Goal: Task Accomplishment & Management: Manage account settings

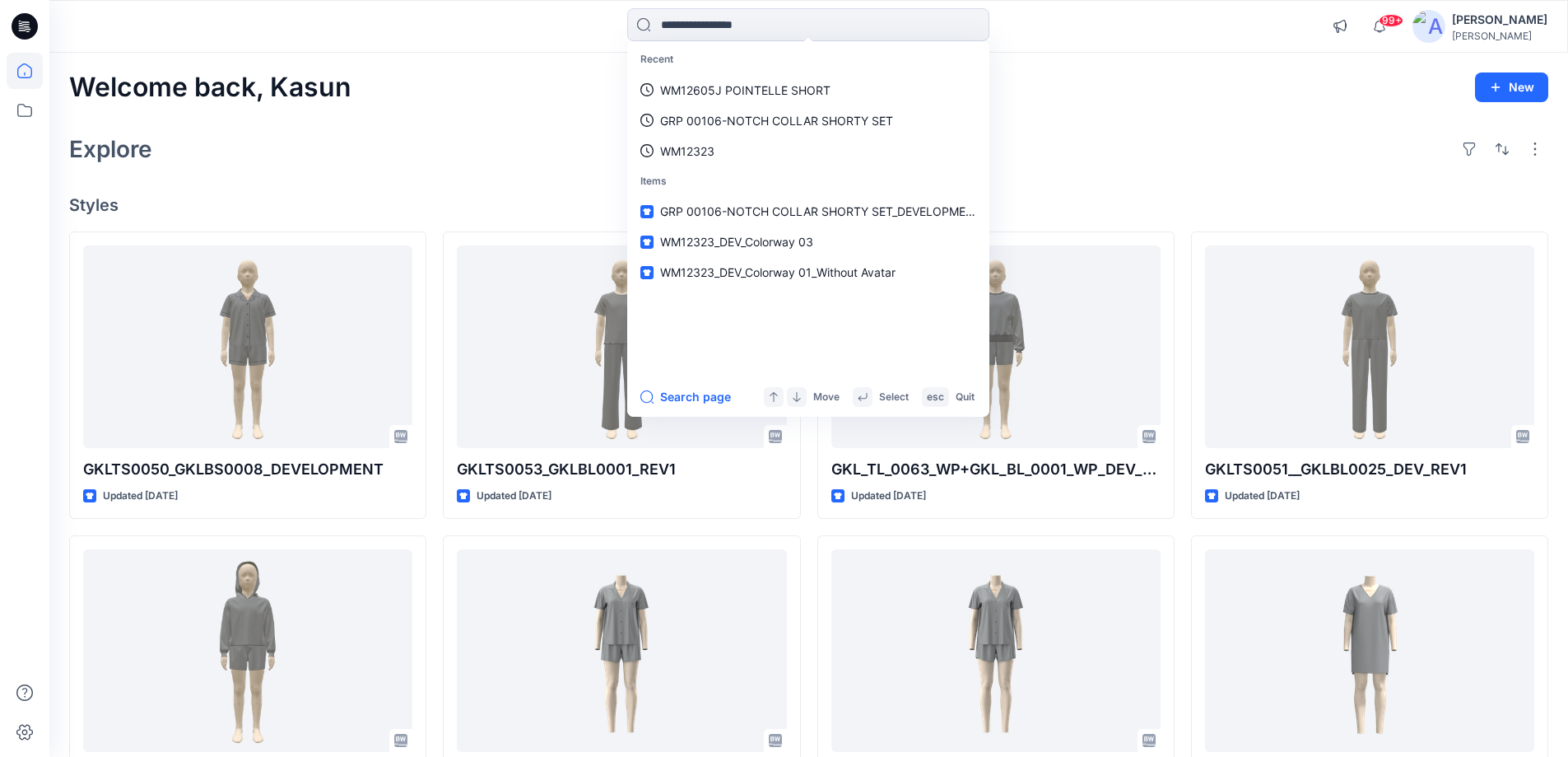
type input "*******"
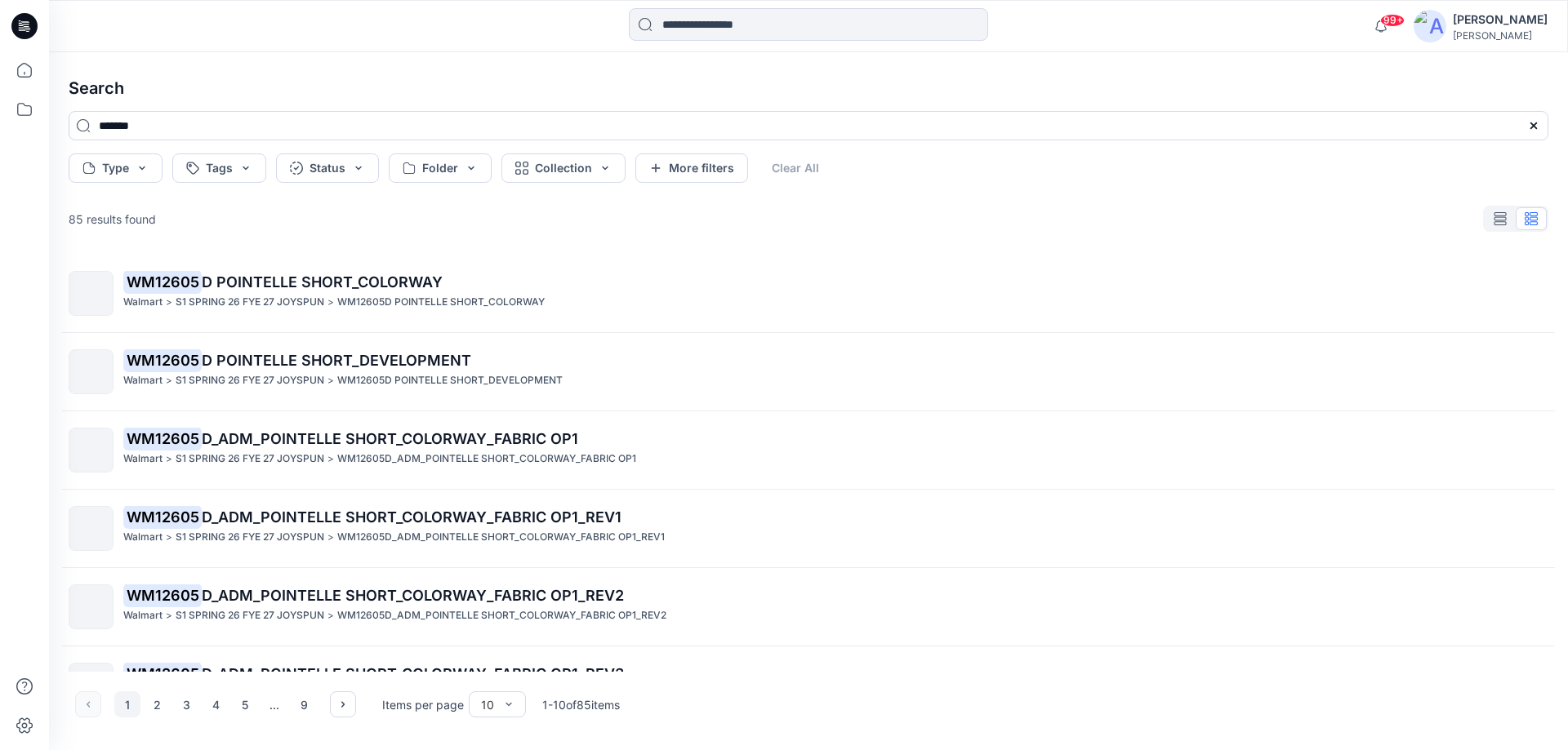
scroll to position [367, 0]
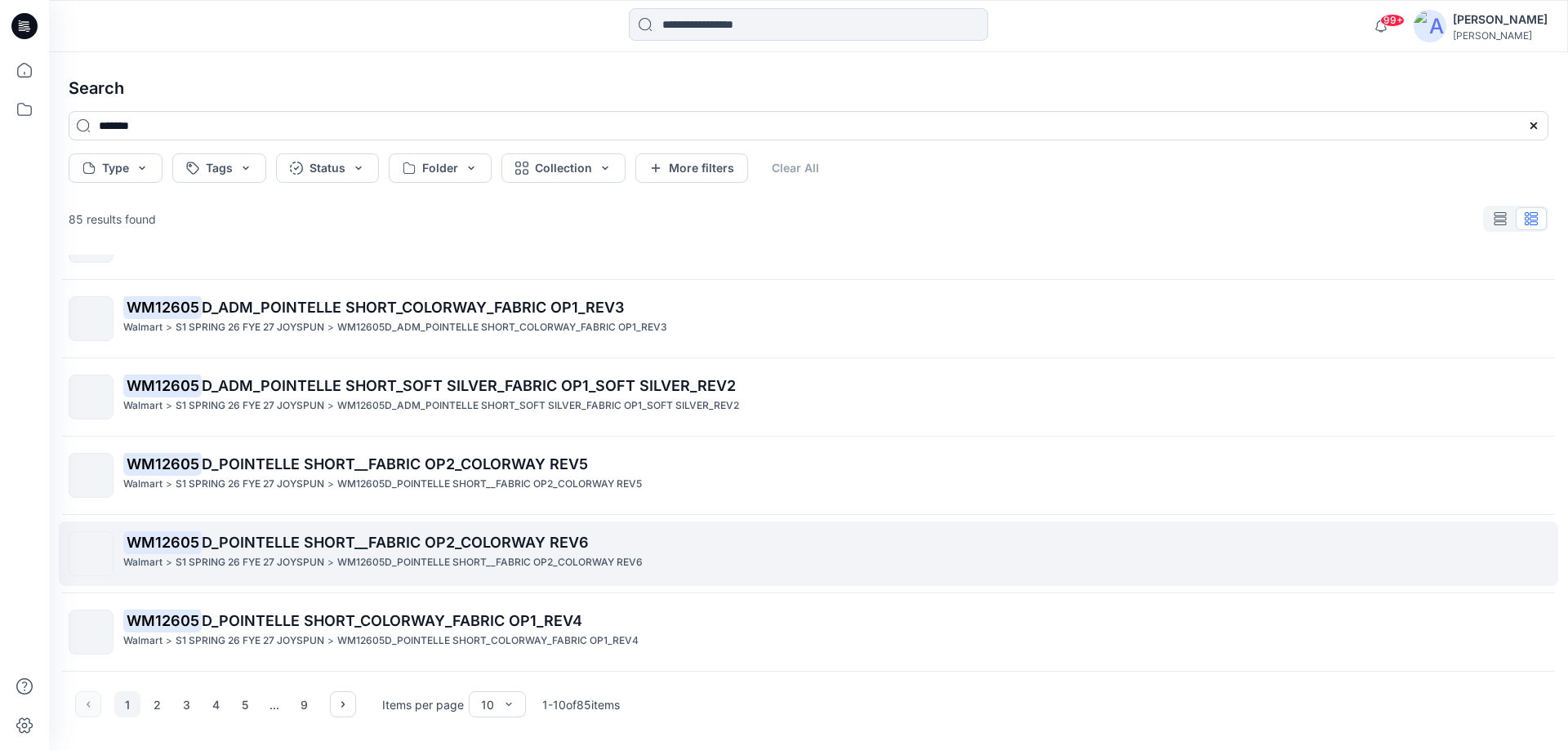
click at [462, 555] on p "WM12605D_POINTELLE SHORT__FABRIC OP2_COLORWAY REV6" at bounding box center [490, 562] width 305 height 17
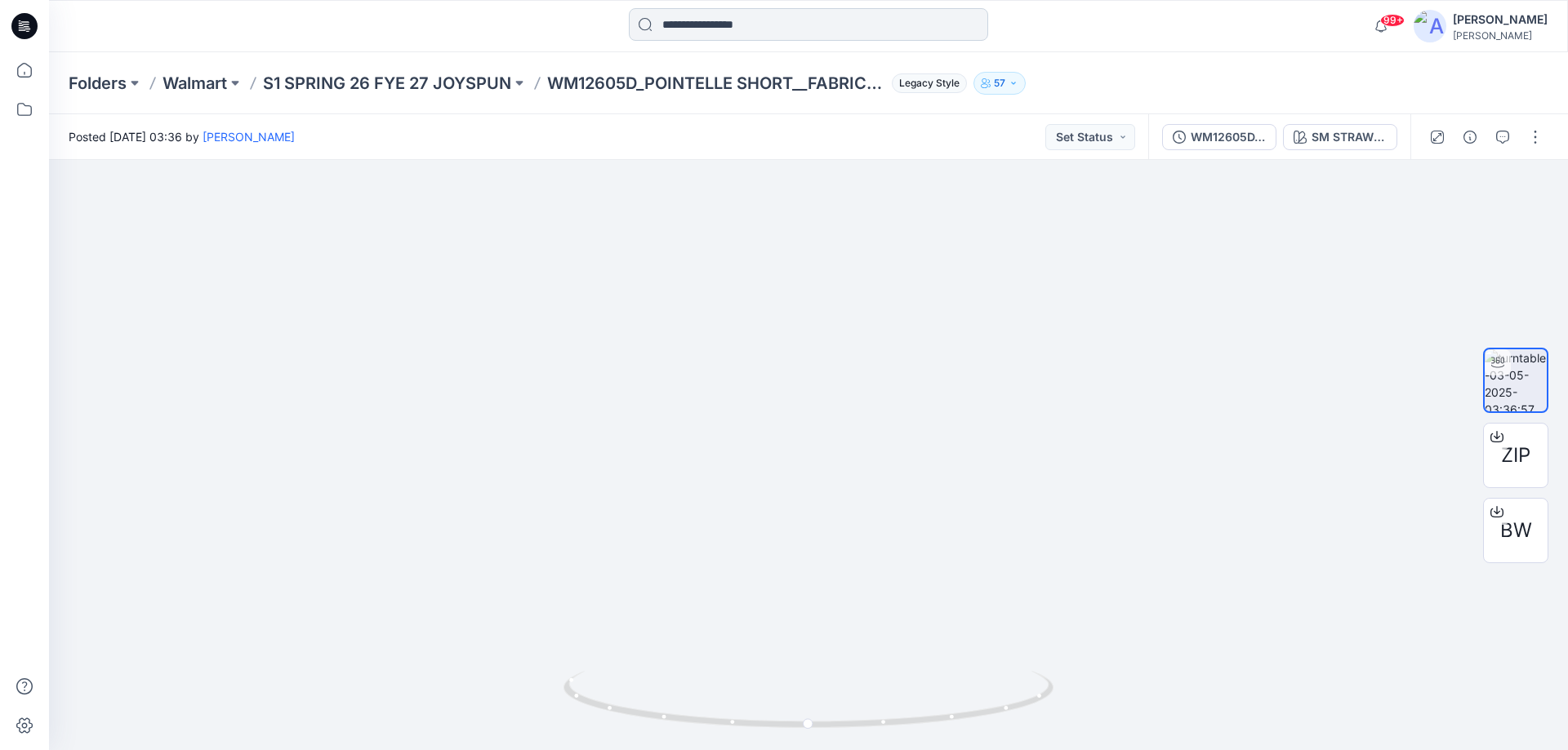
click at [699, 29] on input at bounding box center [809, 25] width 360 height 33
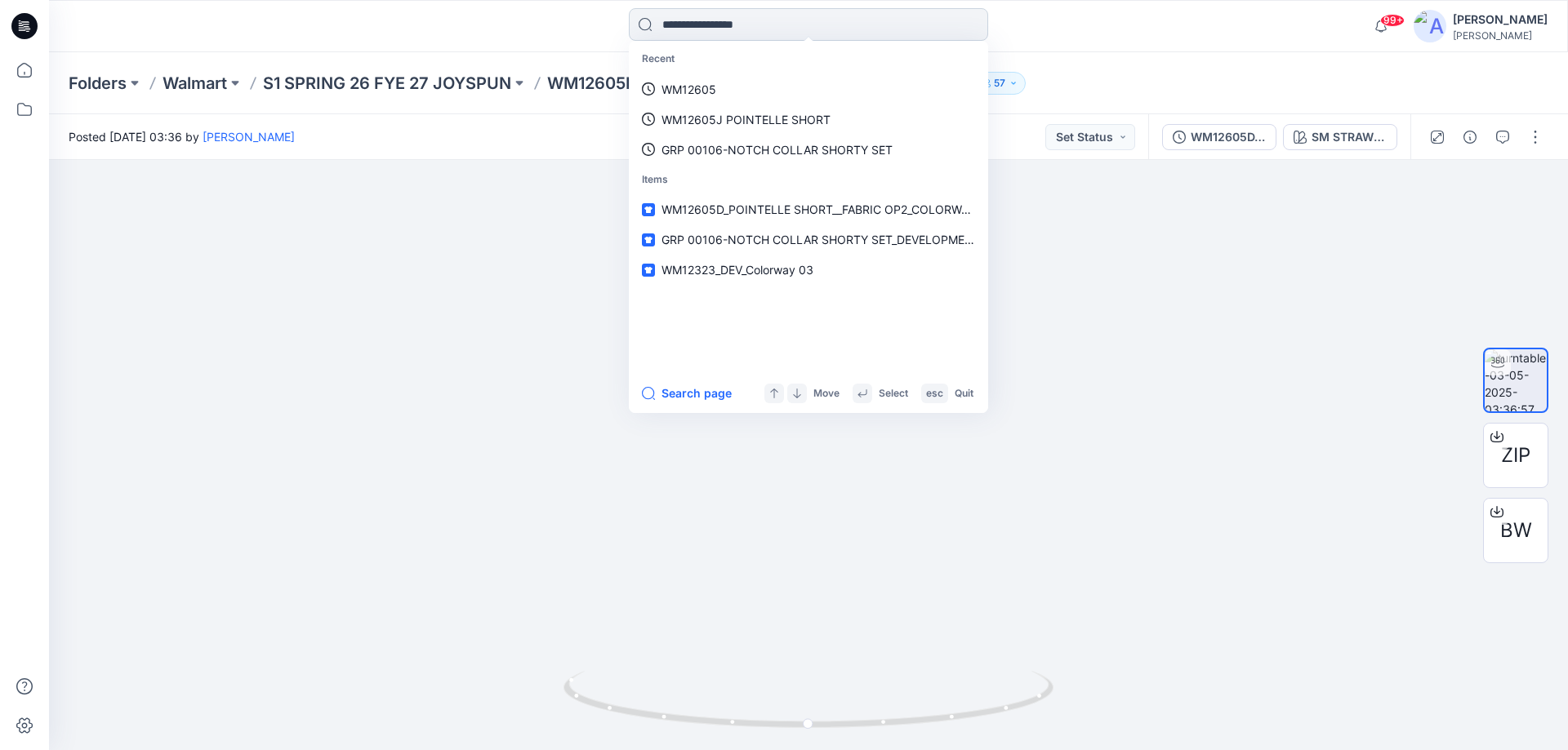
paste input "*******"
type input "*******"
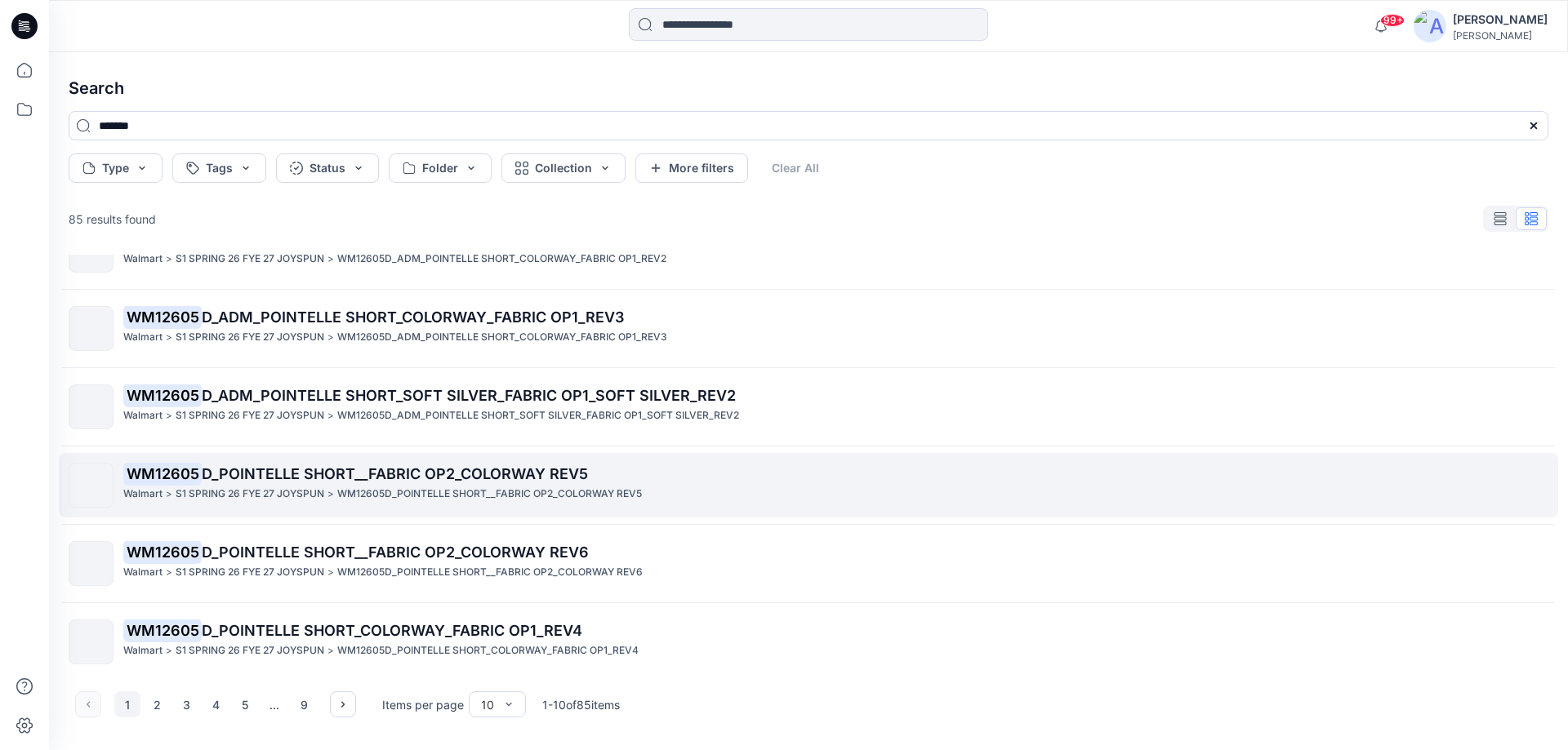
scroll to position [367, 0]
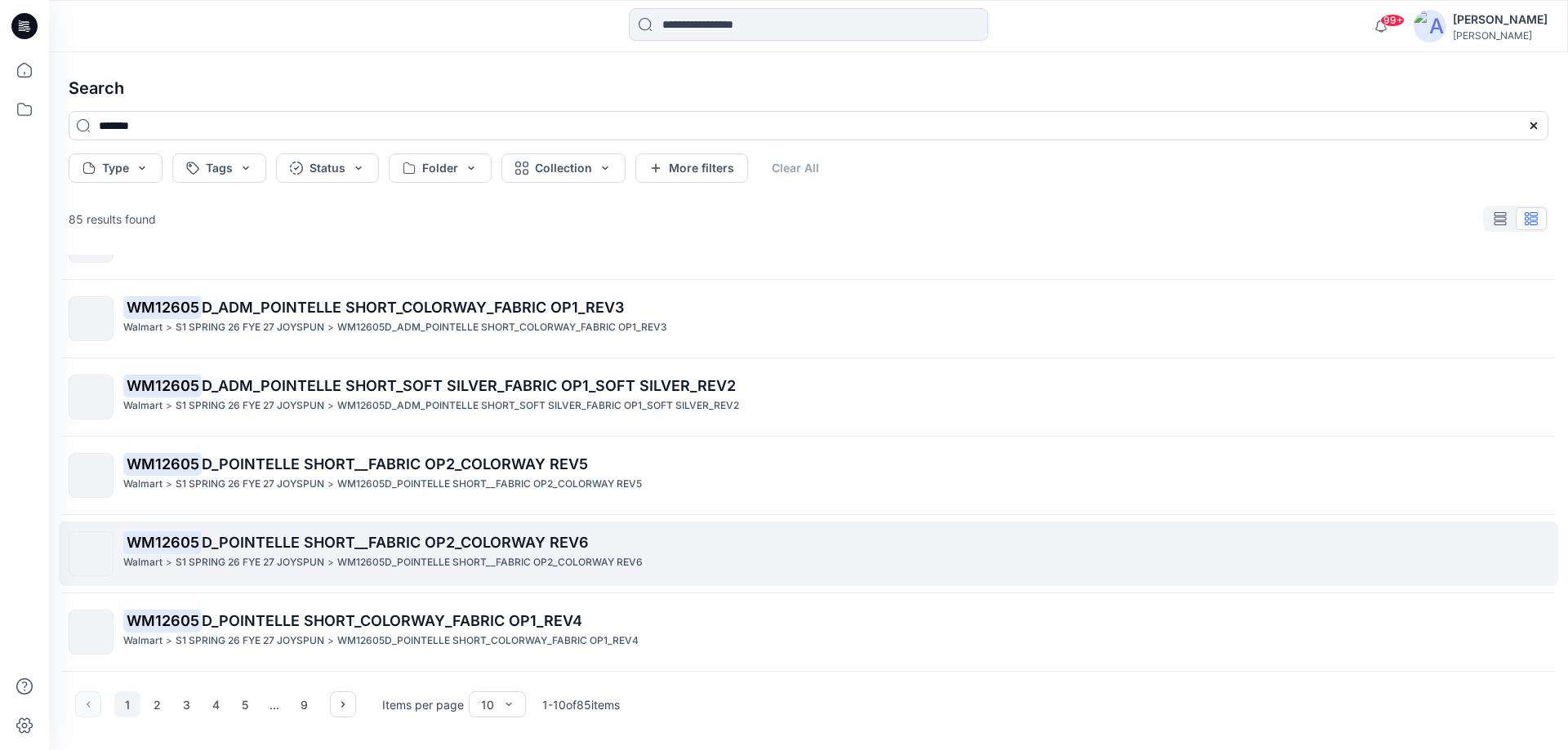
click at [531, 558] on p "WM12605D_POINTELLE SHORT__FABRIC OP2_COLORWAY REV6" at bounding box center [490, 562] width 305 height 17
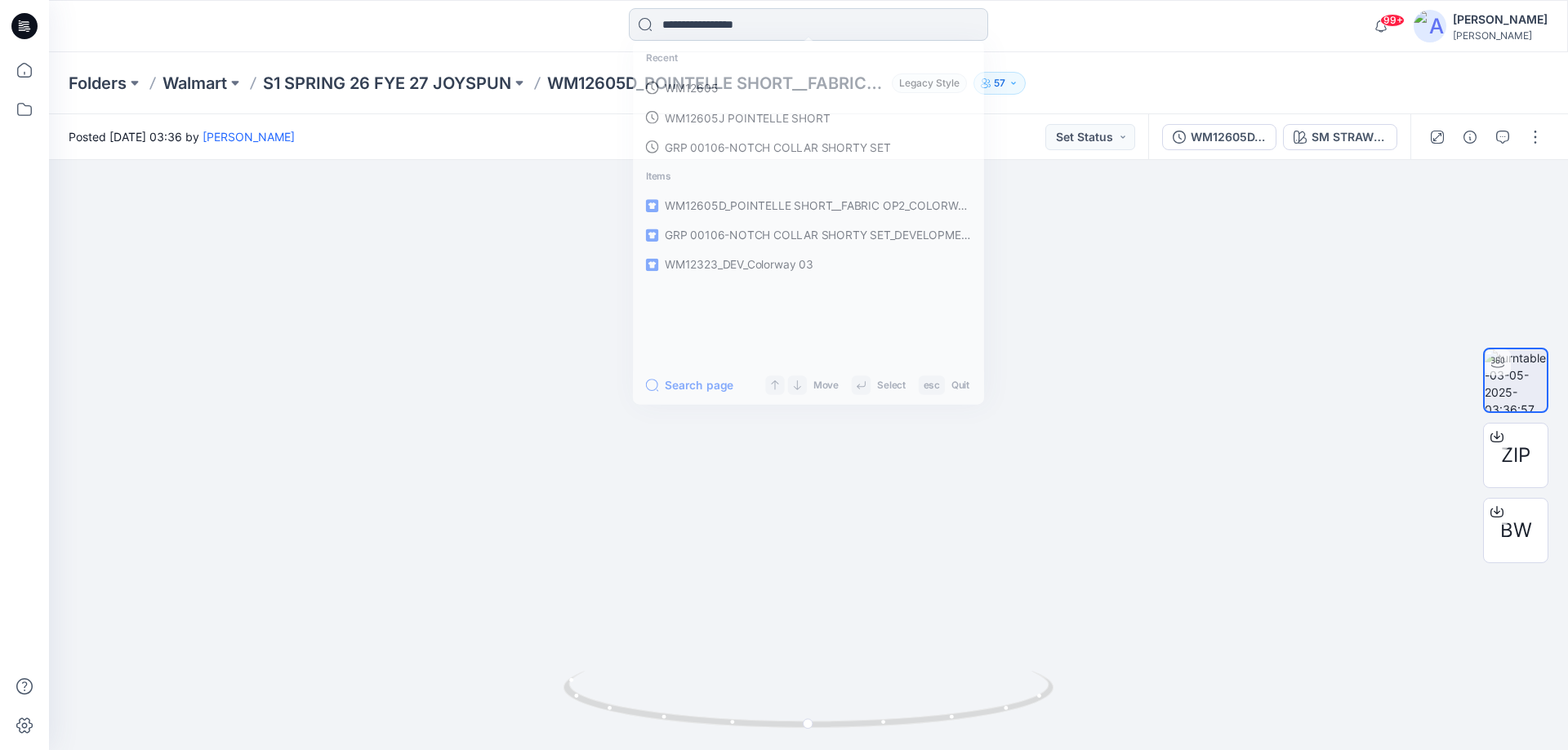
click at [691, 34] on input at bounding box center [809, 25] width 360 height 33
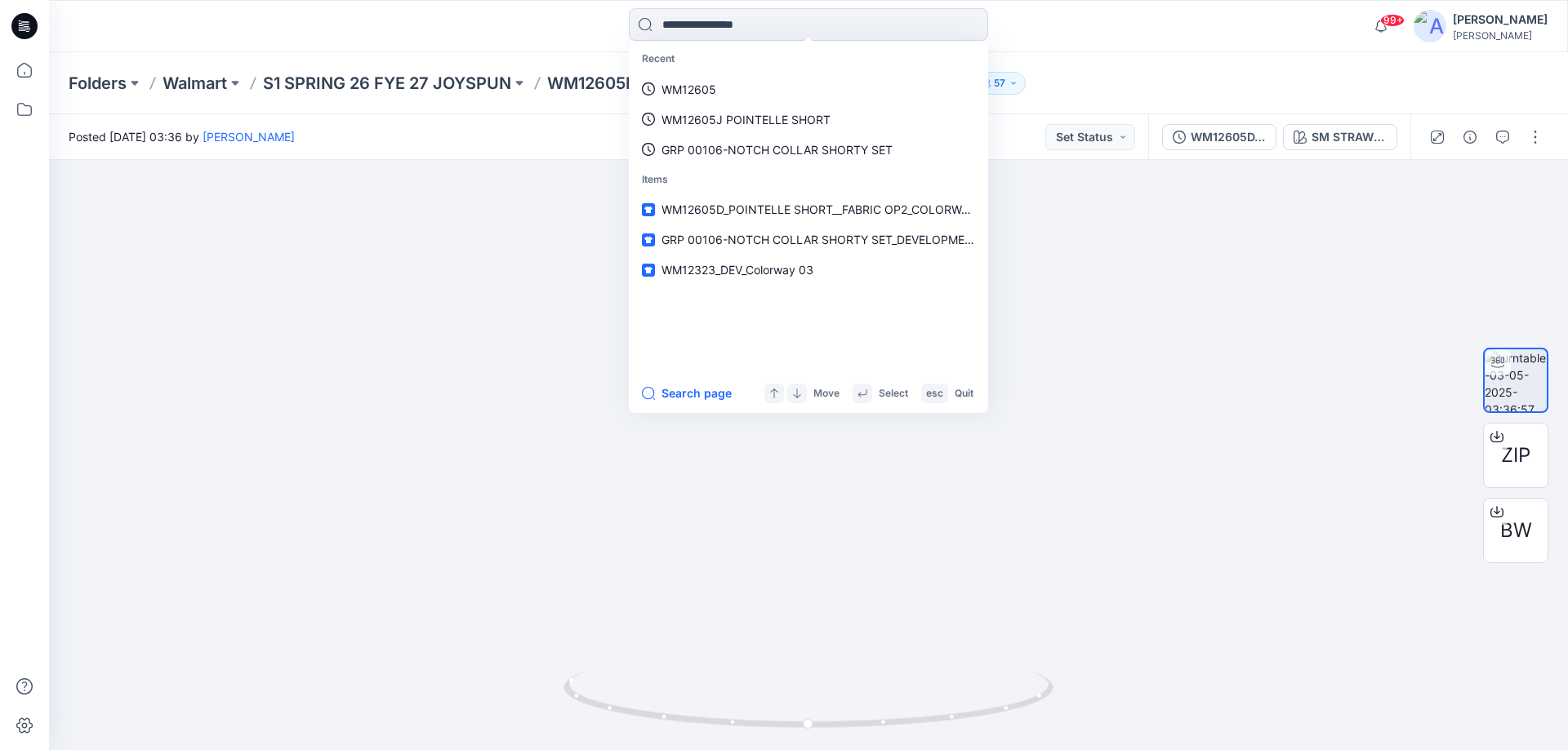
click at [695, 70] on p "Recent" at bounding box center [809, 59] width 352 height 30
click at [699, 84] on p "WM12605" at bounding box center [689, 89] width 55 height 17
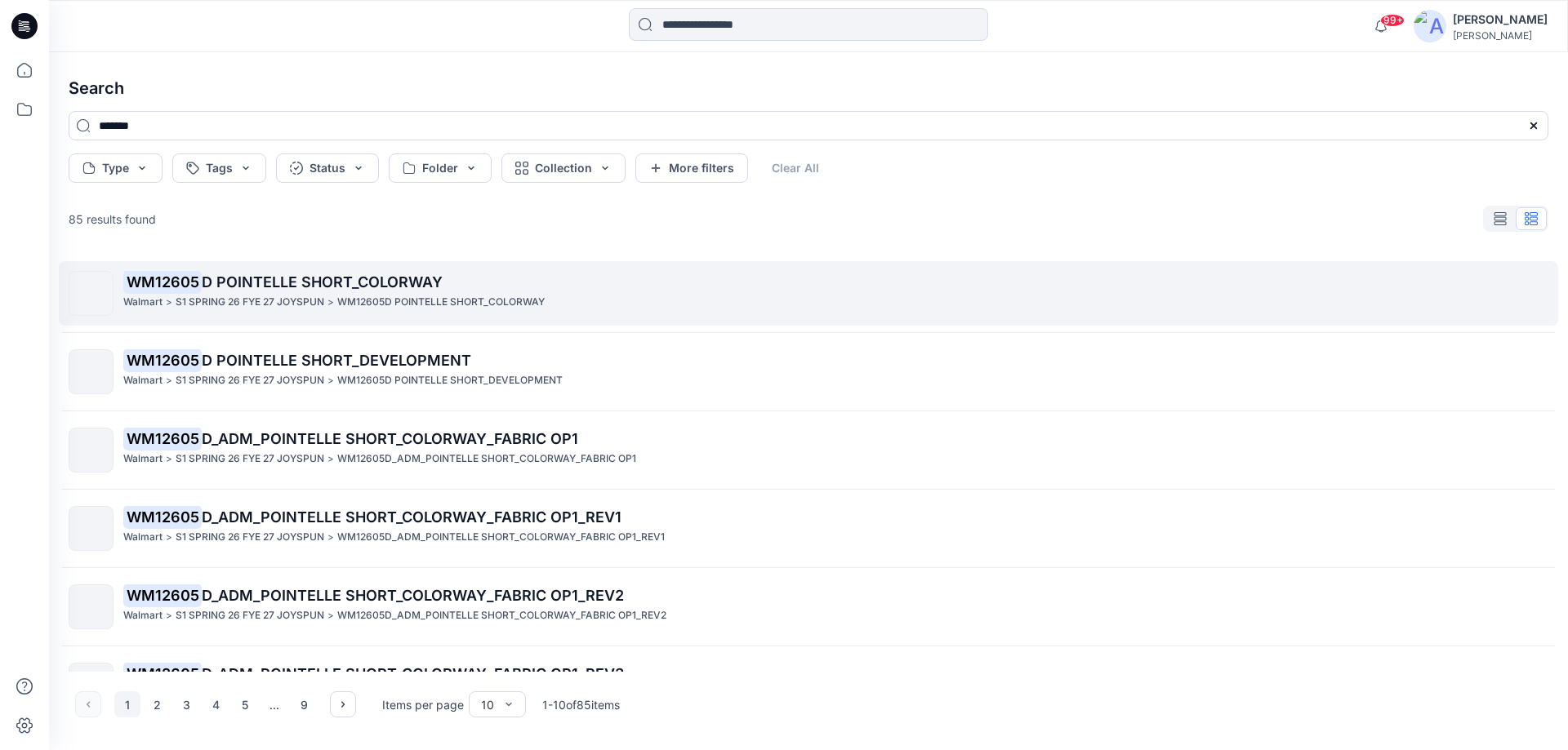
click at [362, 290] on span "D POINTELLE SHORT_COLORWAY" at bounding box center [322, 281] width 241 height 17
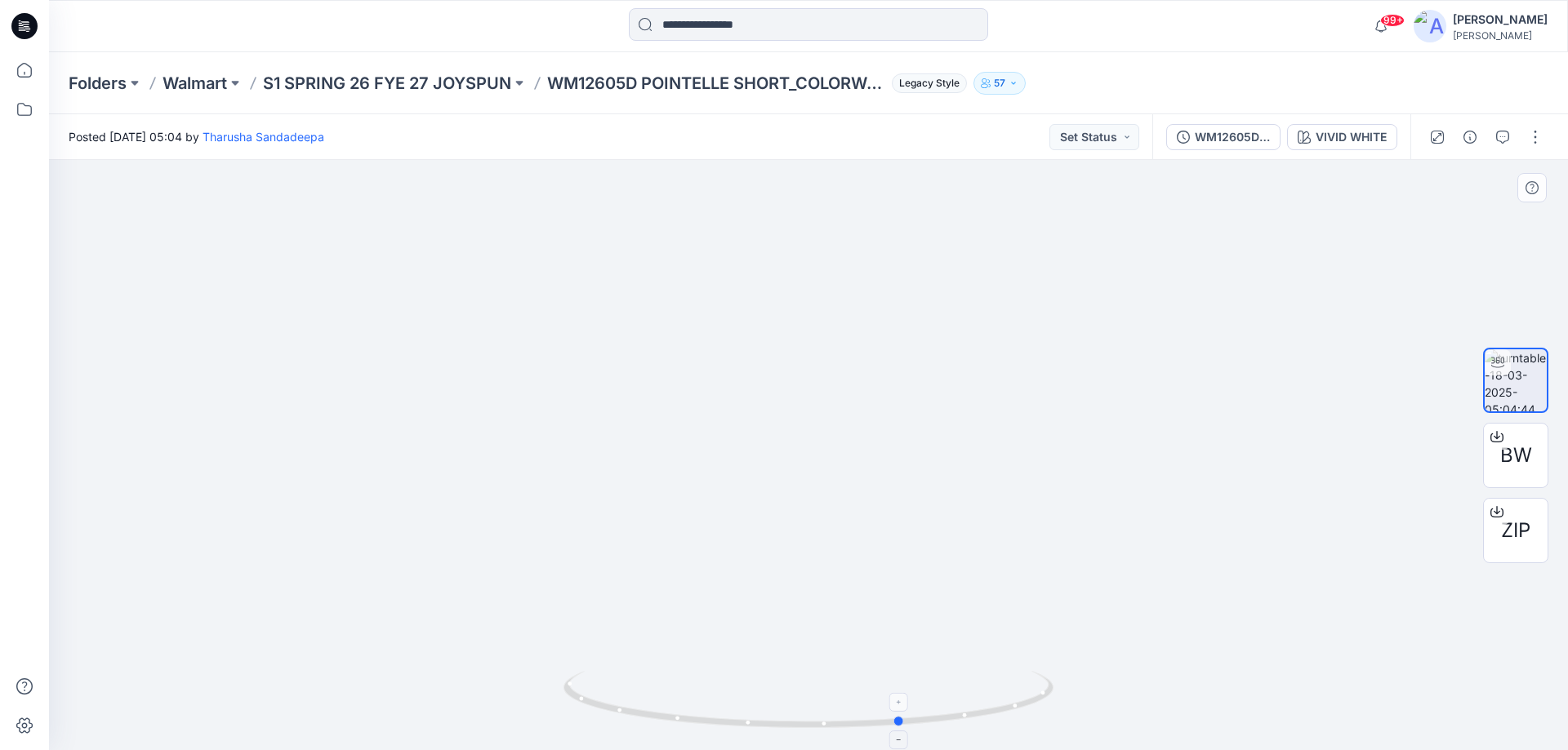
drag, startPoint x: 885, startPoint y: 726, endPoint x: 979, endPoint y: 715, distance: 94.6
click at [979, 715] on icon at bounding box center [810, 701] width 494 height 61
click at [809, 23] on input at bounding box center [809, 25] width 360 height 33
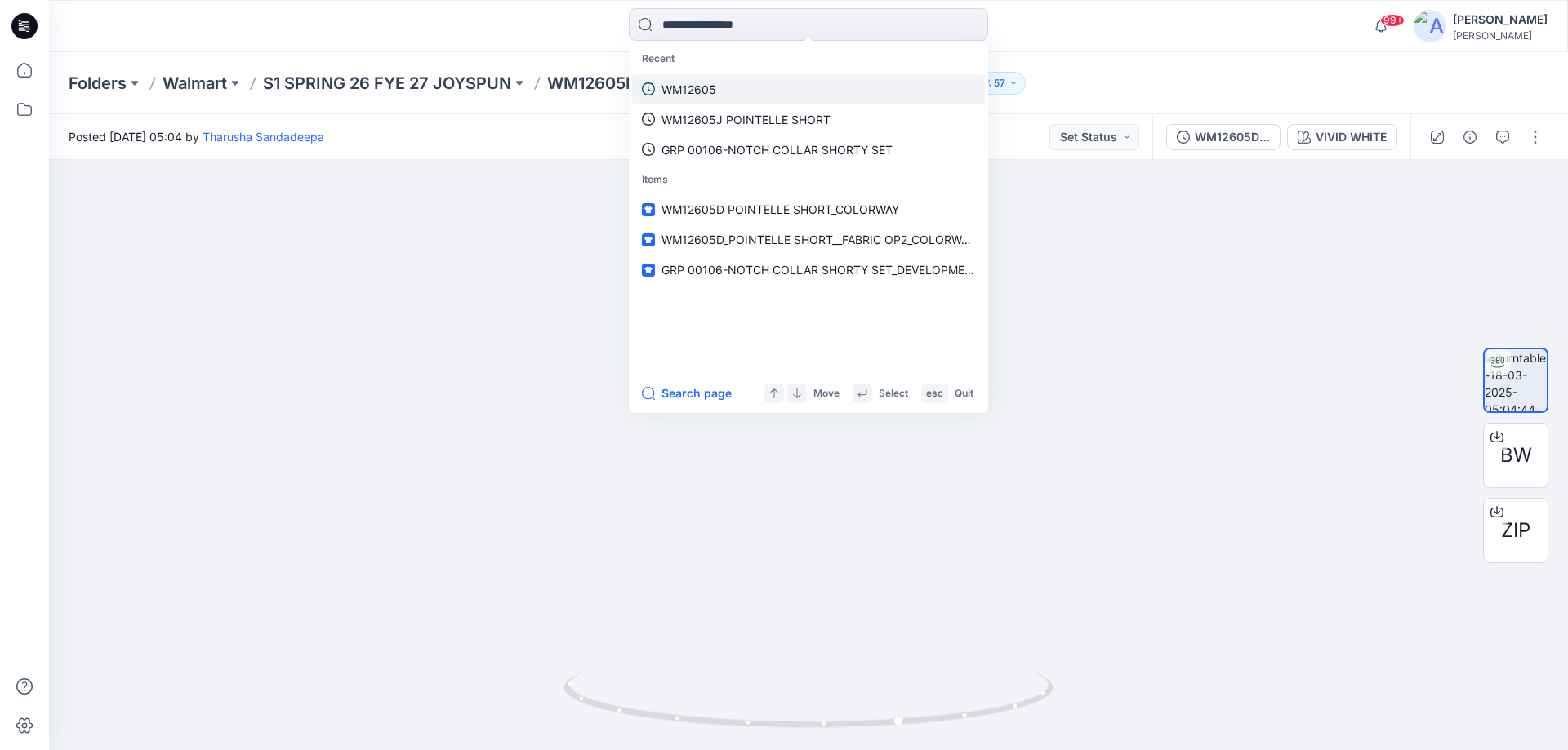
click at [719, 89] on link "WM12605" at bounding box center [809, 89] width 352 height 30
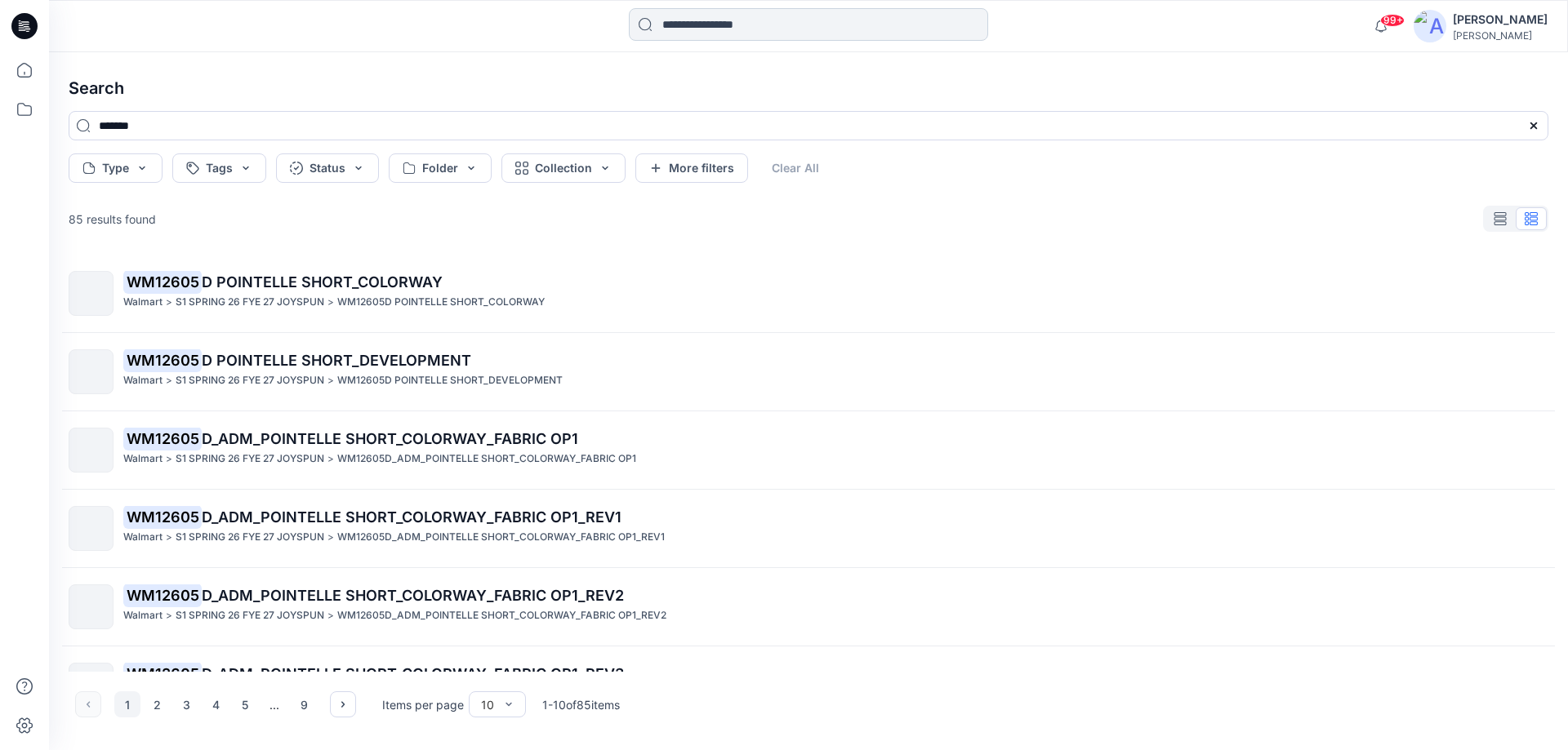
click at [674, 25] on input at bounding box center [809, 25] width 360 height 33
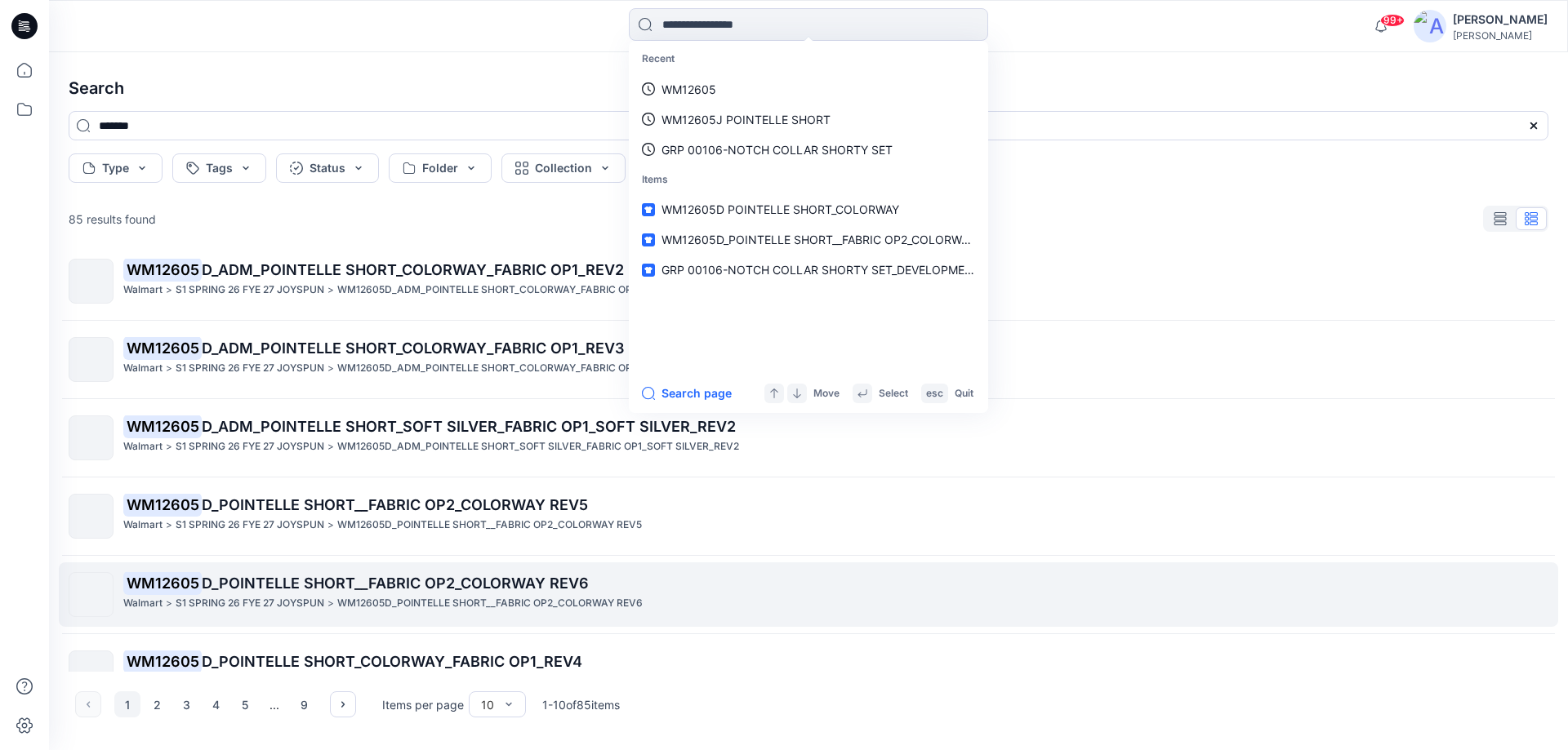
scroll to position [327, 0]
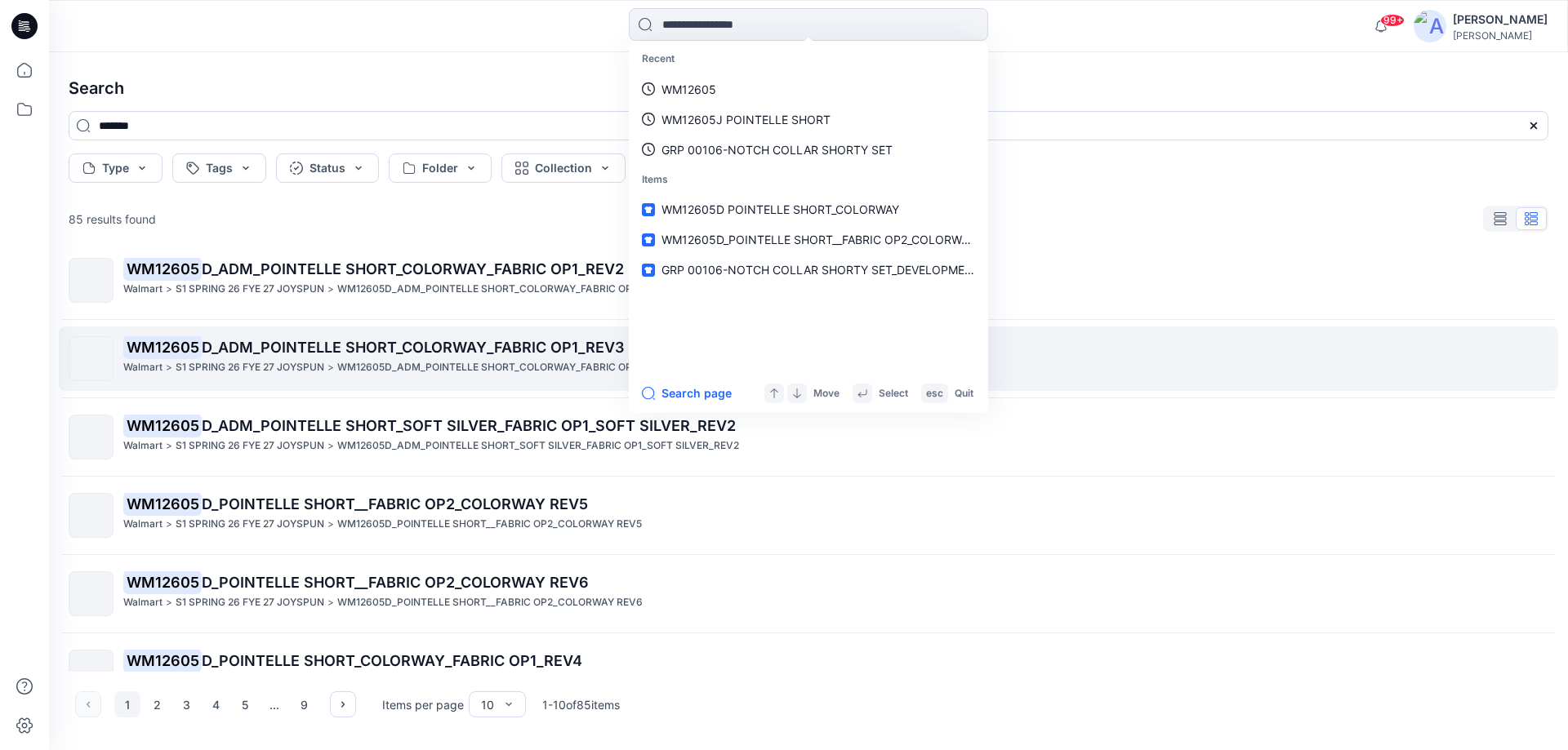
click at [406, 362] on p "WM12605D_ADM_POINTELLE SHORT_COLORWAY_FABRIC OP1_REV3" at bounding box center [501, 368] width 330 height 17
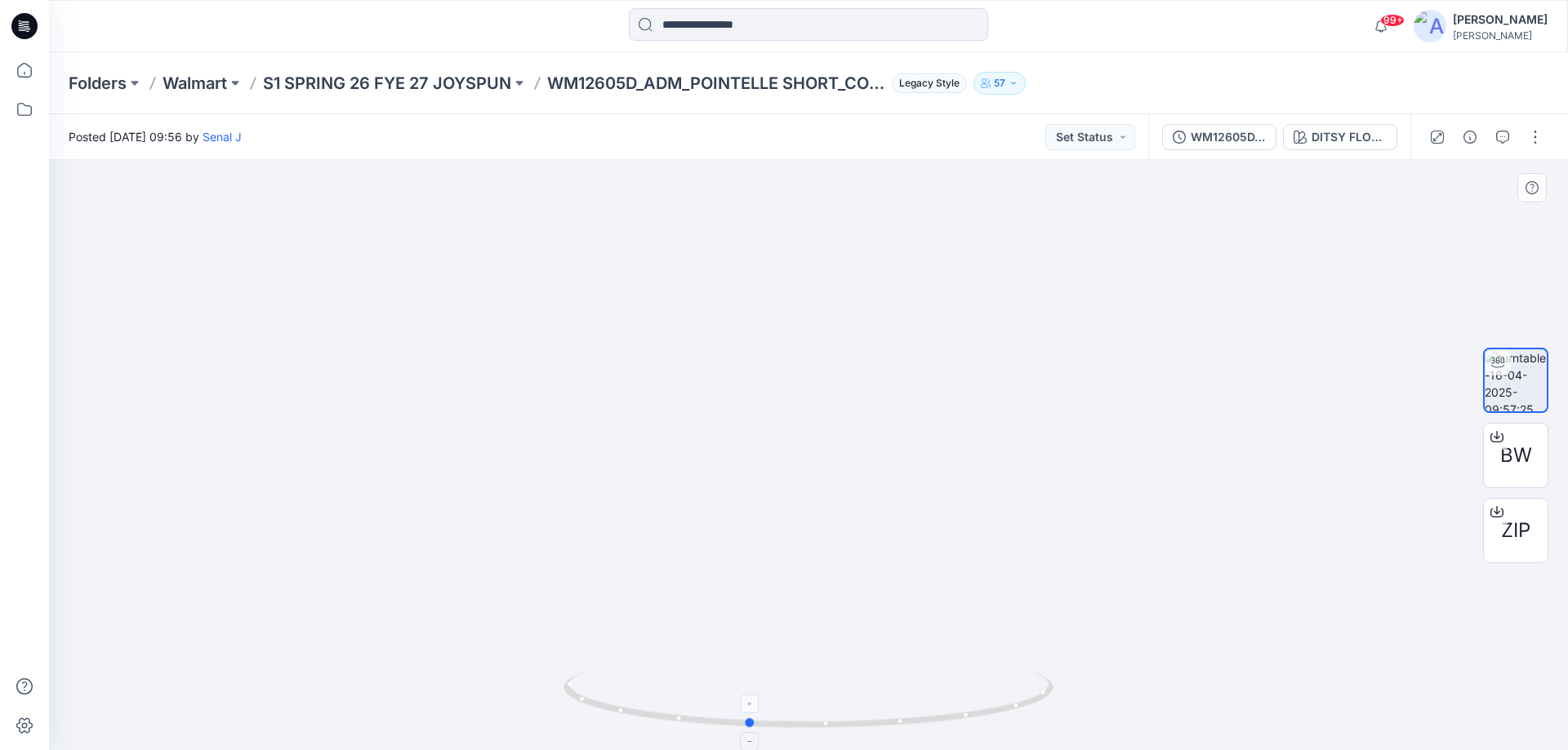
drag, startPoint x: 926, startPoint y: 723, endPoint x: 866, endPoint y: 697, distance: 65.4
click at [866, 697] on icon at bounding box center [810, 701] width 494 height 61
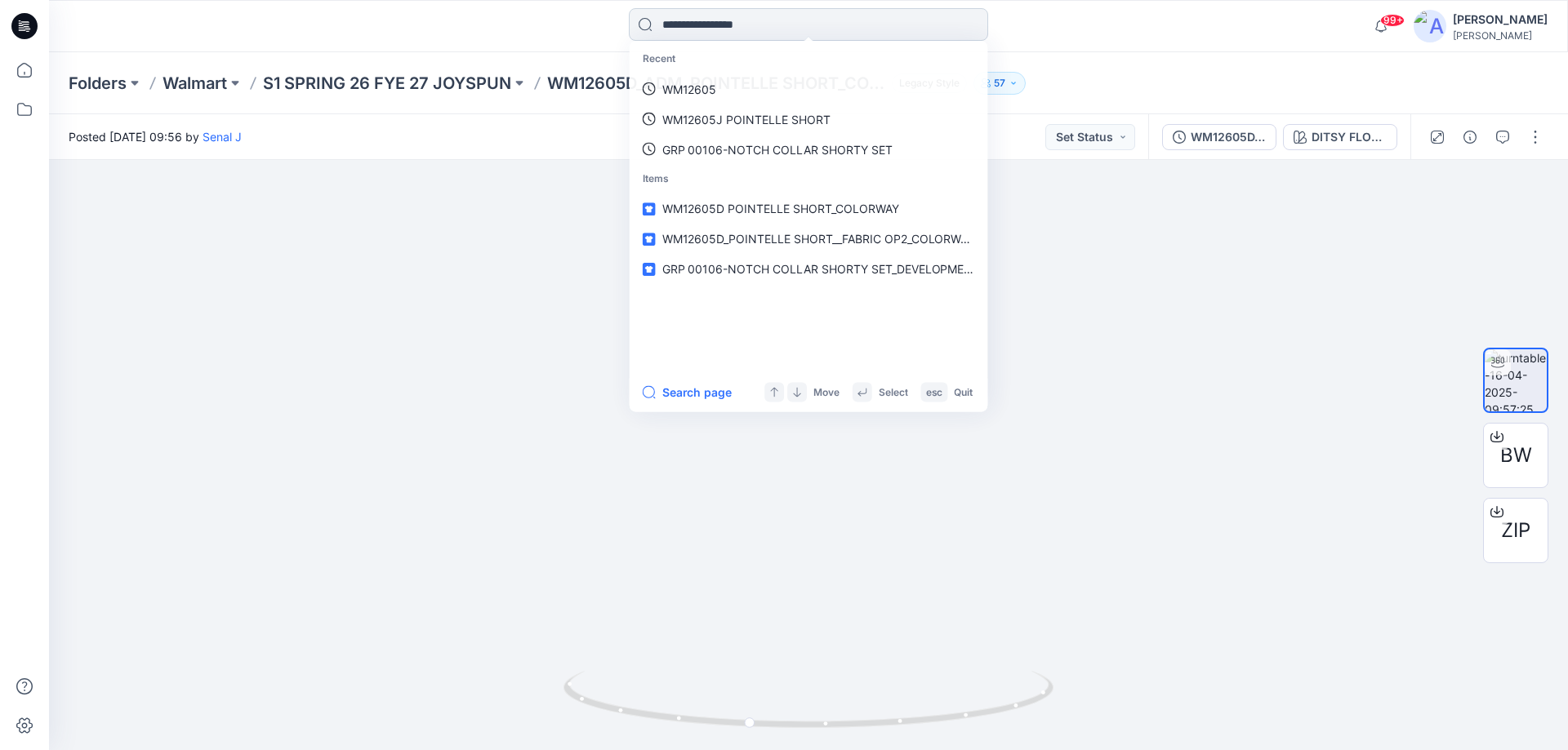
click at [799, 23] on input at bounding box center [809, 25] width 360 height 33
click at [705, 81] on p "WM12605" at bounding box center [689, 89] width 55 height 17
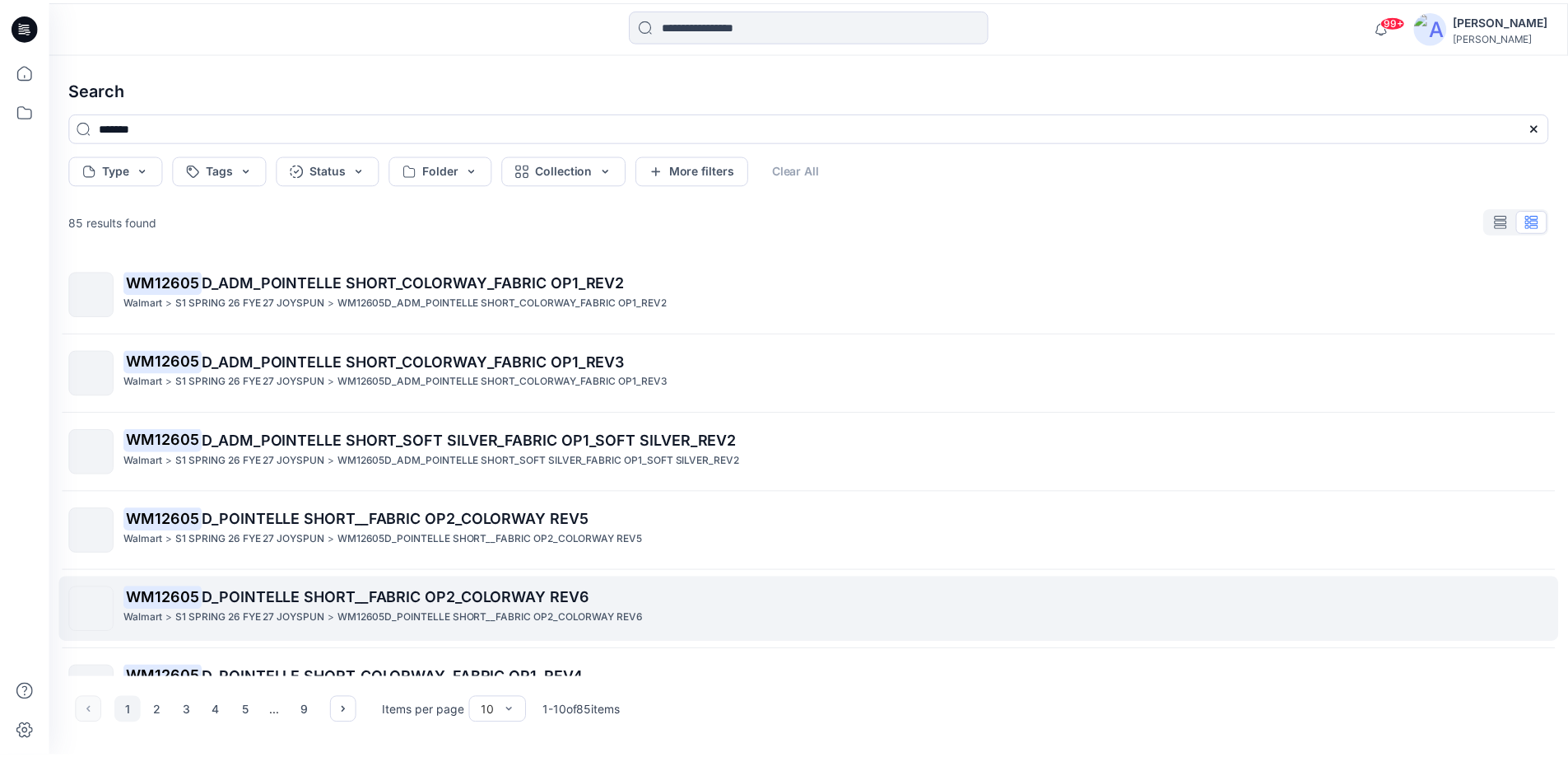
scroll to position [370, 0]
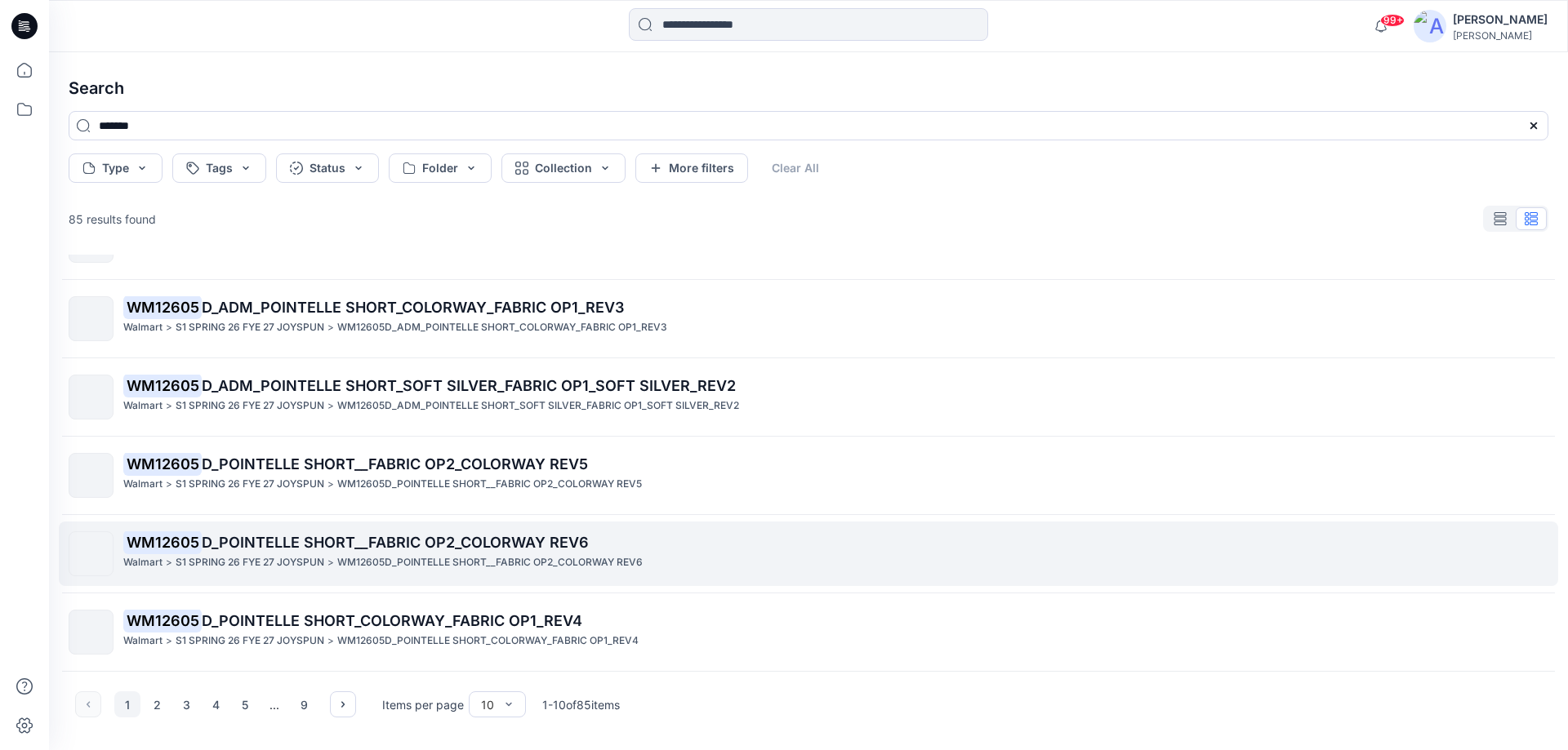
click at [490, 550] on span "D_POINTELLE SHORT__FABRIC OP2_COLORWAY REV6" at bounding box center [395, 542] width 387 height 17
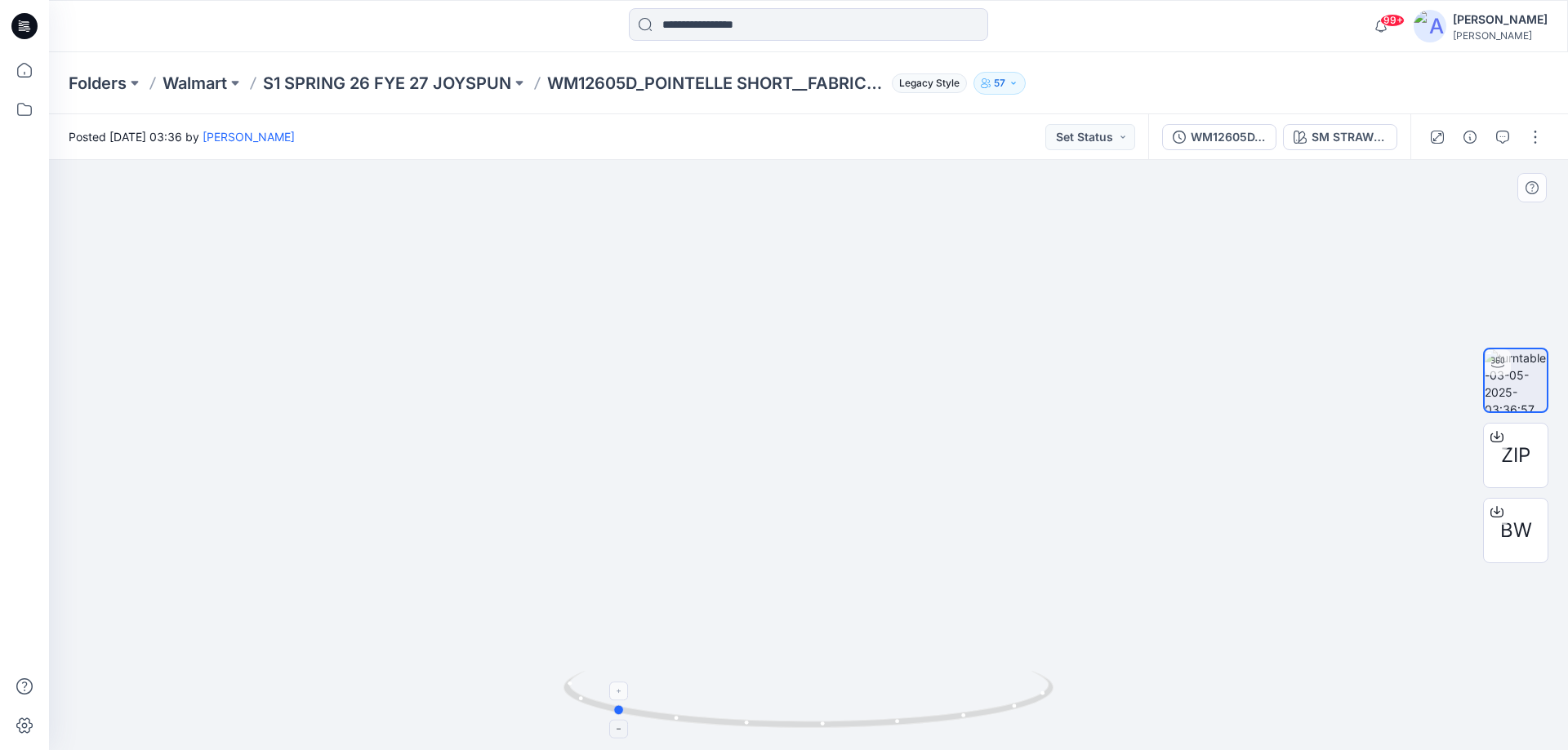
drag, startPoint x: 790, startPoint y: 706, endPoint x: 699, endPoint y: 718, distance: 91.8
click at [699, 718] on icon at bounding box center [810, 701] width 494 height 61
click at [20, 25] on icon at bounding box center [21, 25] width 5 height 1
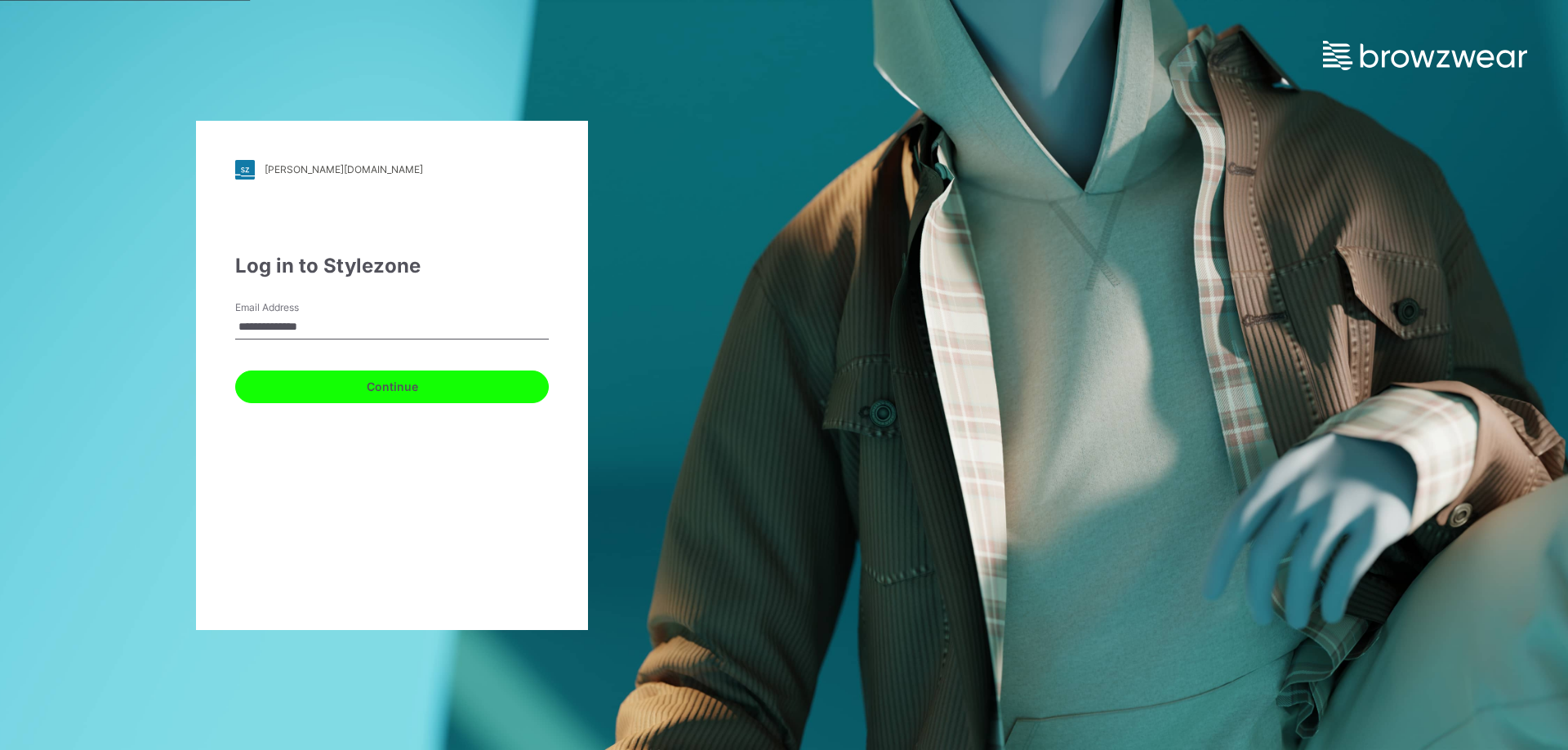
click at [279, 380] on button "Continue" at bounding box center [392, 387] width 313 height 33
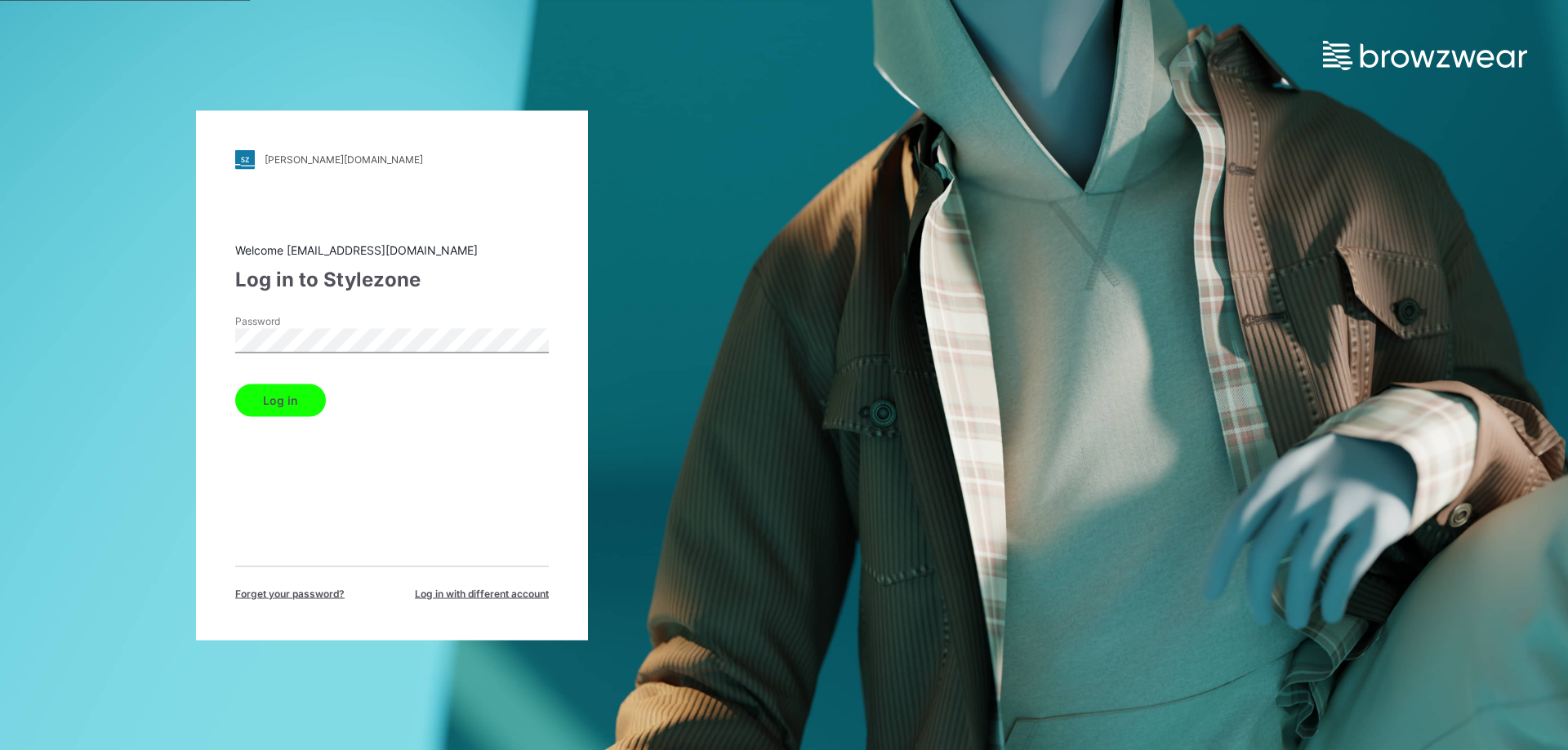
click at [280, 403] on button "Log in" at bounding box center [281, 400] width 91 height 33
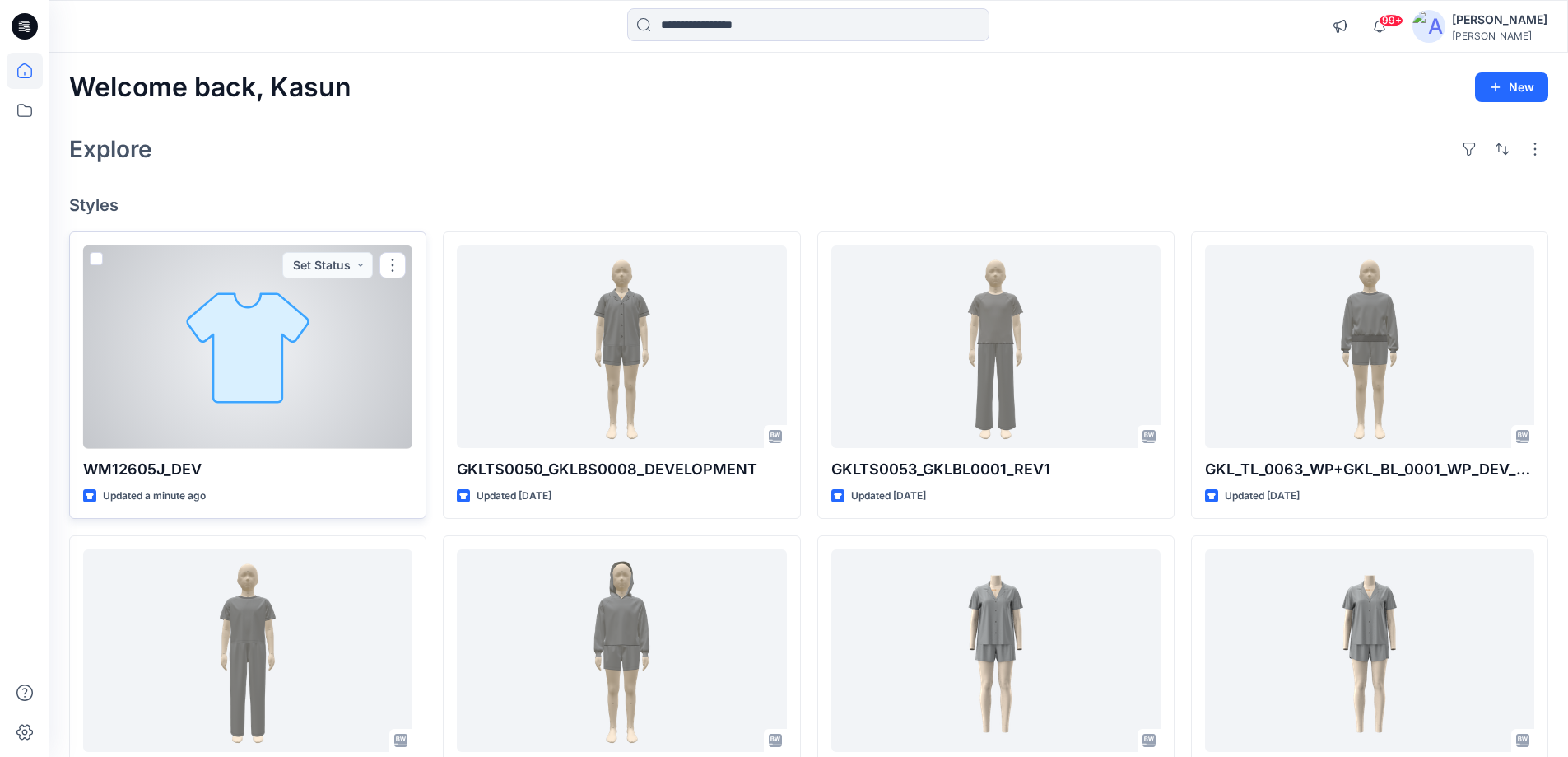
click at [391, 308] on div at bounding box center [248, 347] width 330 height 203
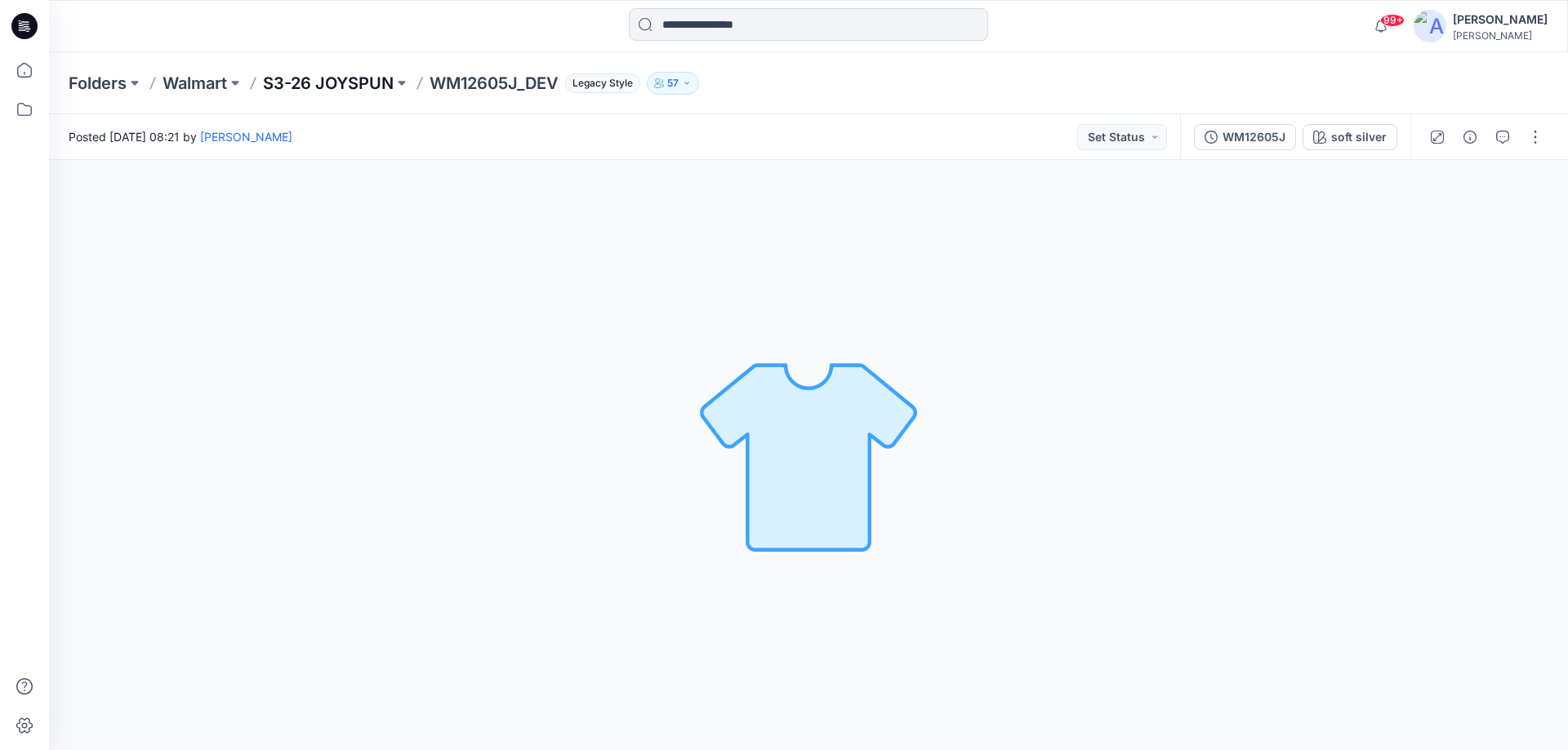
click at [371, 82] on p "S3-26 JOYSPUN" at bounding box center [328, 83] width 131 height 23
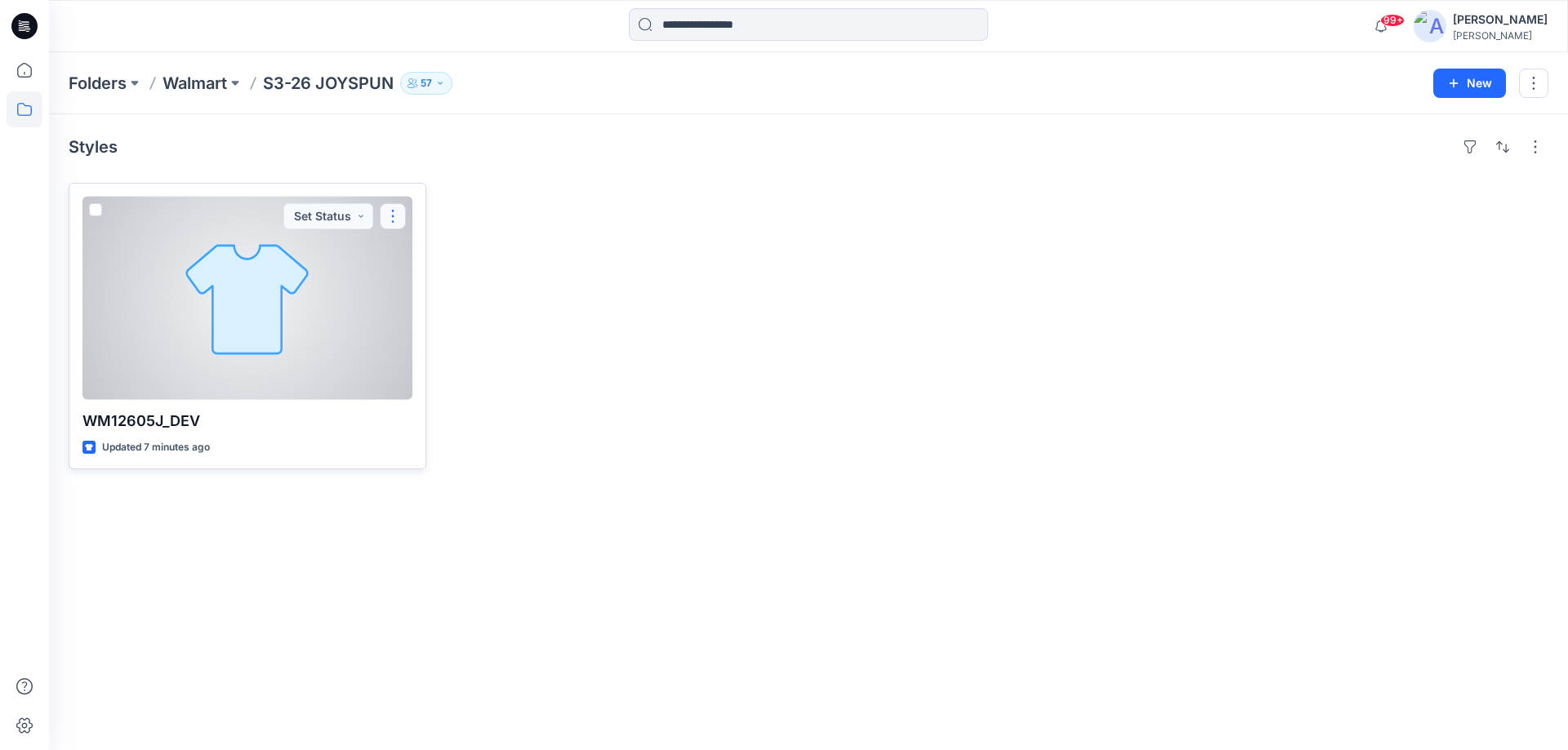
click at [392, 217] on button "button" at bounding box center [392, 216] width 26 height 26
click at [400, 256] on icon "button" at bounding box center [399, 254] width 13 height 13
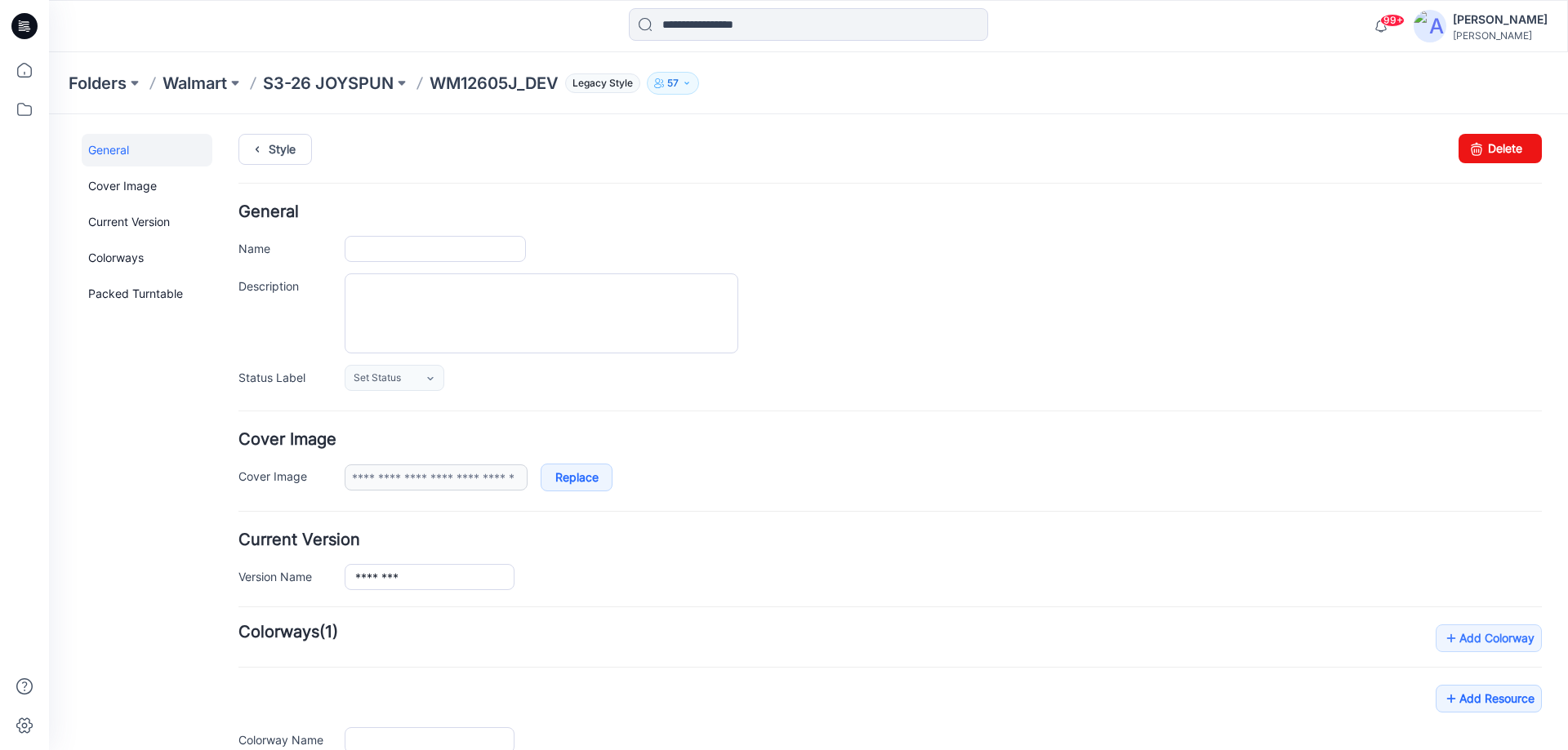
type input "**********"
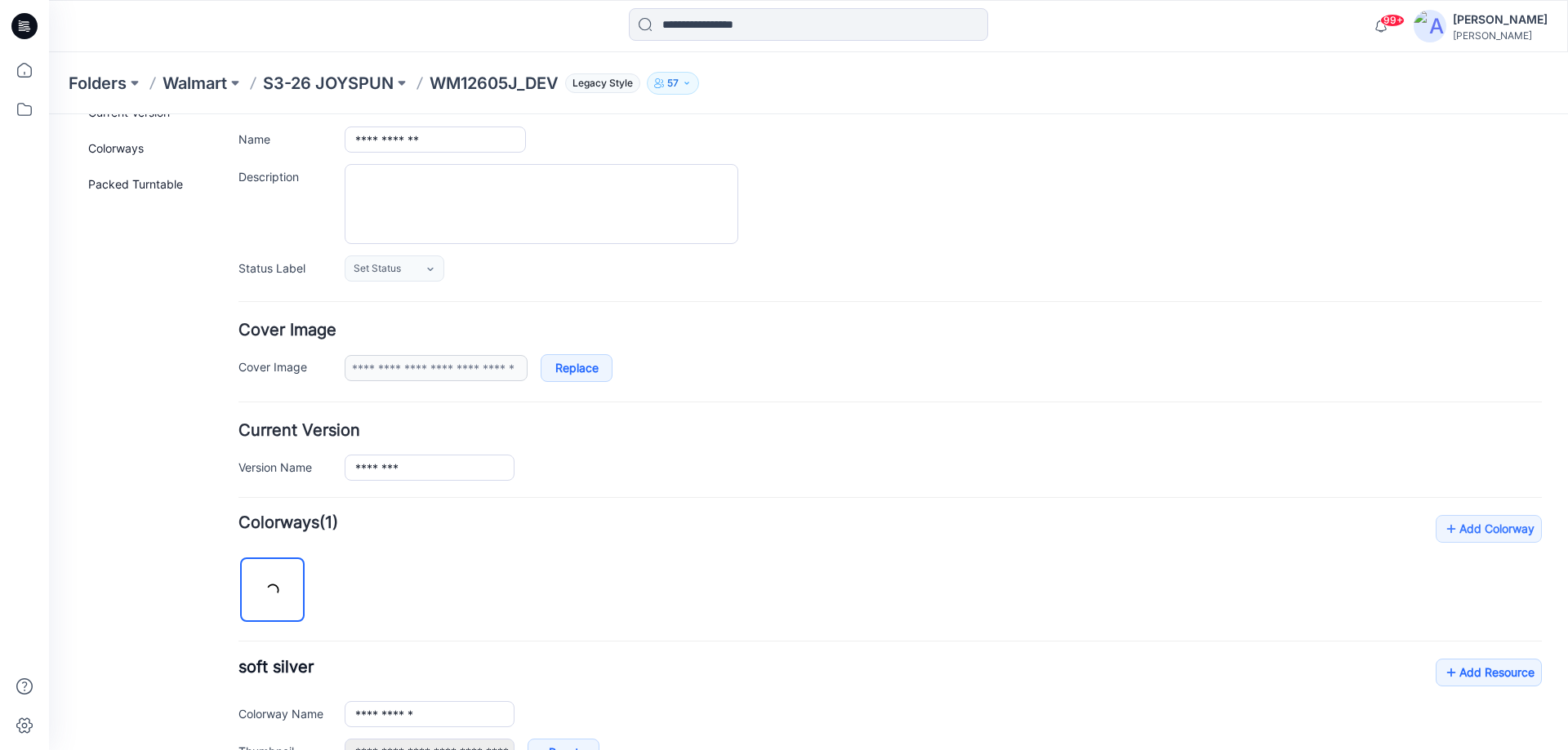
scroll to position [410, 0]
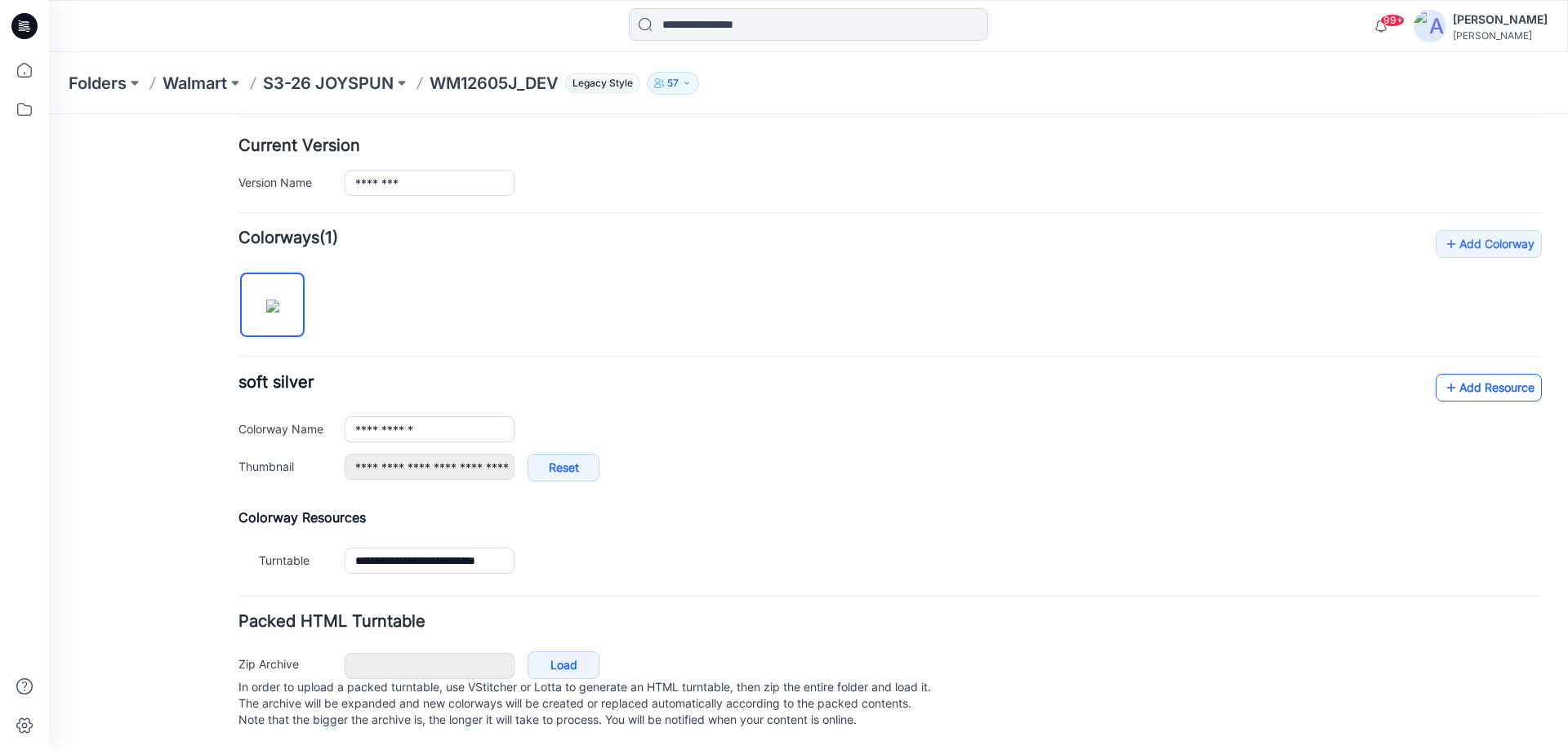
click at [1459, 380] on link "Add Resource" at bounding box center [1488, 388] width 106 height 28
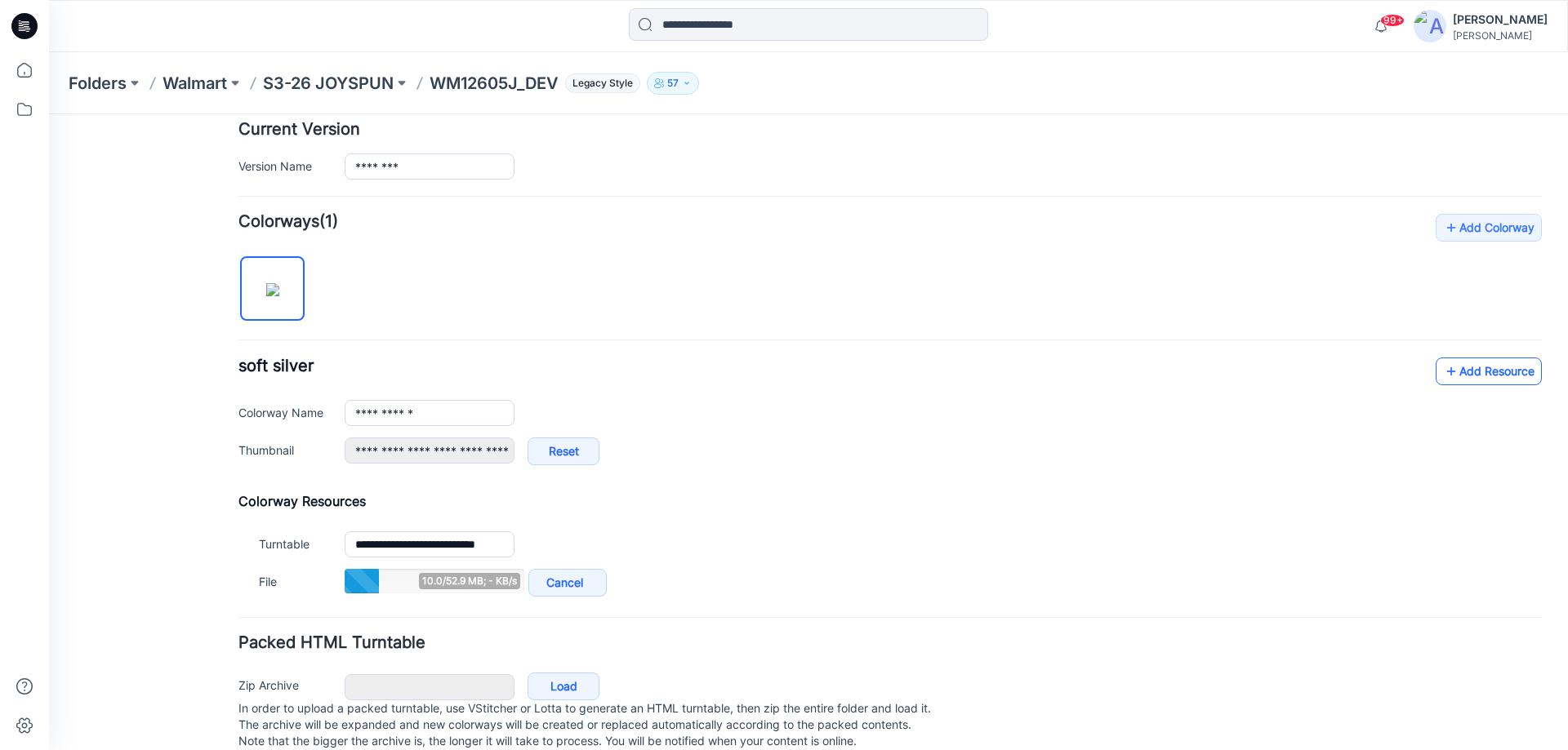
click at [1449, 373] on link "Add Resource" at bounding box center [1488, 371] width 106 height 28
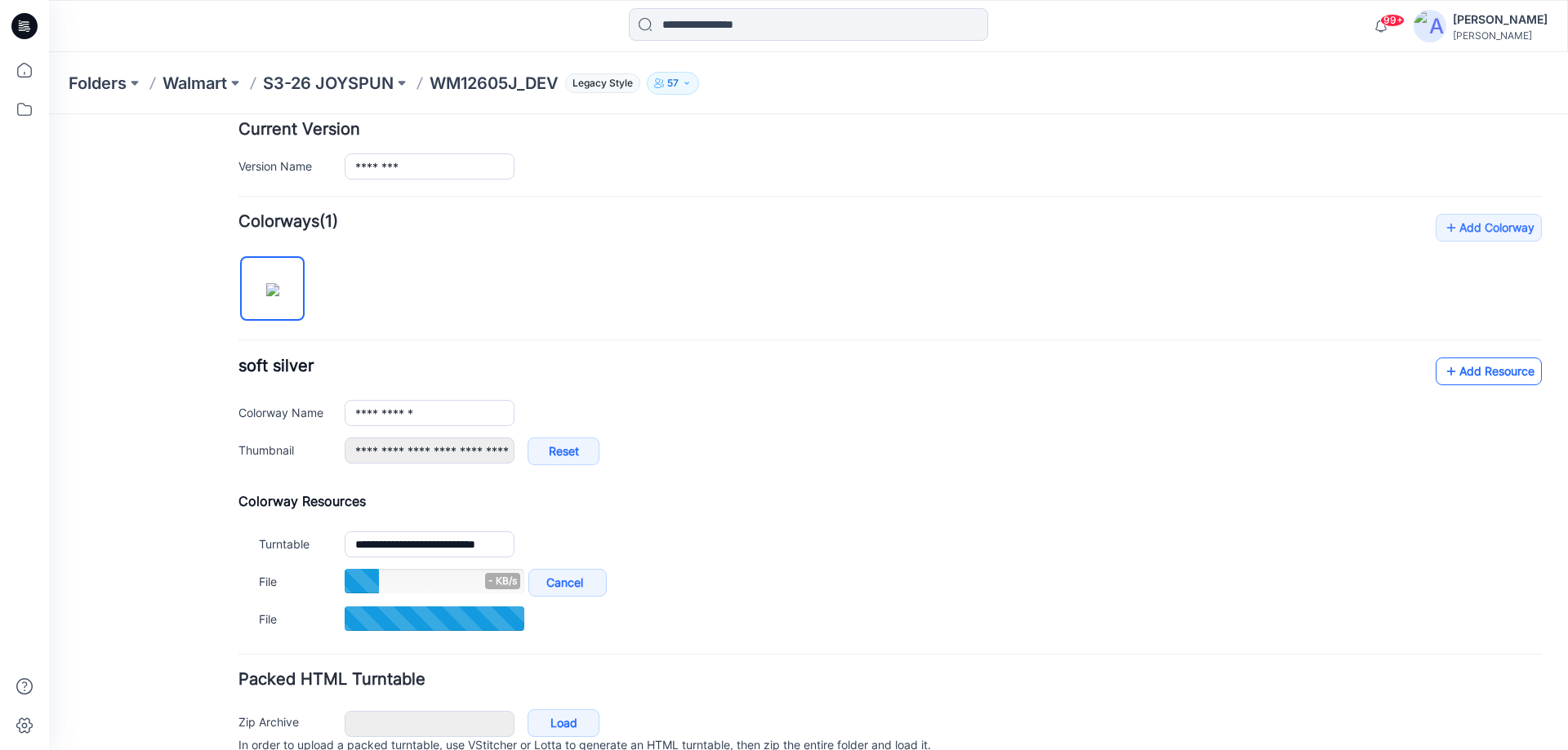
click at [1461, 363] on link "Add Resource" at bounding box center [1488, 371] width 106 height 28
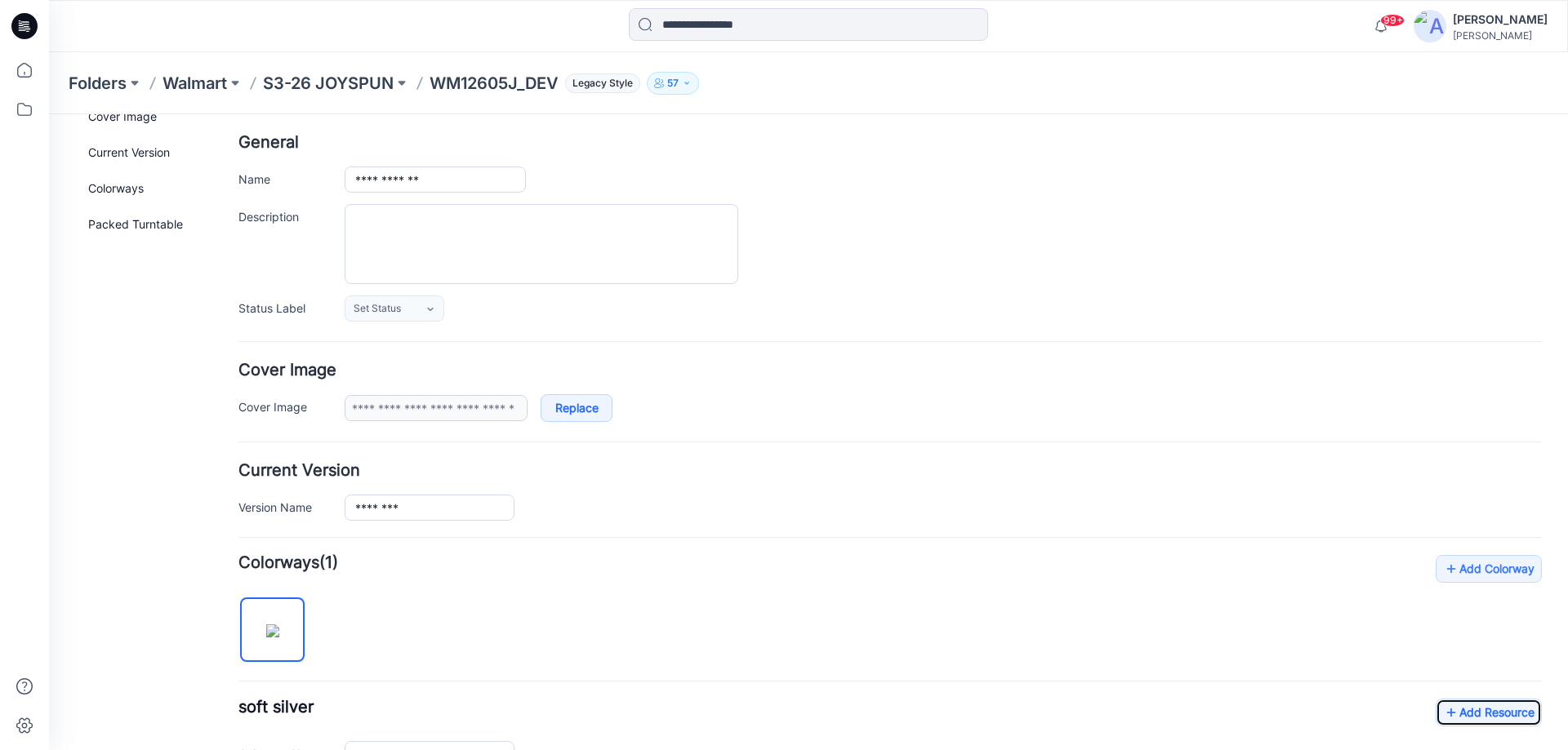
scroll to position [0, 0]
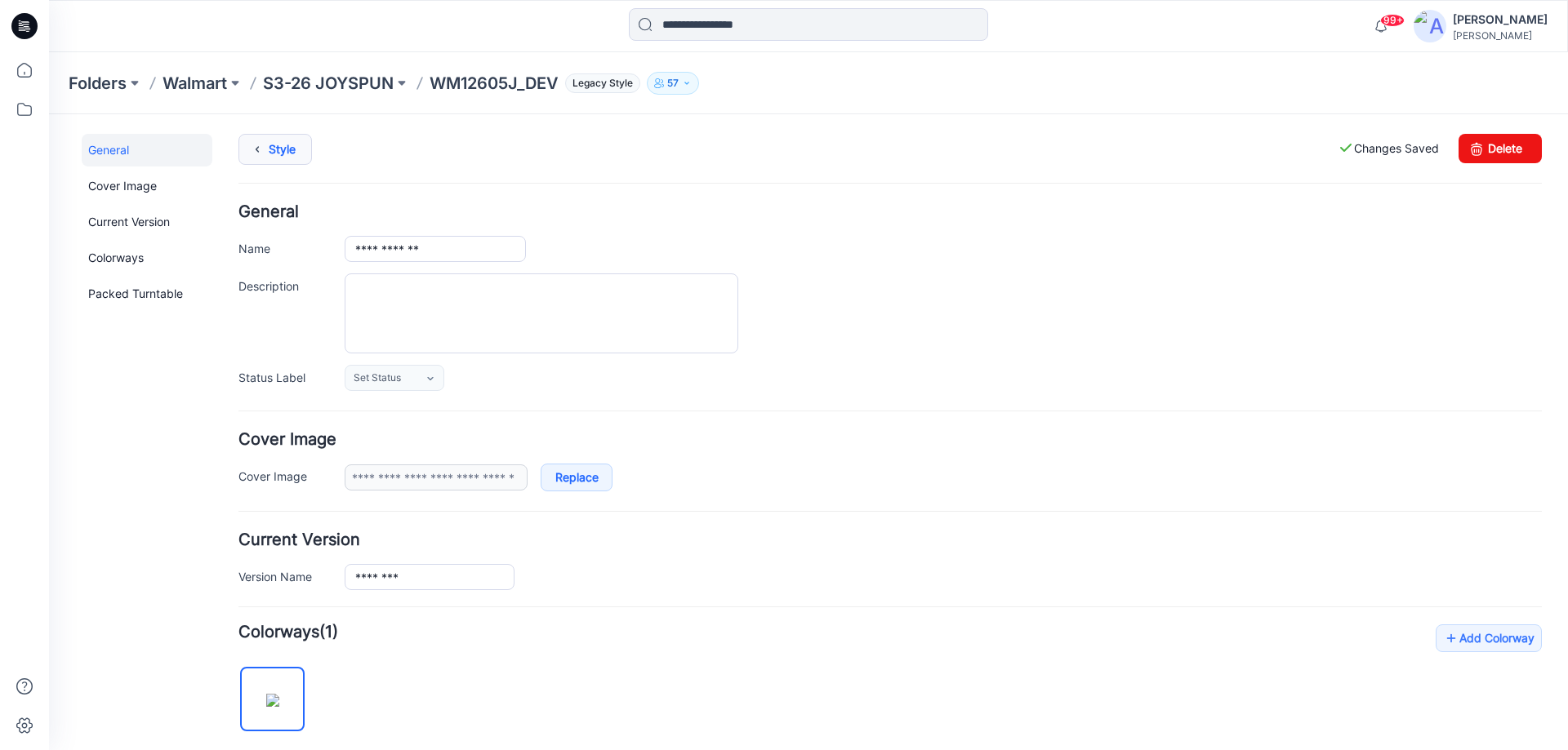
click at [272, 148] on link "Style" at bounding box center [274, 149] width 74 height 31
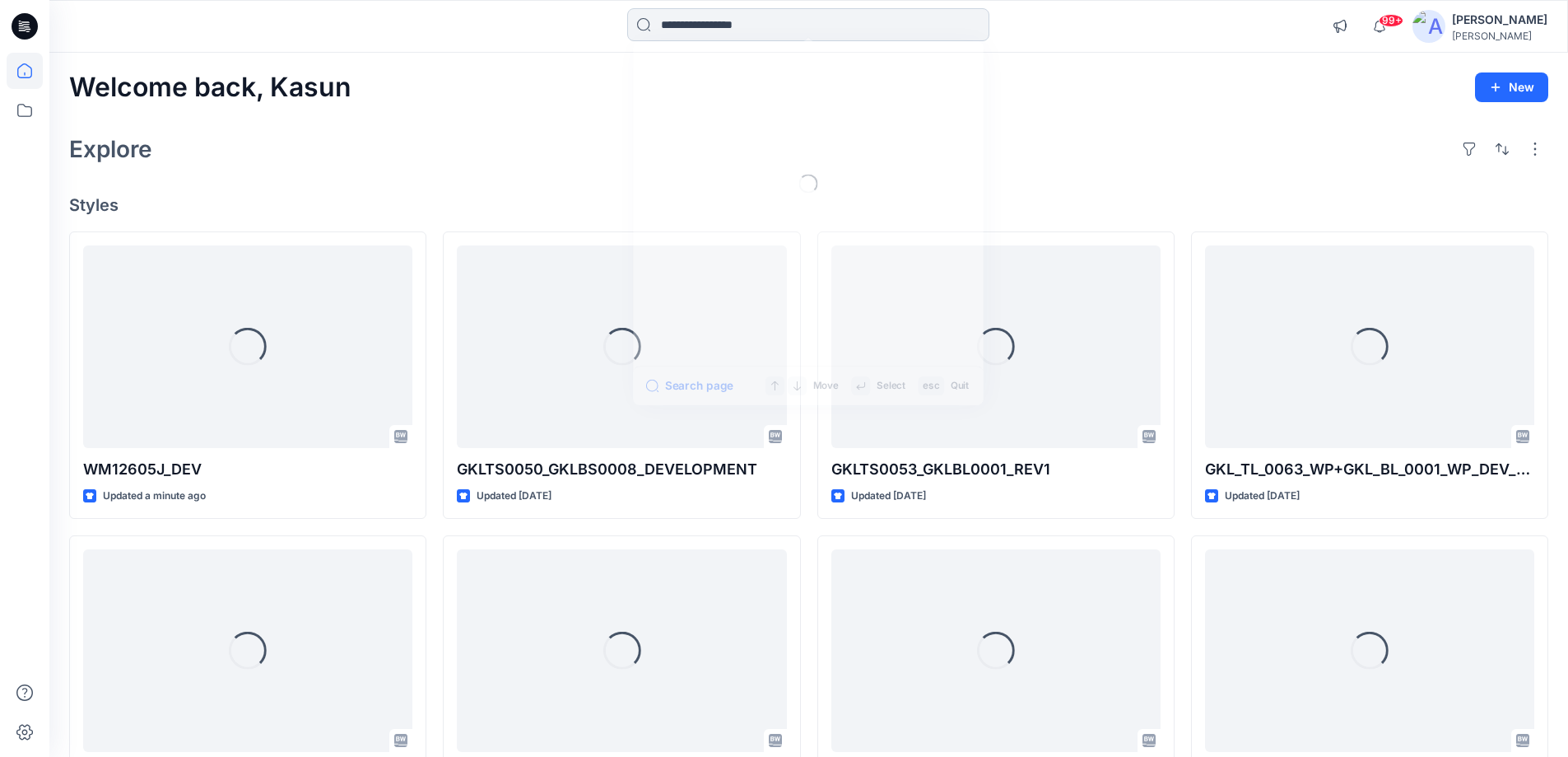
click at [696, 31] on input at bounding box center [809, 25] width 363 height 33
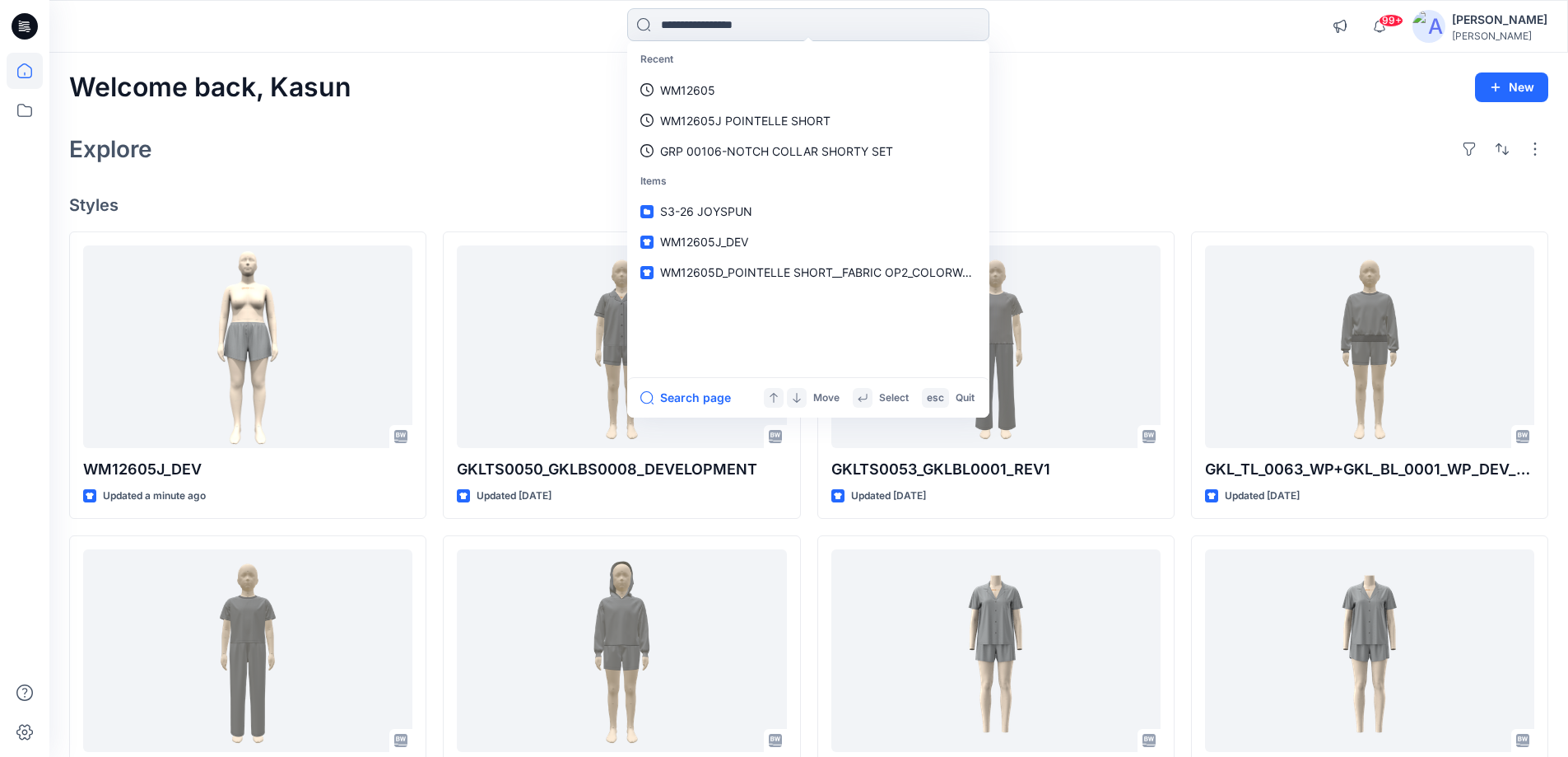
paste input "********"
type input "********"
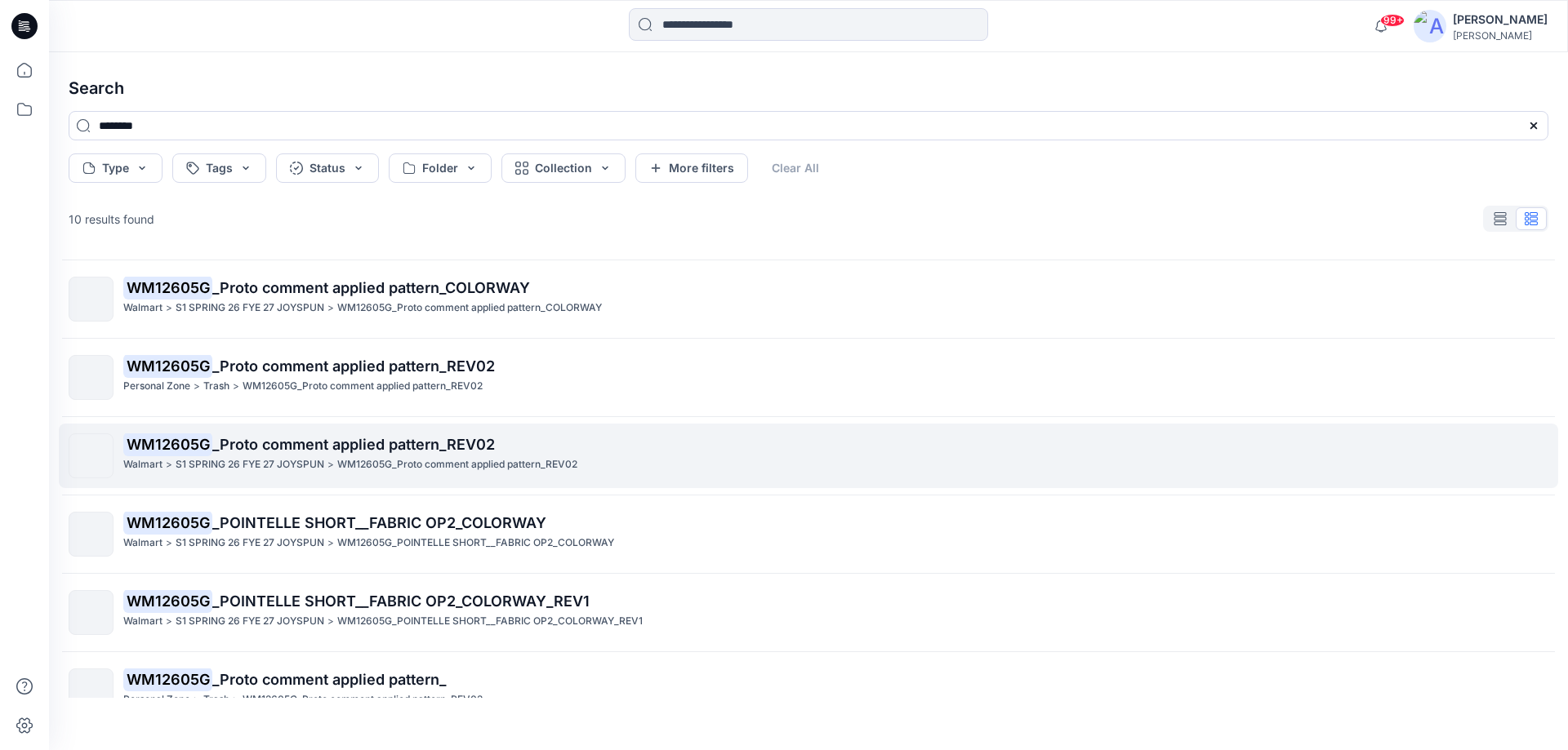
scroll to position [340, 0]
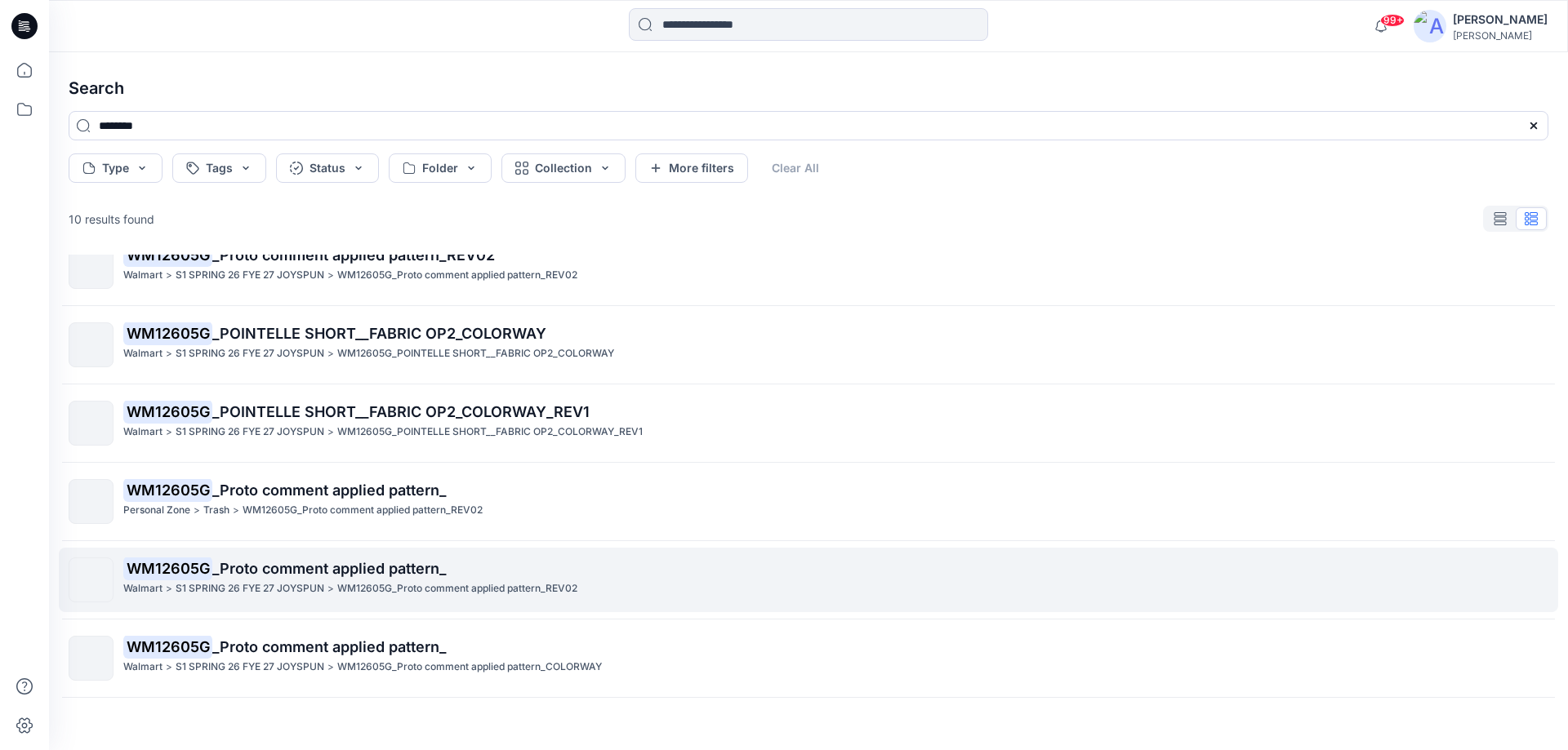
click at [362, 581] on p "WM12605G_Proto comment applied pattern_REV02" at bounding box center [457, 588] width 240 height 17
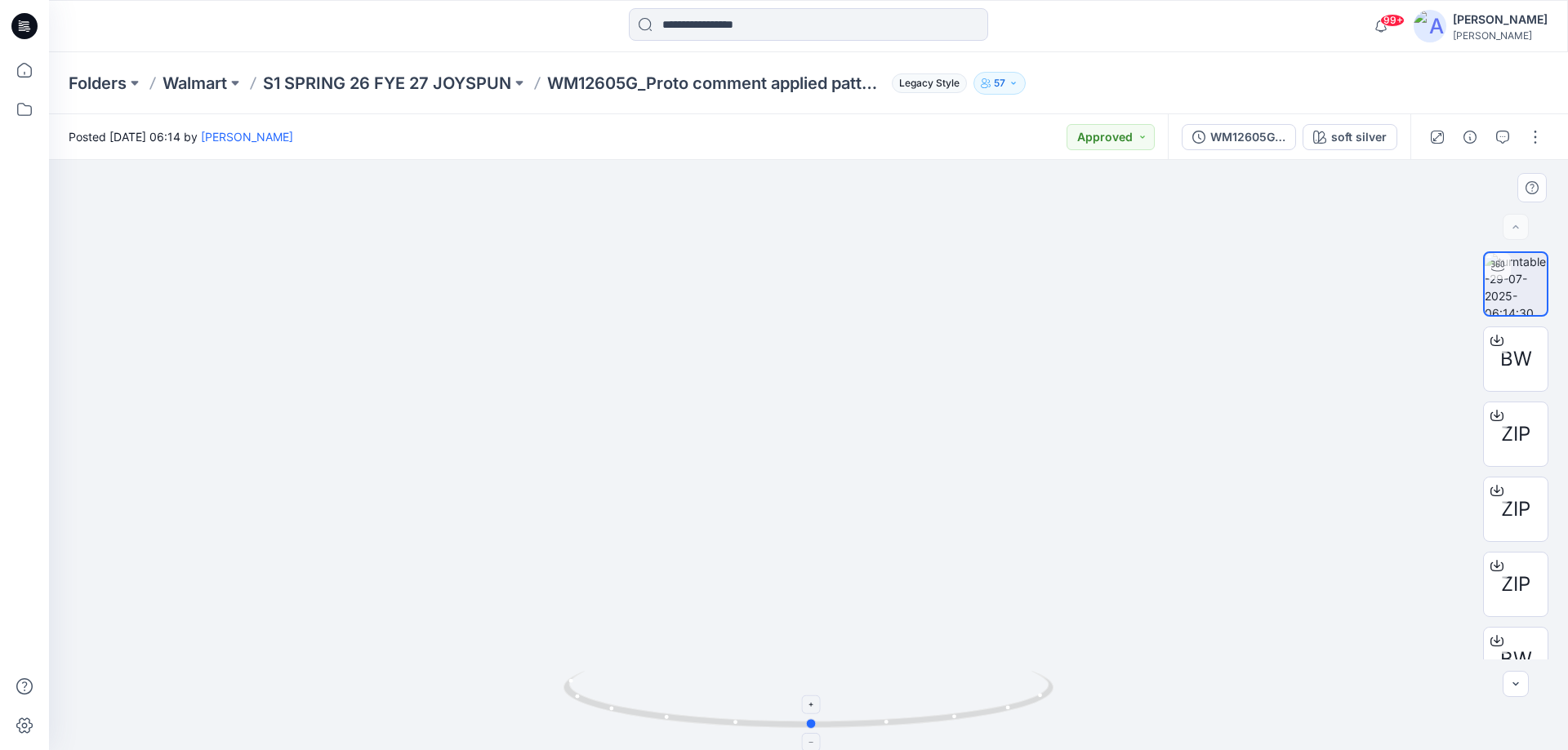
drag, startPoint x: 940, startPoint y: 728, endPoint x: 957, endPoint y: 715, distance: 21.4
click at [957, 715] on icon at bounding box center [810, 701] width 494 height 61
drag, startPoint x: 897, startPoint y: 728, endPoint x: 697, endPoint y: 729, distance: 200.0
click at [697, 729] on icon at bounding box center [810, 701] width 494 height 61
drag, startPoint x: 713, startPoint y: 721, endPoint x: 917, endPoint y: 739, distance: 204.8
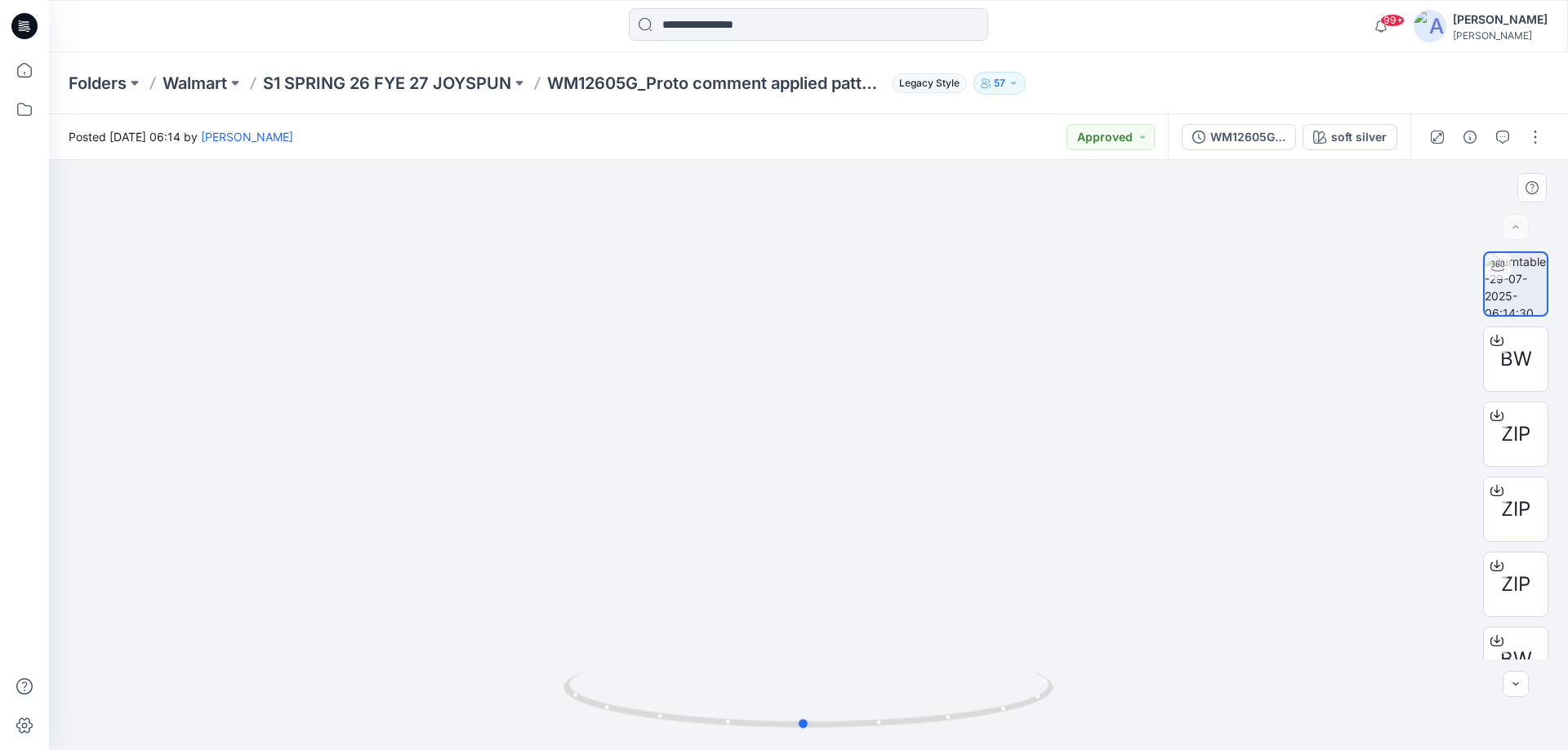
click at [917, 739] on div at bounding box center [808, 709] width 490 height 82
drag, startPoint x: 923, startPoint y: 724, endPoint x: 957, endPoint y: 726, distance: 34.1
click at [957, 726] on icon at bounding box center [810, 701] width 494 height 61
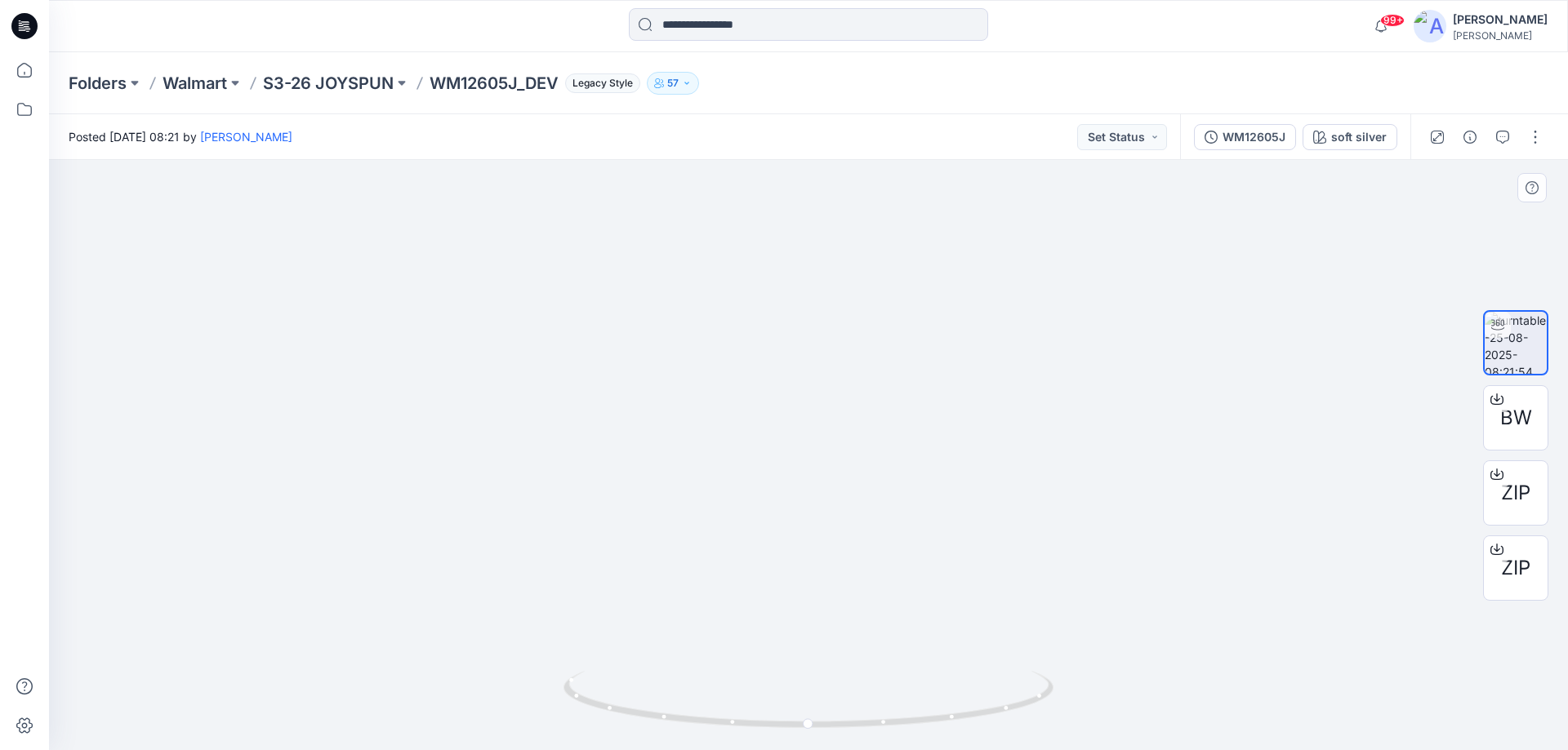
drag, startPoint x: 929, startPoint y: 475, endPoint x: 931, endPoint y: 497, distance: 22.1
click at [932, 500] on img at bounding box center [808, 242] width 602 height 1019
drag, startPoint x: 965, startPoint y: 720, endPoint x: 733, endPoint y: 741, distance: 232.9
click at [733, 741] on div at bounding box center [808, 709] width 490 height 82
drag, startPoint x: 919, startPoint y: 722, endPoint x: 1192, endPoint y: 715, distance: 273.1
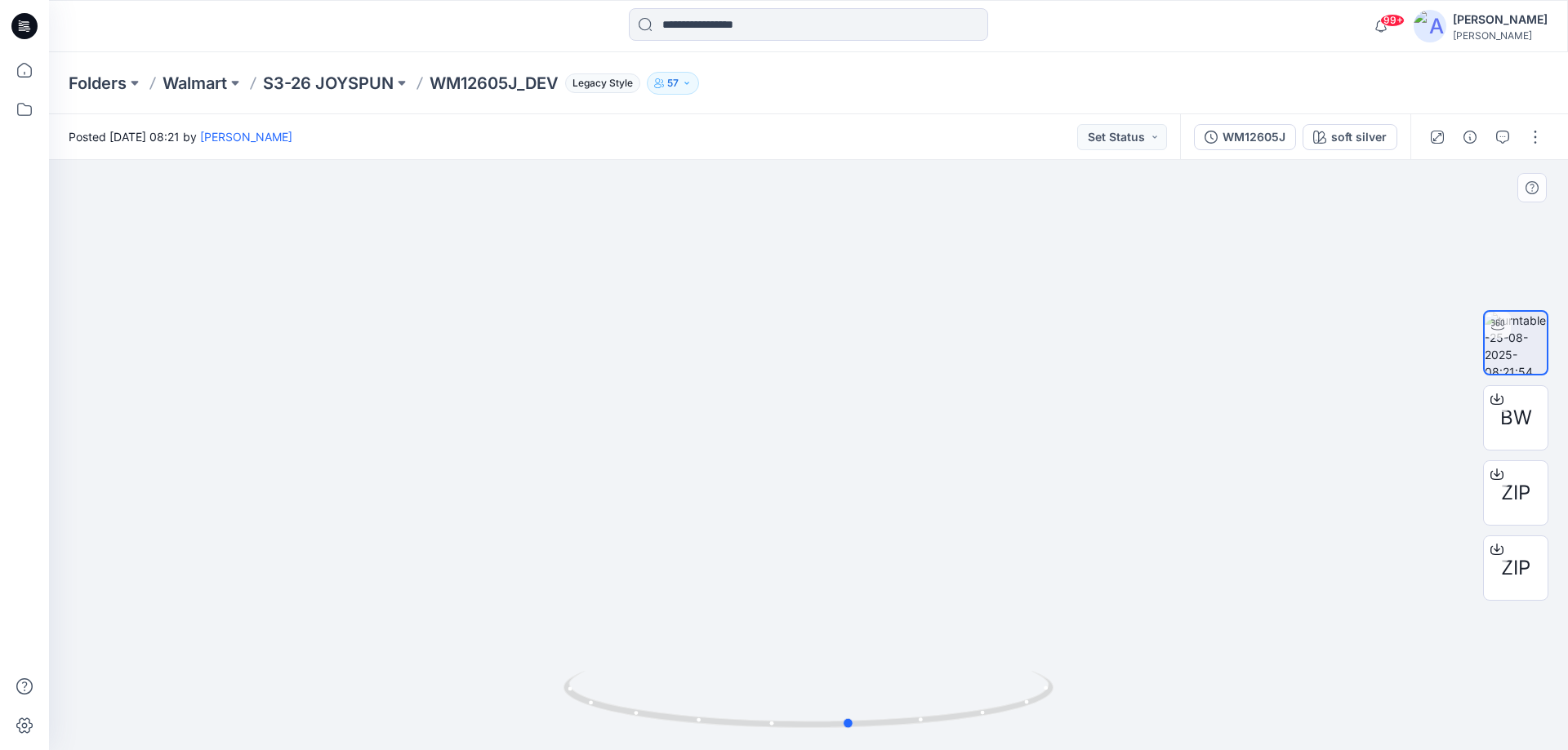
click at [1192, 715] on div at bounding box center [809, 455] width 1519 height 590
click at [1533, 148] on button "button" at bounding box center [1534, 137] width 26 height 26
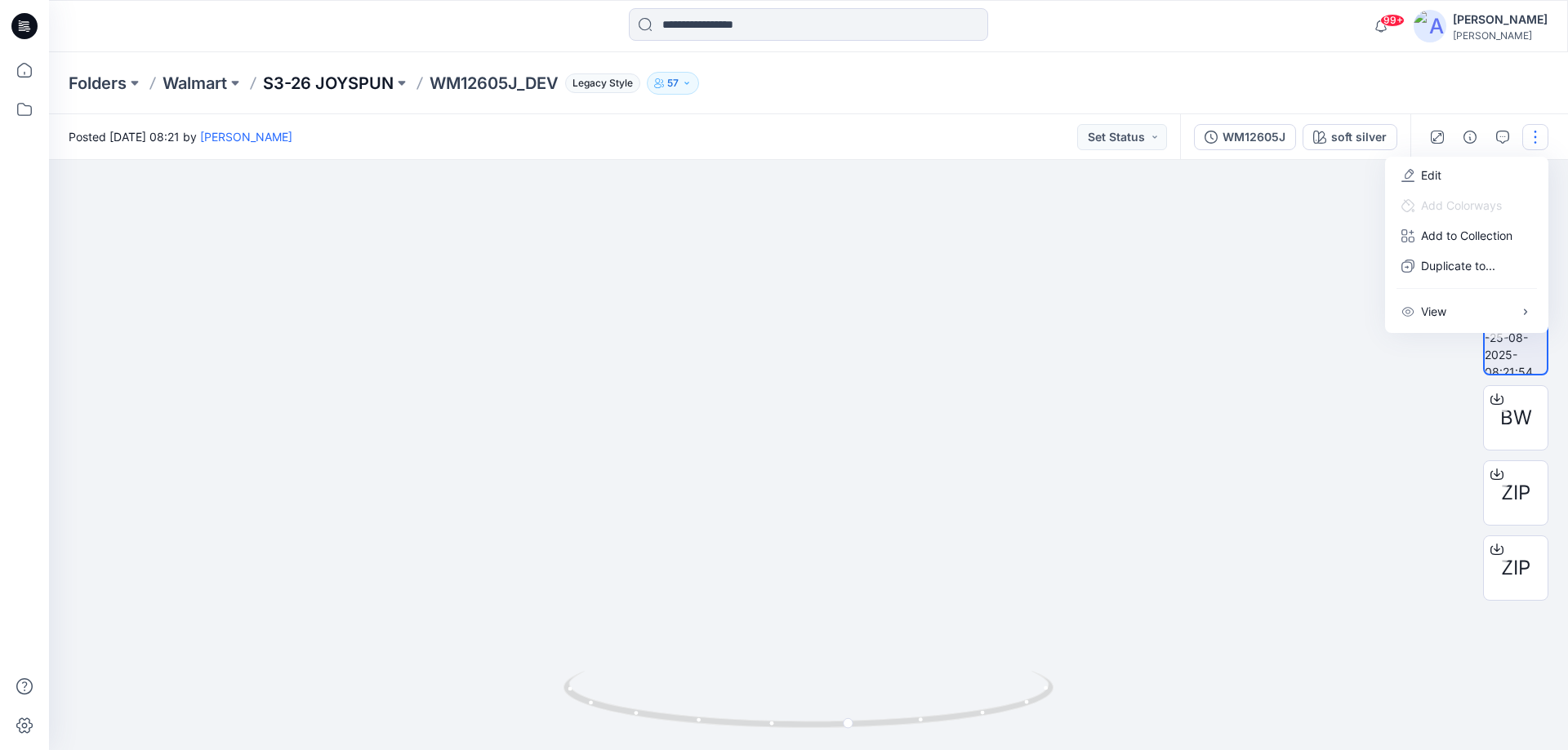
click at [352, 74] on p "S3-26 JOYSPUN" at bounding box center [328, 83] width 131 height 23
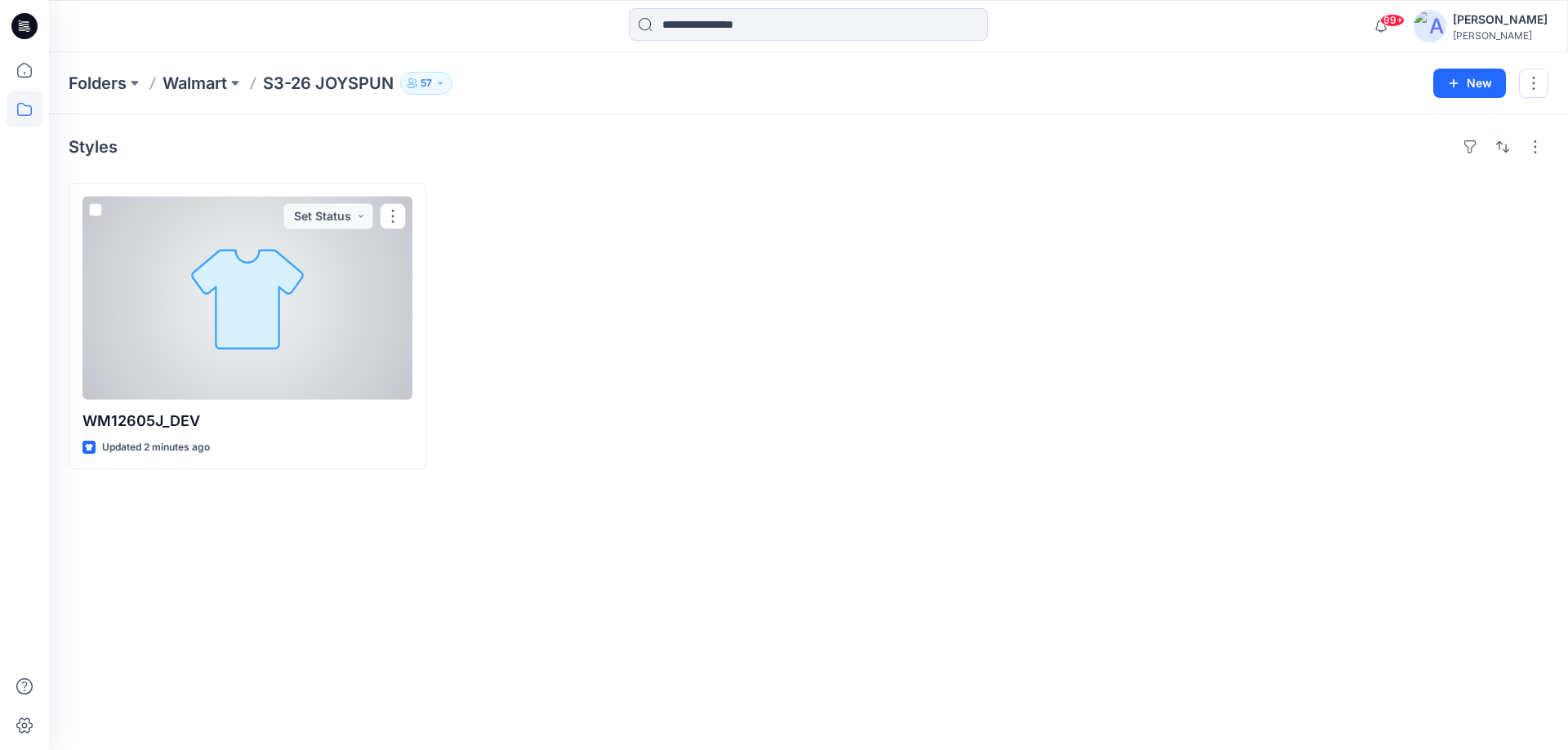
drag, startPoint x: 364, startPoint y: 283, endPoint x: 377, endPoint y: 301, distance: 22.2
click at [364, 283] on div at bounding box center [247, 299] width 330 height 203
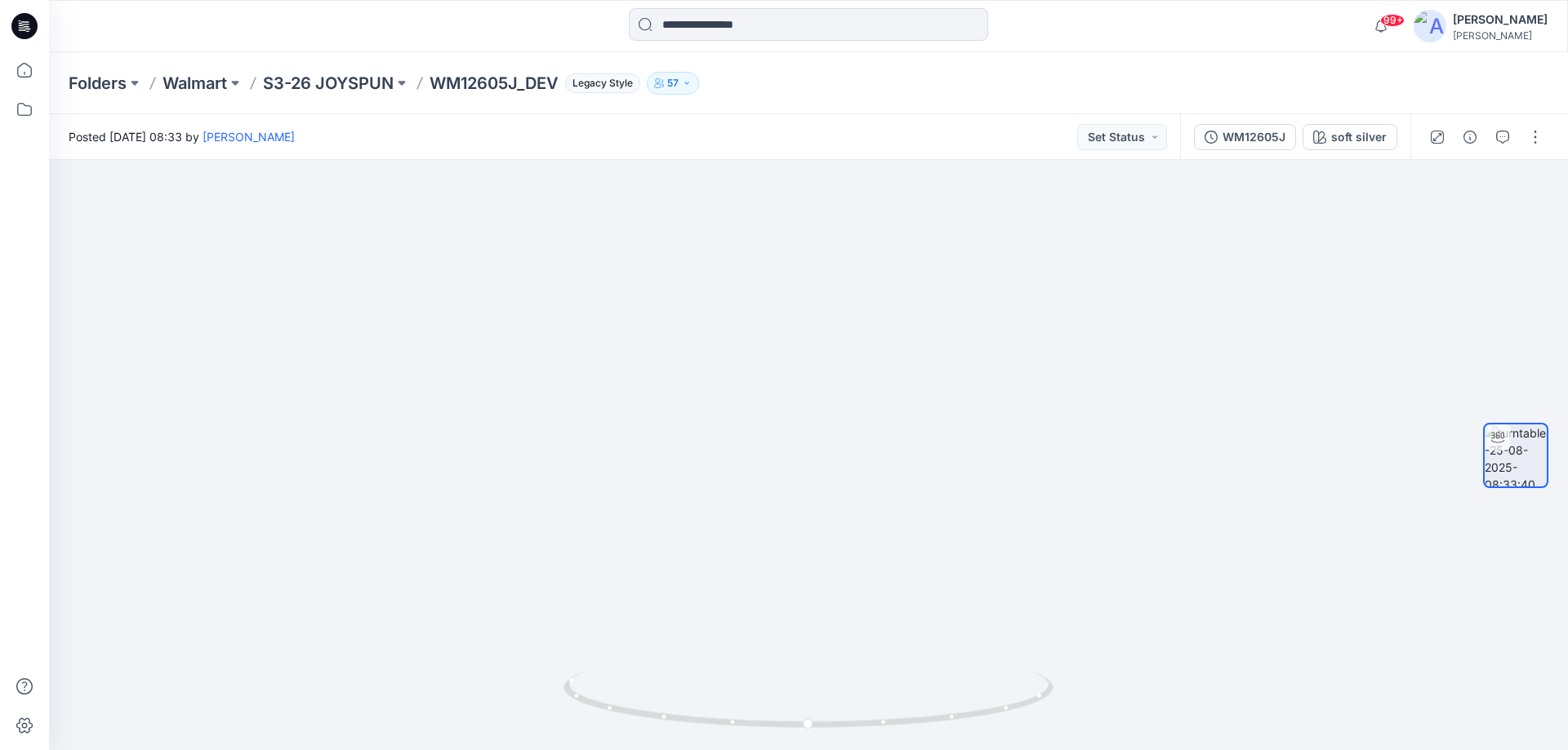
click at [23, 20] on icon at bounding box center [25, 25] width 26 height 26
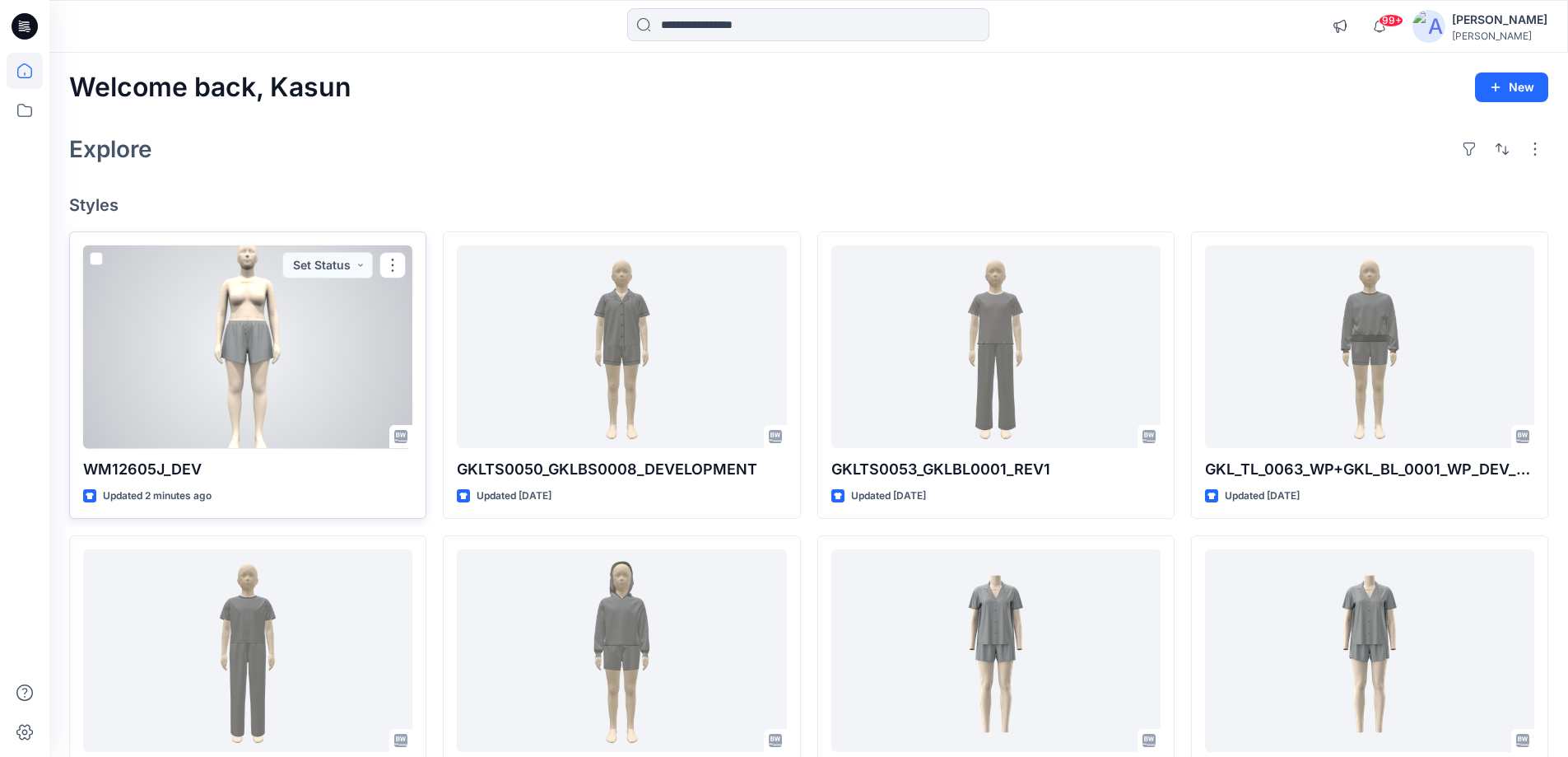
click at [331, 375] on div at bounding box center [248, 347] width 330 height 203
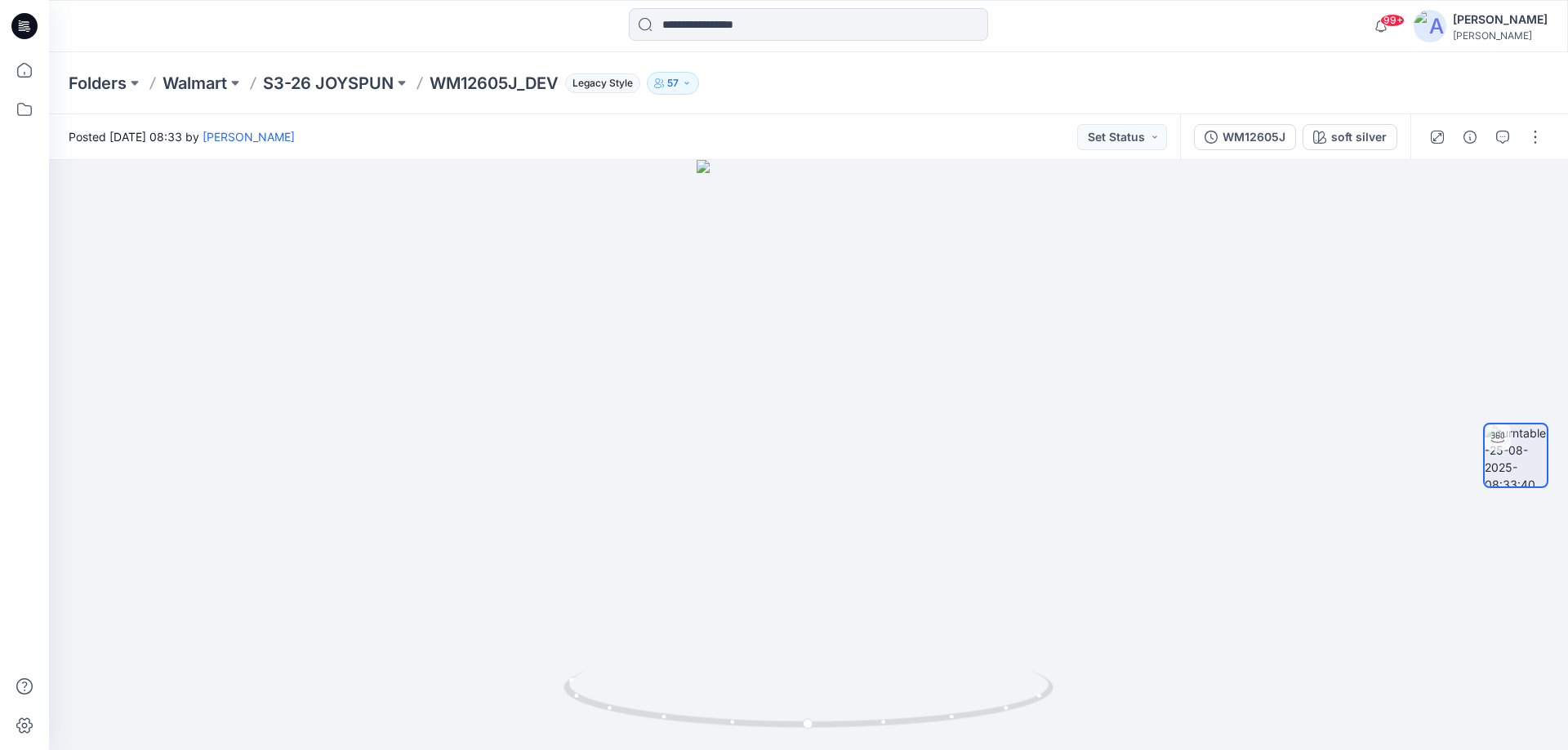
click at [24, 20] on icon at bounding box center [25, 25] width 26 height 26
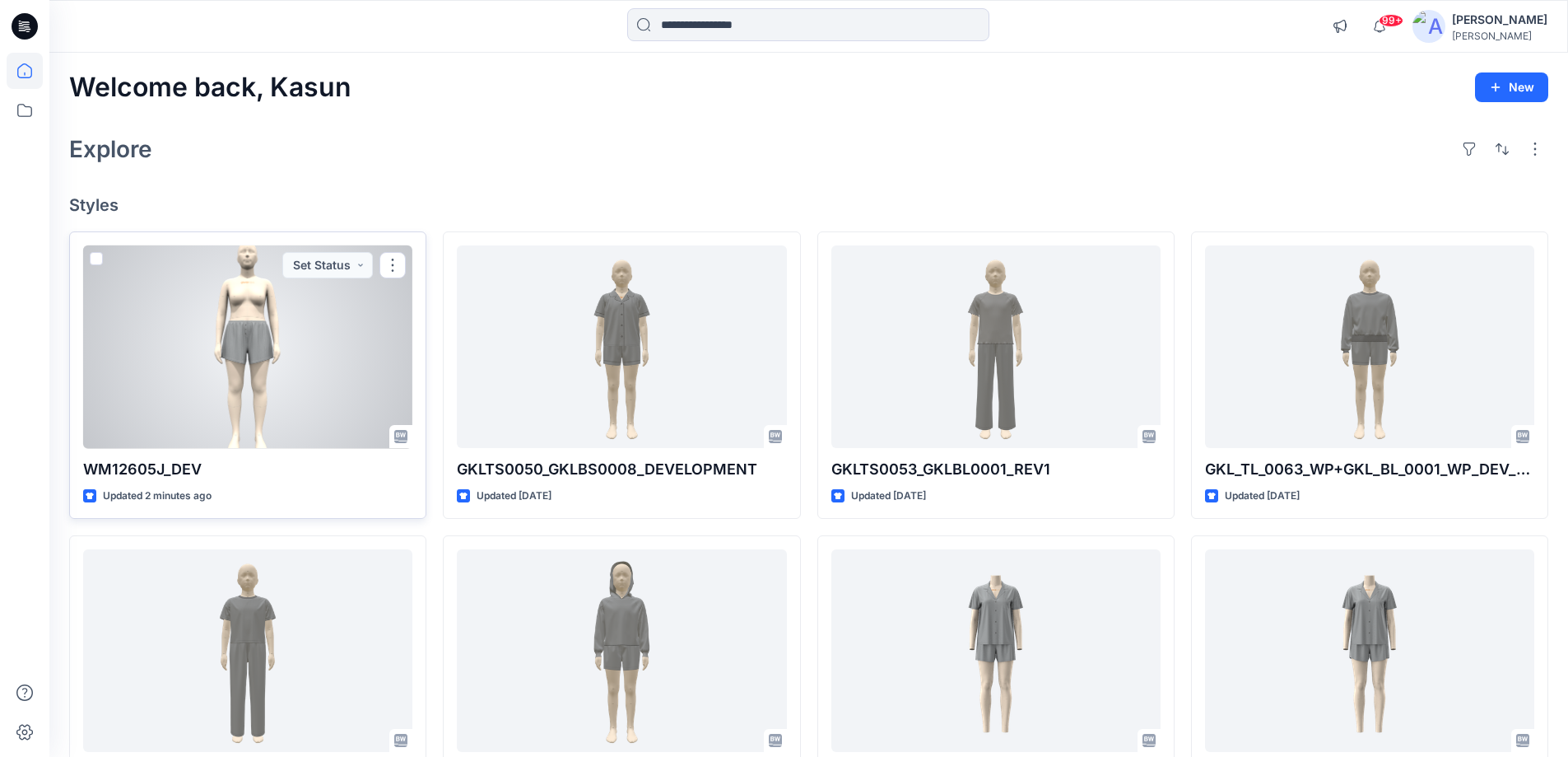
click at [312, 347] on div at bounding box center [248, 347] width 330 height 203
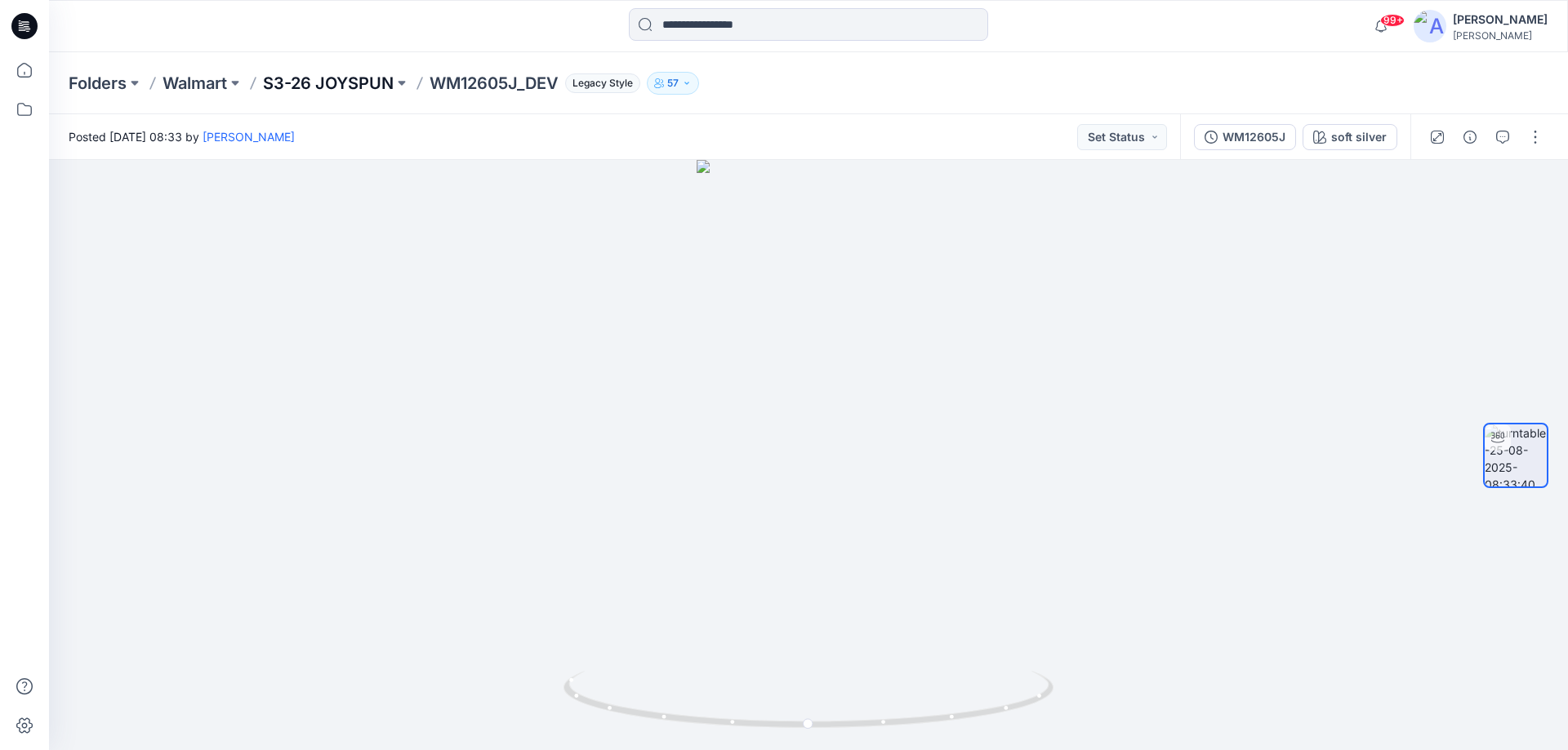
click at [303, 86] on p "S3-26 JOYSPUN" at bounding box center [328, 83] width 131 height 23
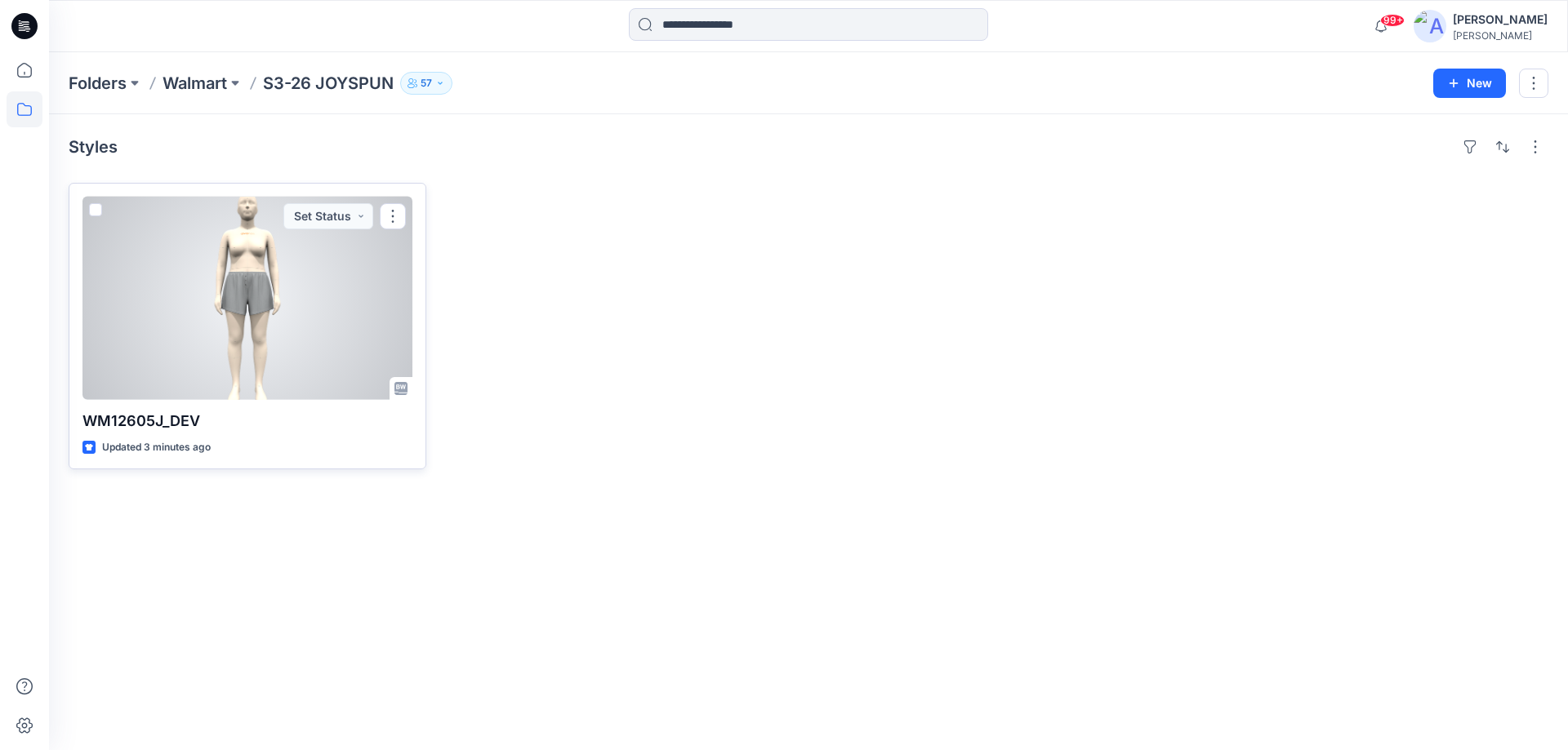
click at [384, 340] on div at bounding box center [247, 299] width 330 height 203
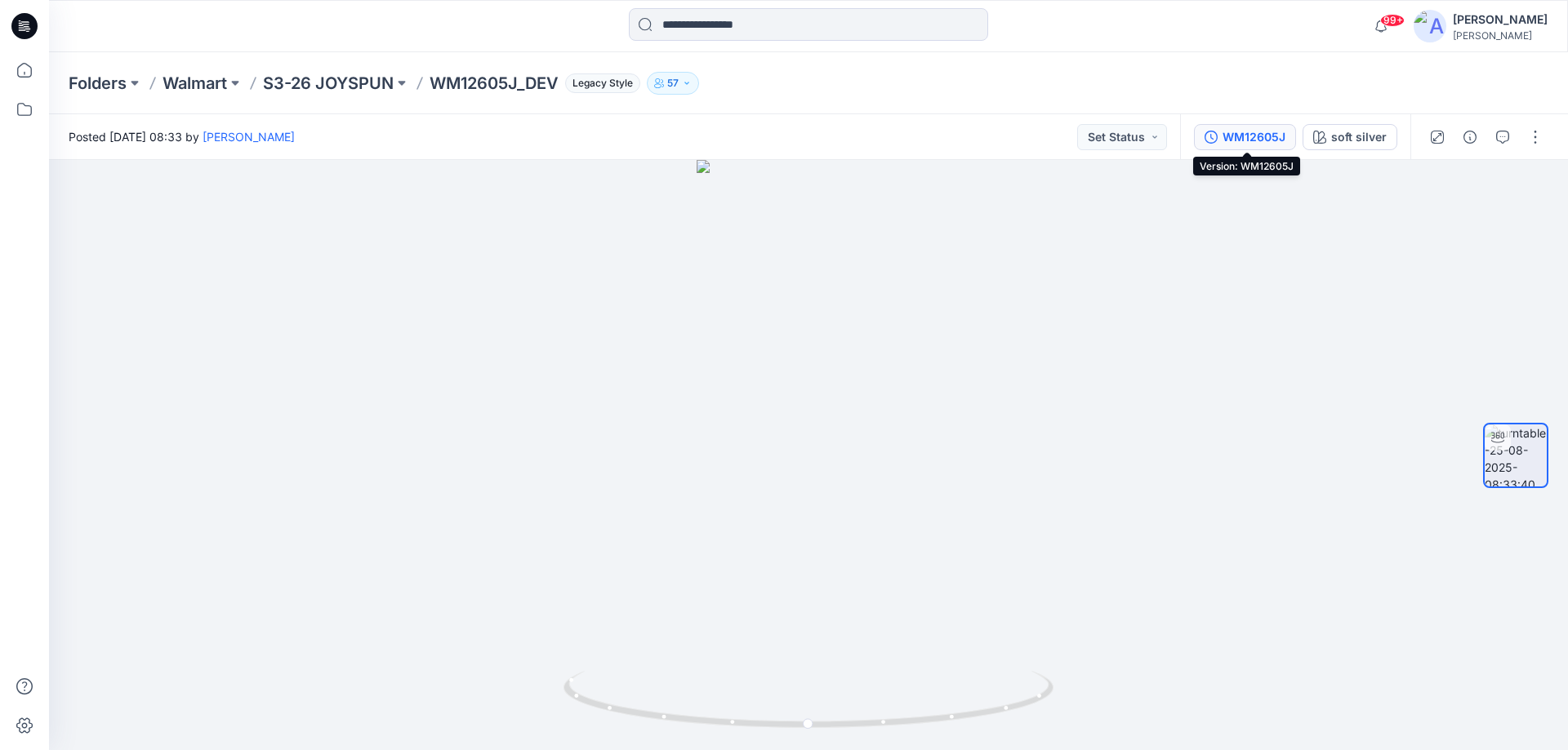
click at [1266, 144] on div "WM12605J" at bounding box center [1254, 137] width 63 height 18
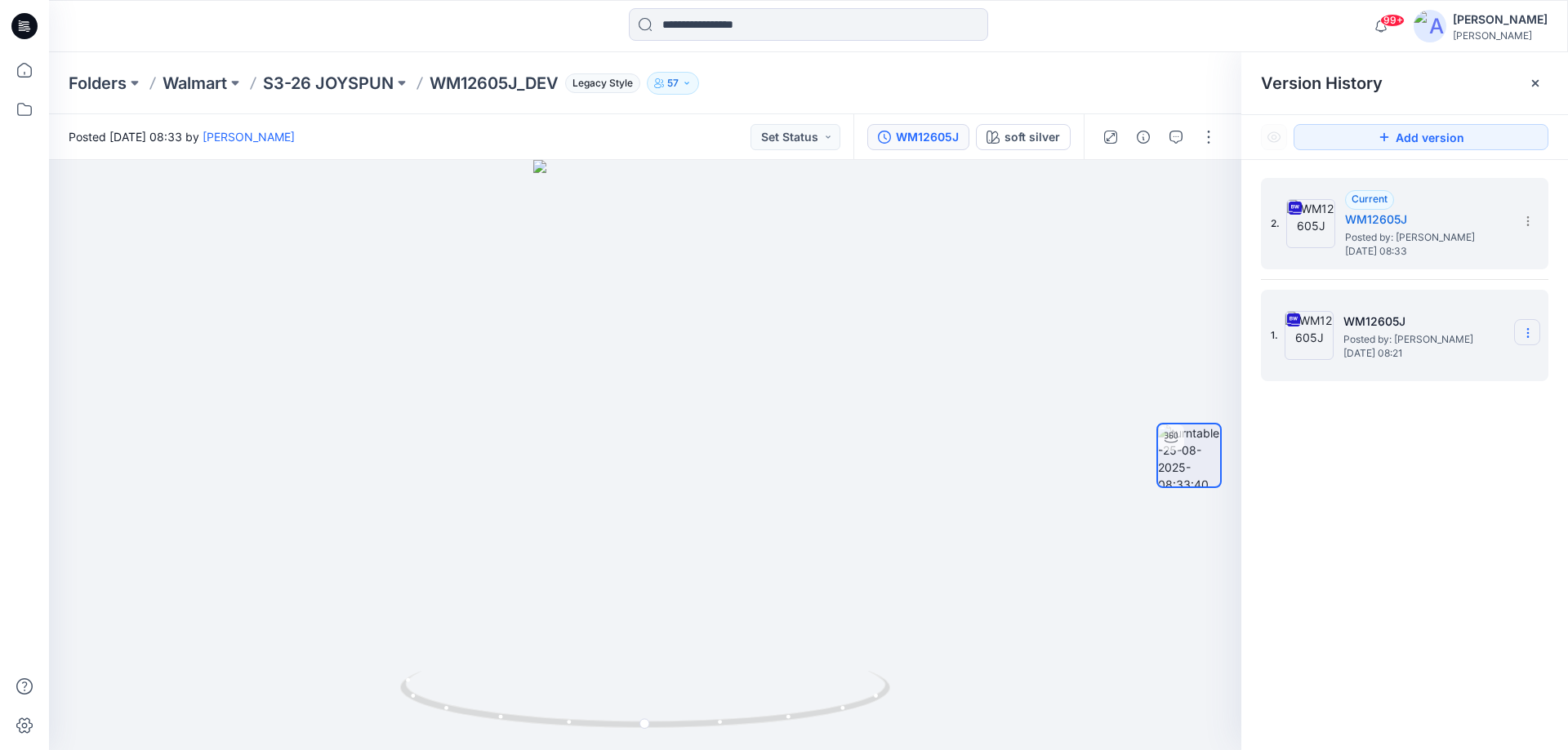
click at [1526, 333] on icon at bounding box center [1528, 333] width 13 height 13
click at [1413, 505] on span "Delete Version" at bounding box center [1414, 503] width 76 height 20
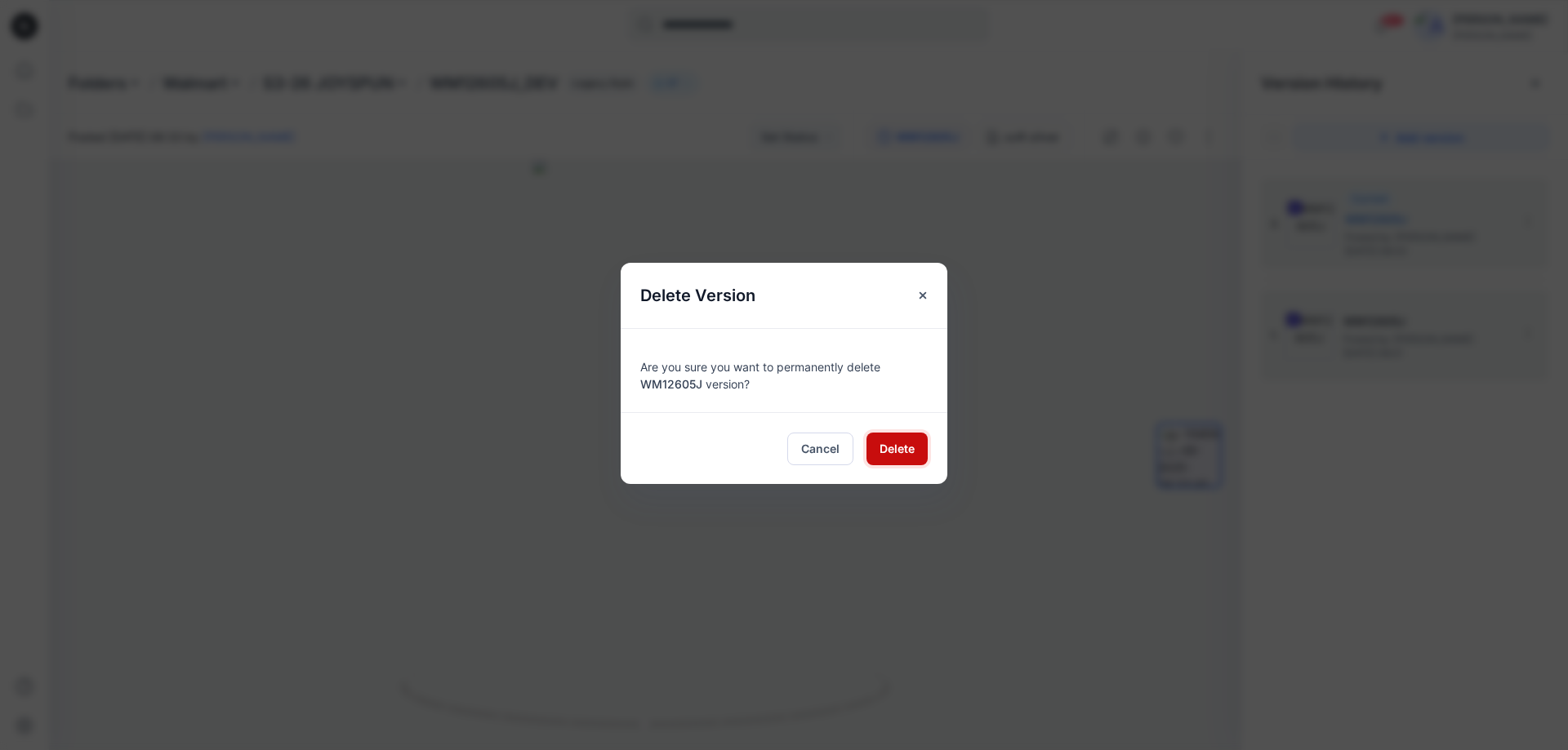
click at [880, 448] on span "Delete" at bounding box center [897, 448] width 35 height 17
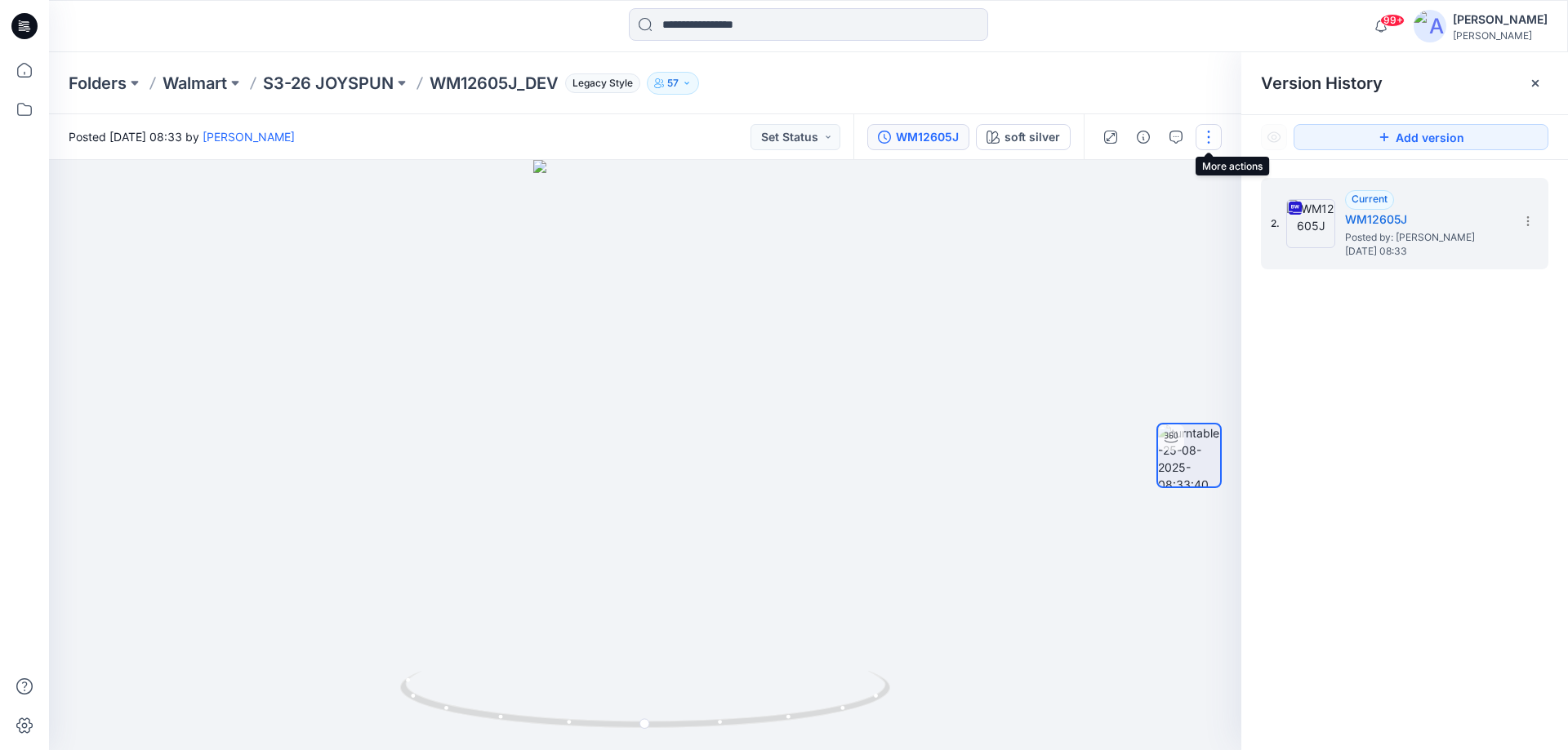
click at [1208, 143] on button "button" at bounding box center [1208, 137] width 26 height 26
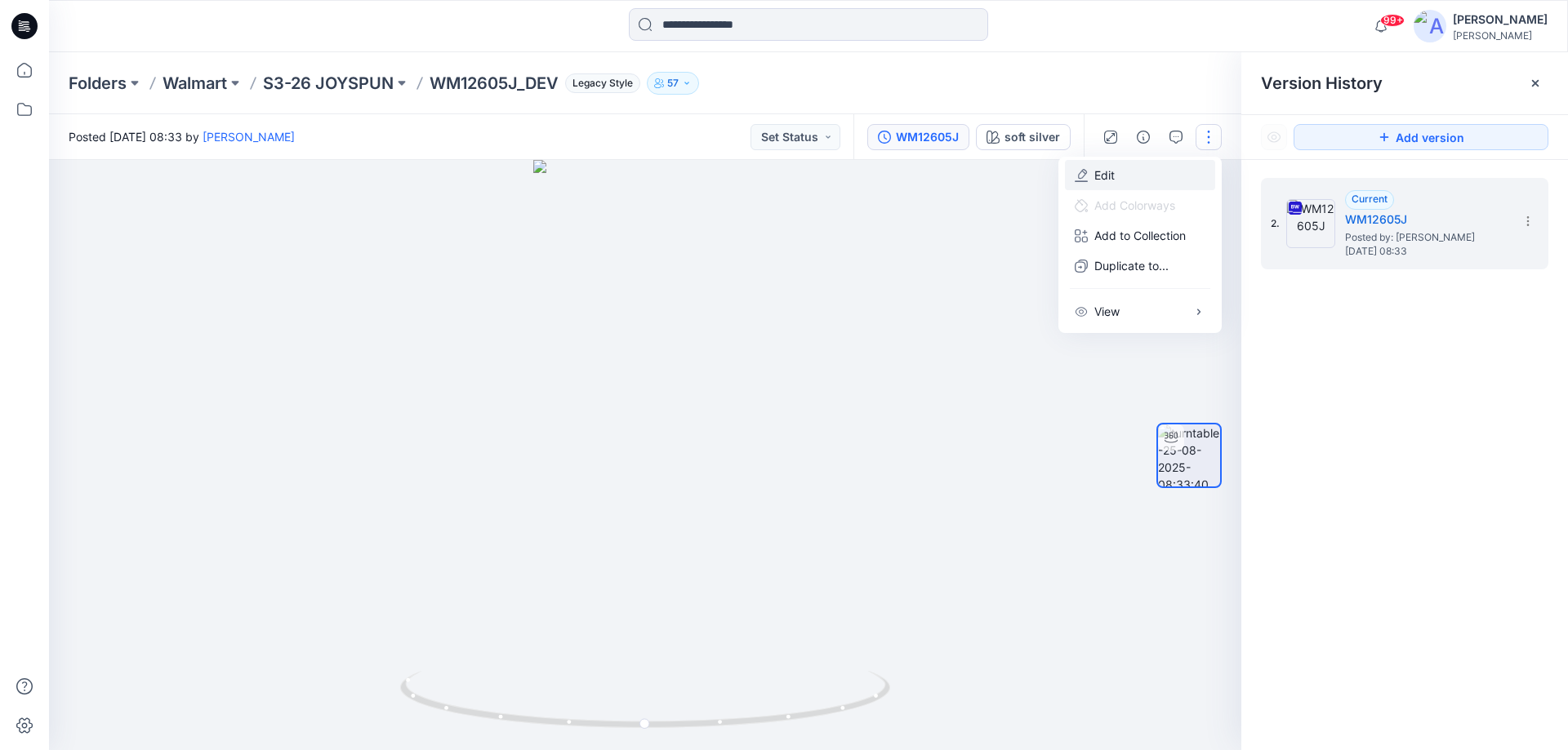
click at [1145, 173] on button "Edit" at bounding box center [1139, 174] width 150 height 30
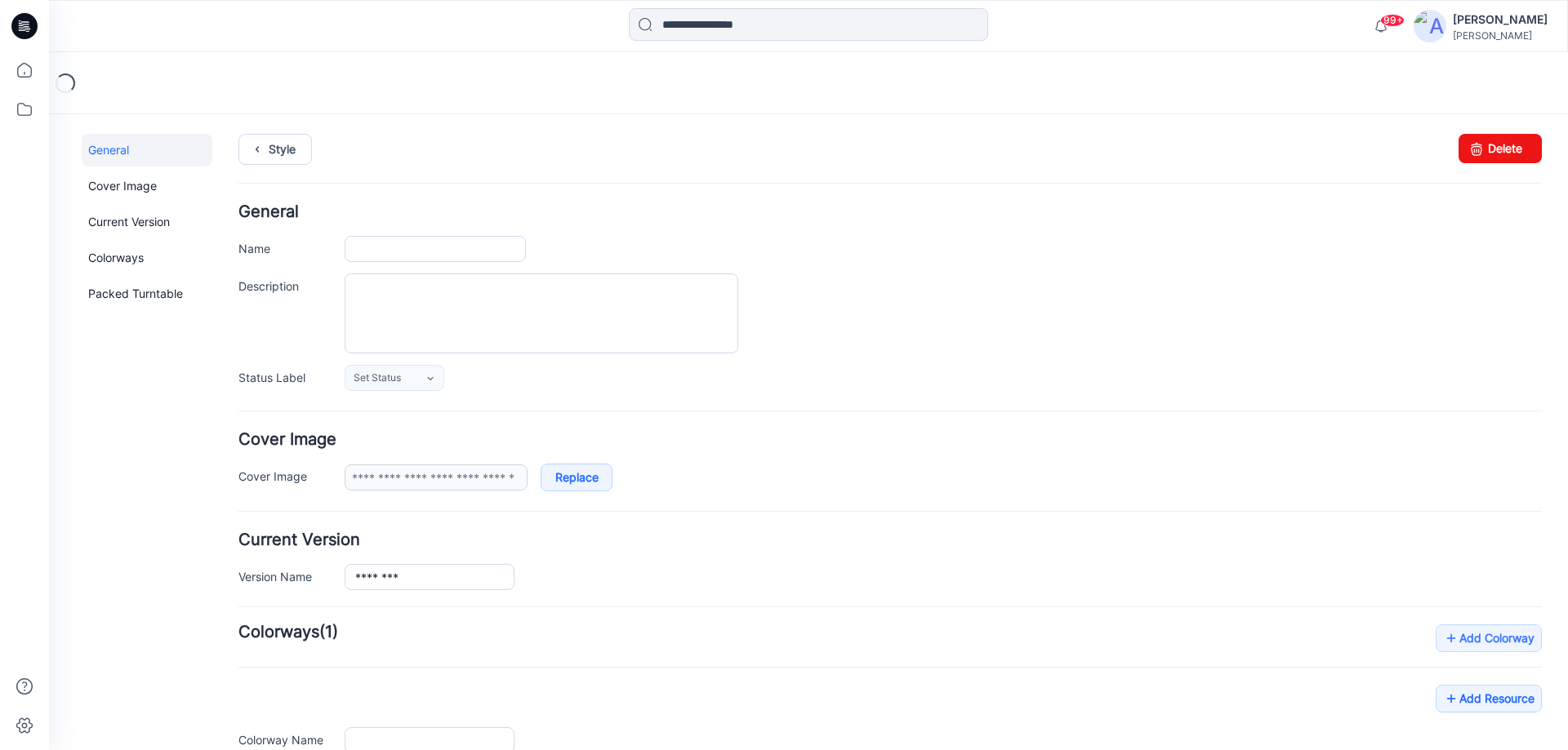
type input "**********"
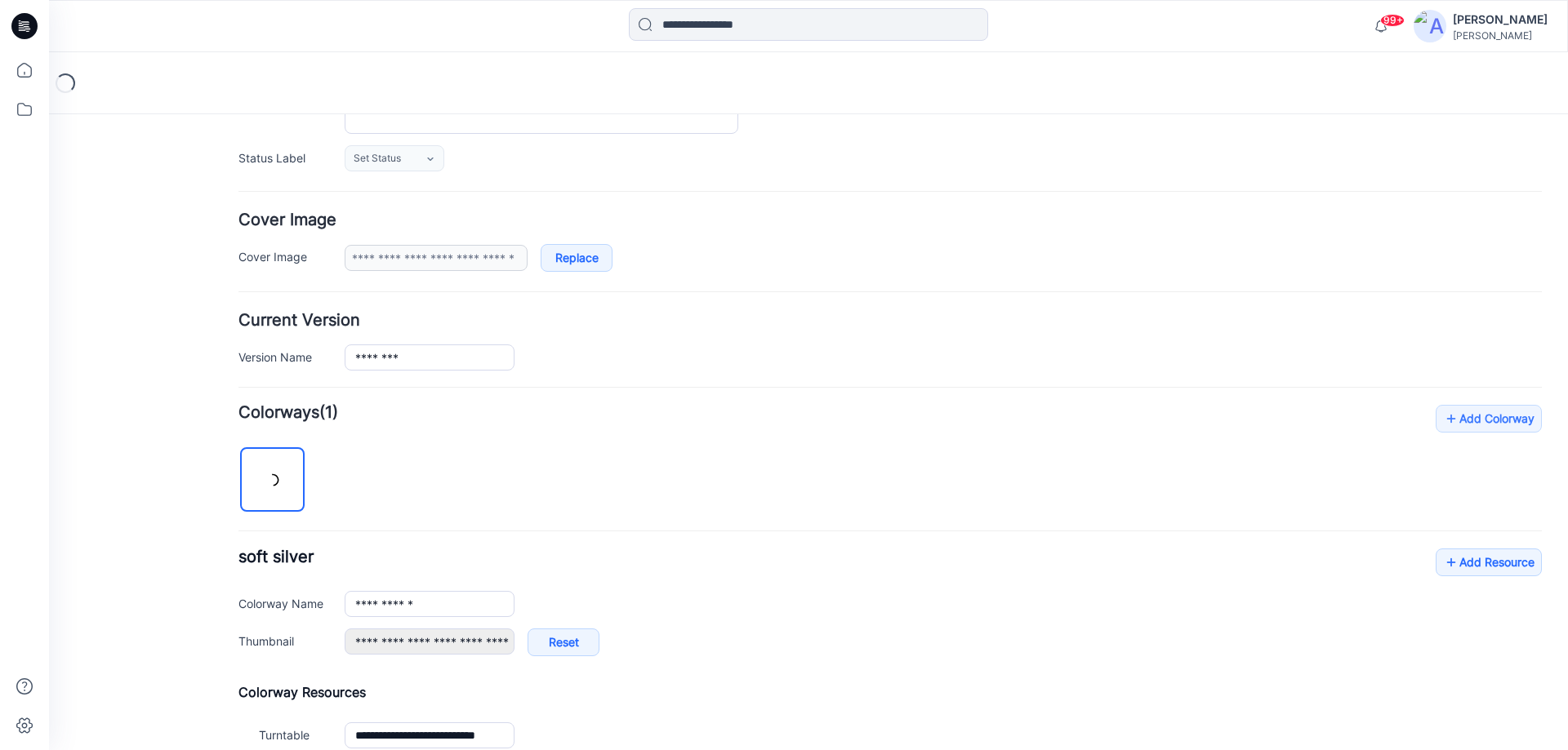
scroll to position [410, 0]
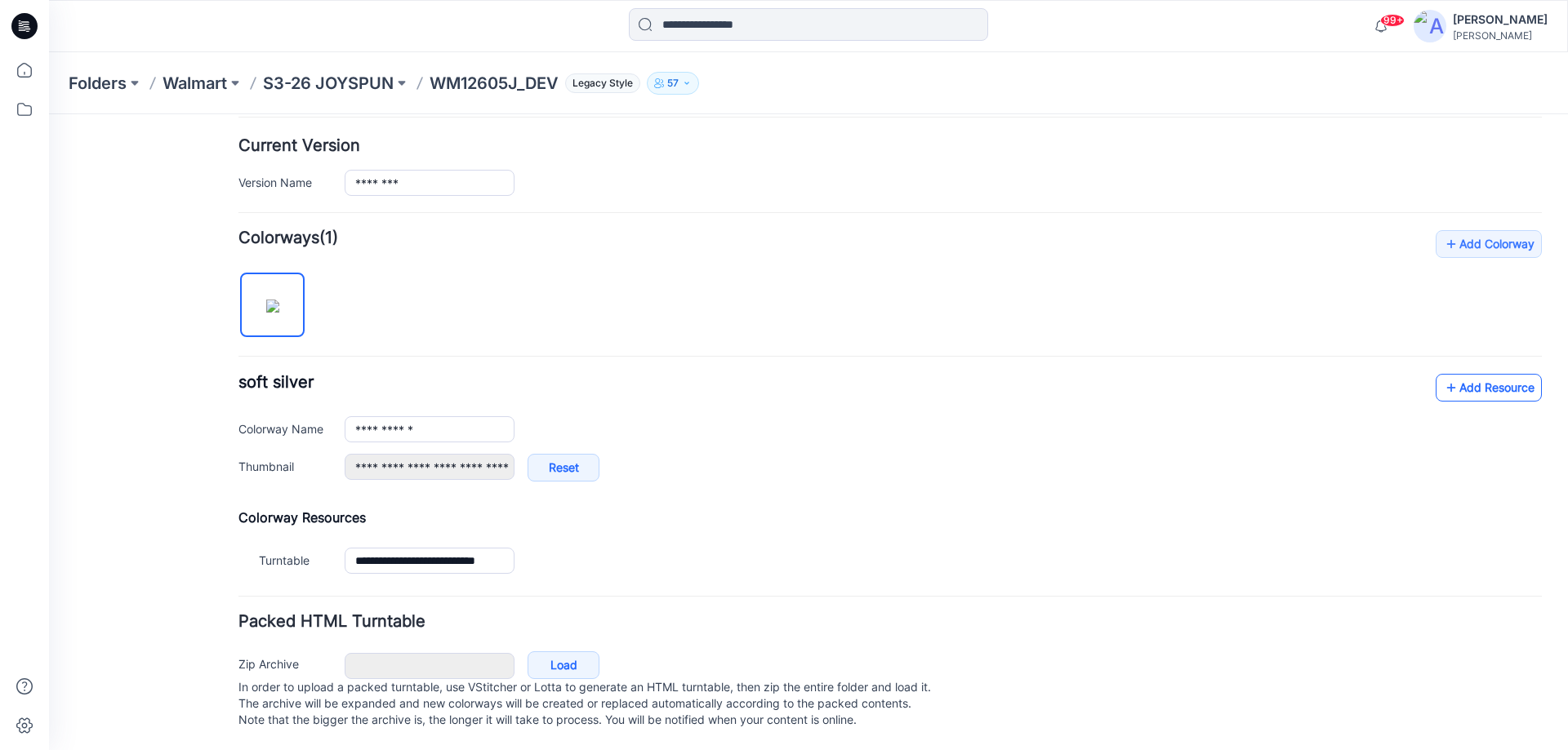
click at [1480, 374] on link "Add Resource" at bounding box center [1488, 388] width 106 height 28
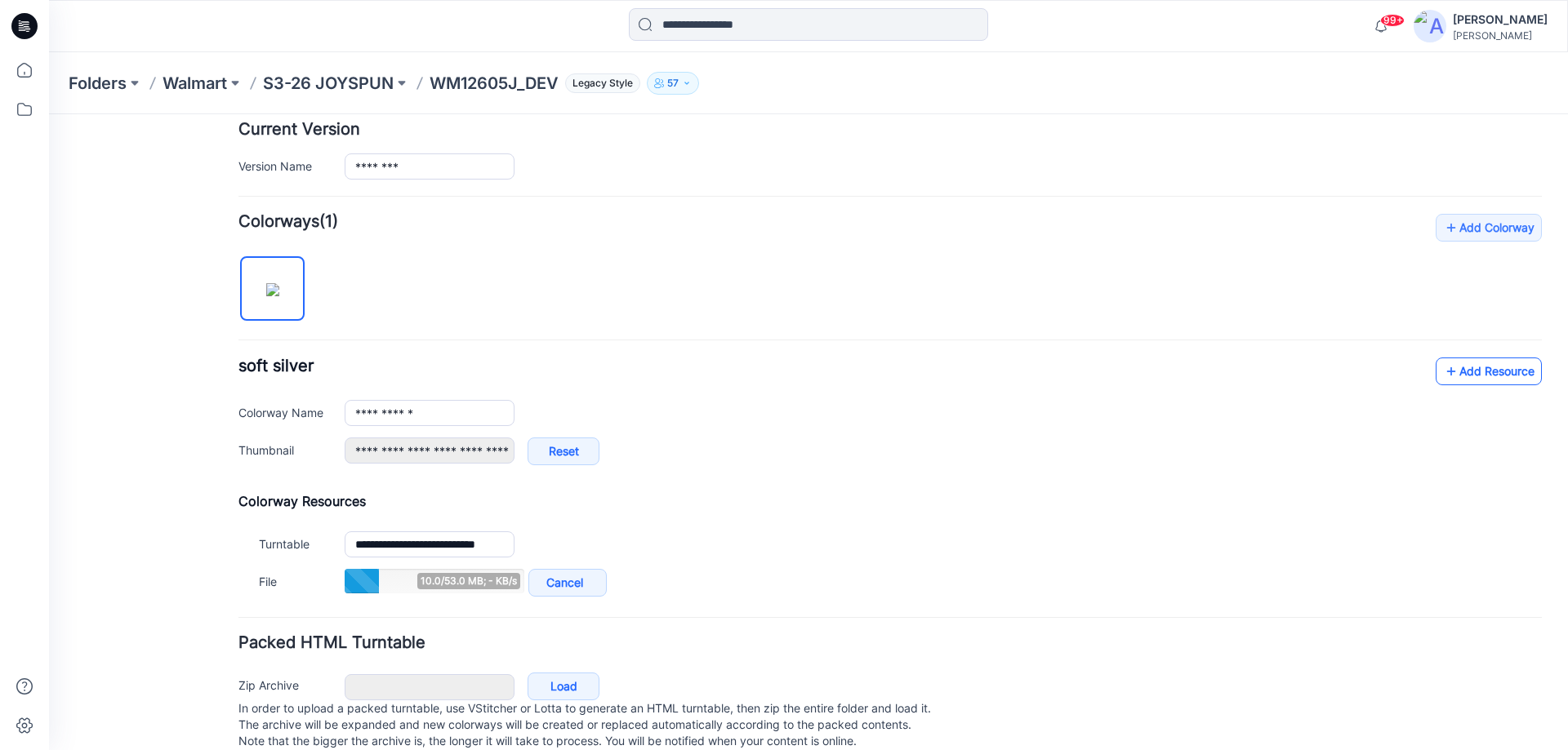
click at [1482, 360] on link "Add Resource" at bounding box center [1488, 371] width 106 height 28
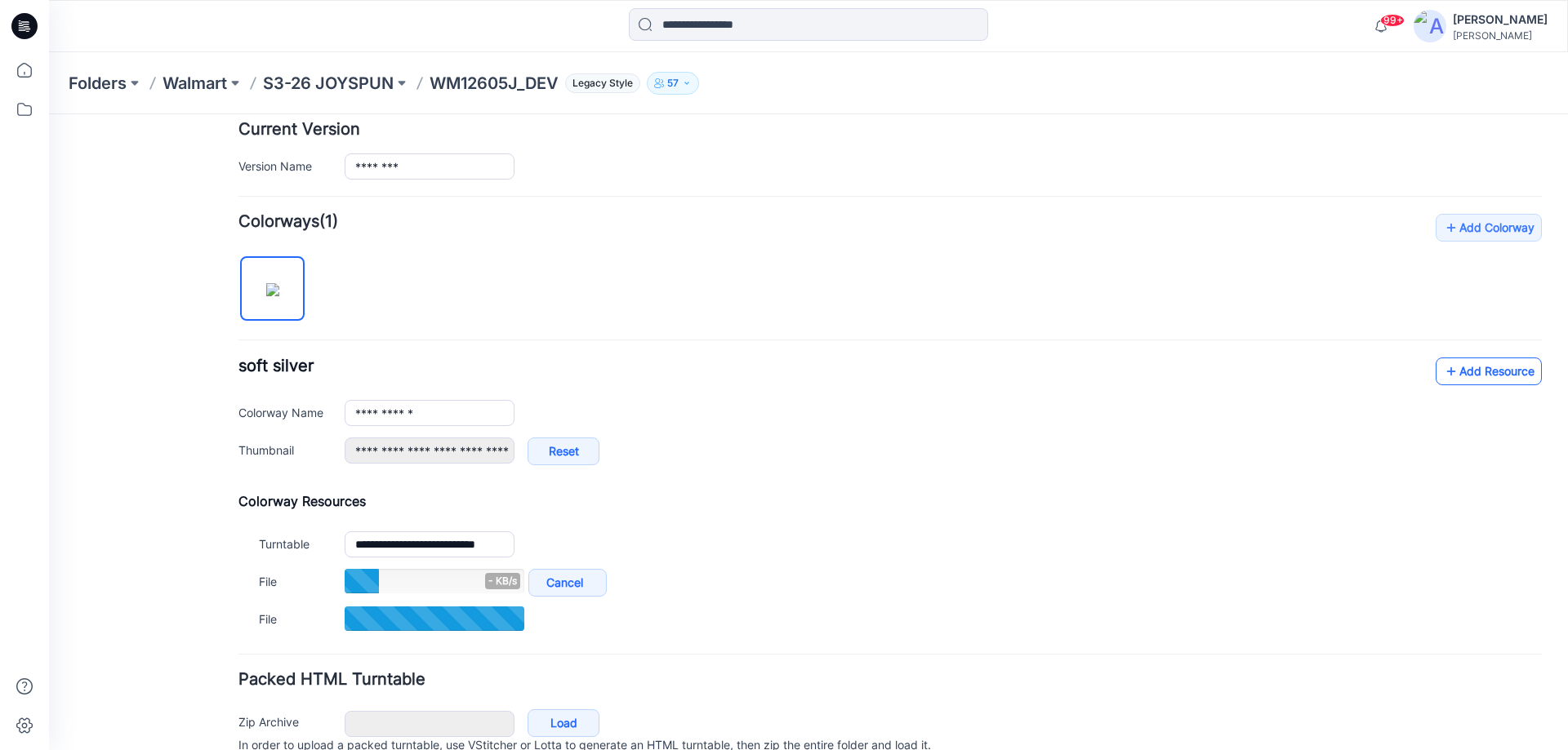
click at [1497, 360] on link "Add Resource" at bounding box center [1488, 371] width 106 height 28
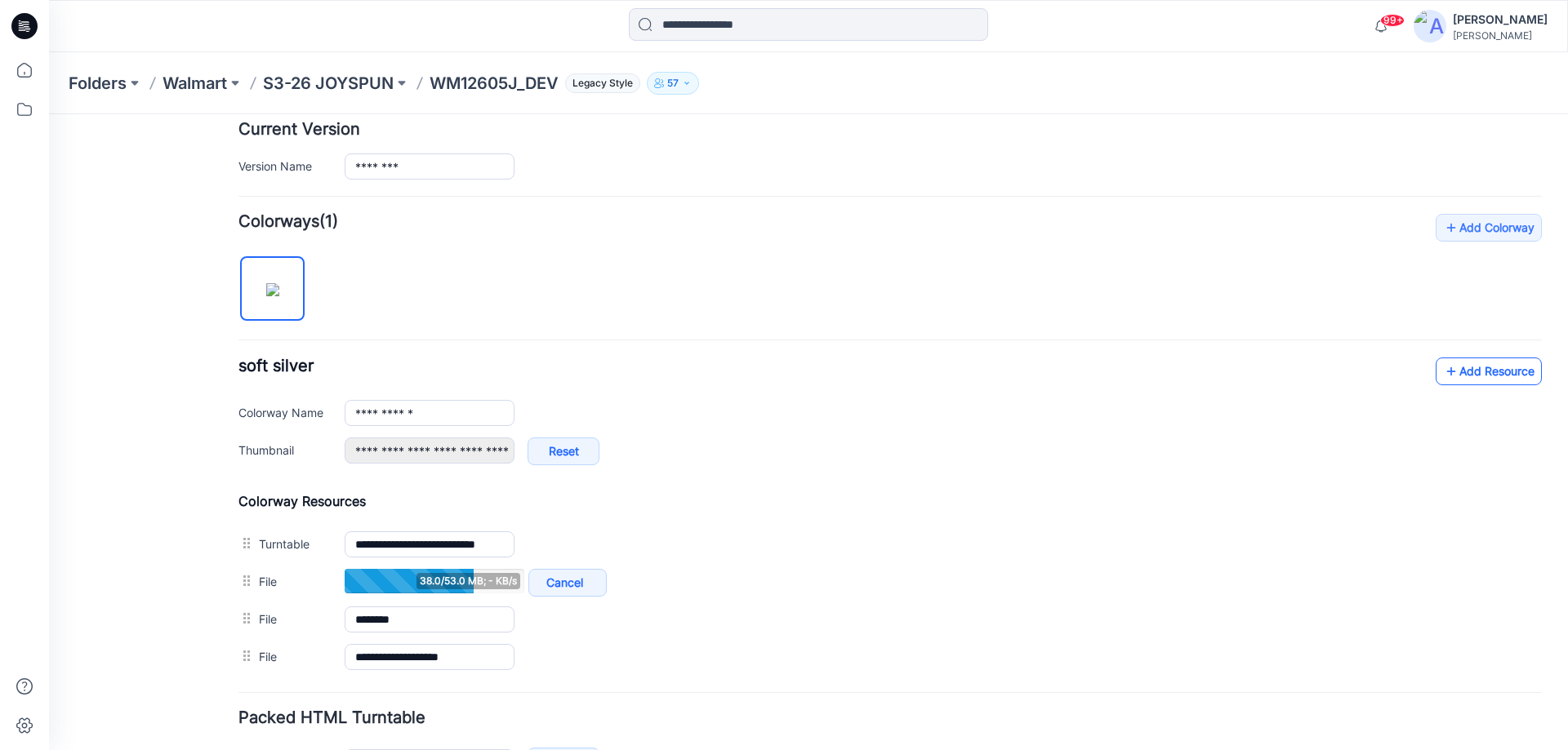
click at [1447, 365] on link "Add Resource" at bounding box center [1488, 371] width 106 height 28
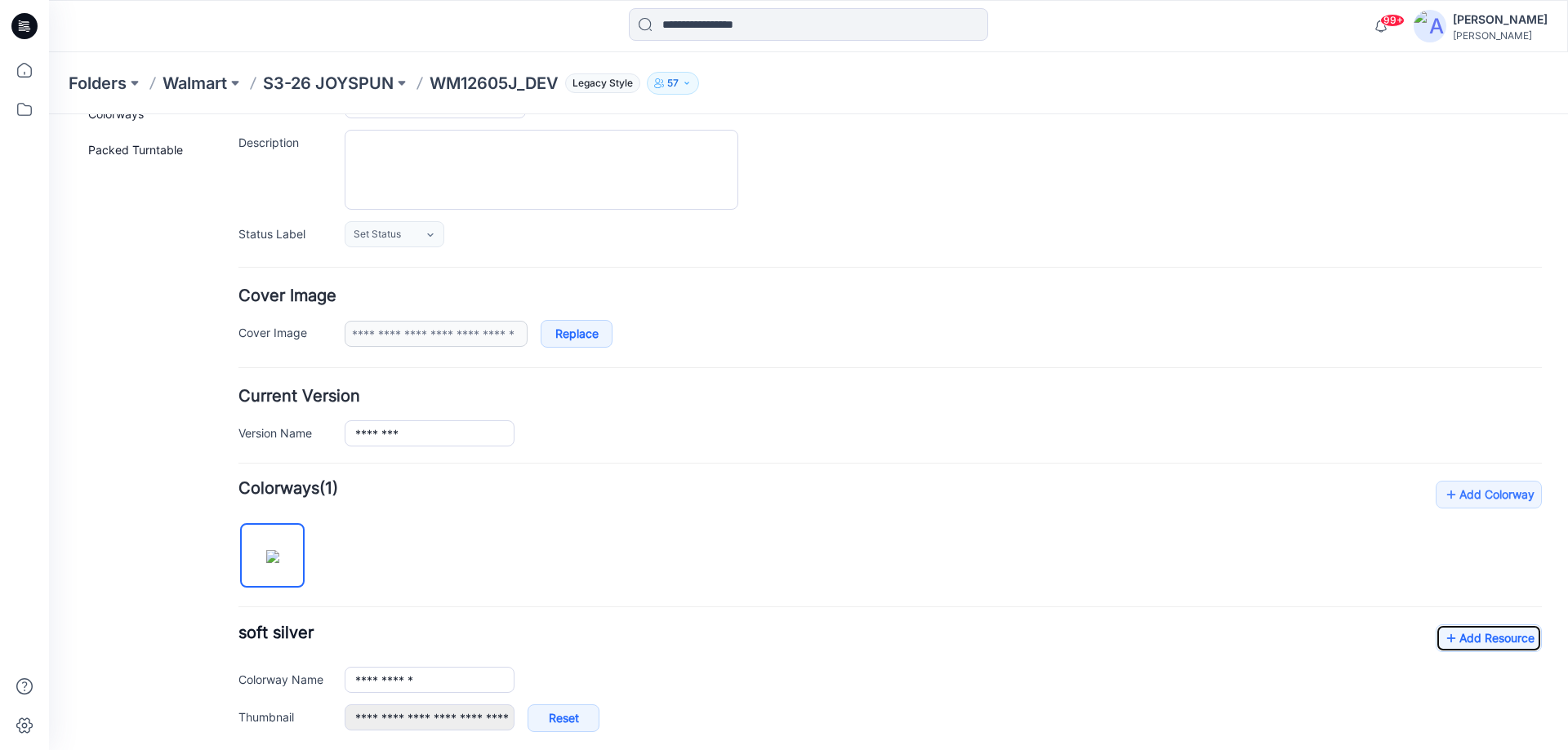
scroll to position [0, 0]
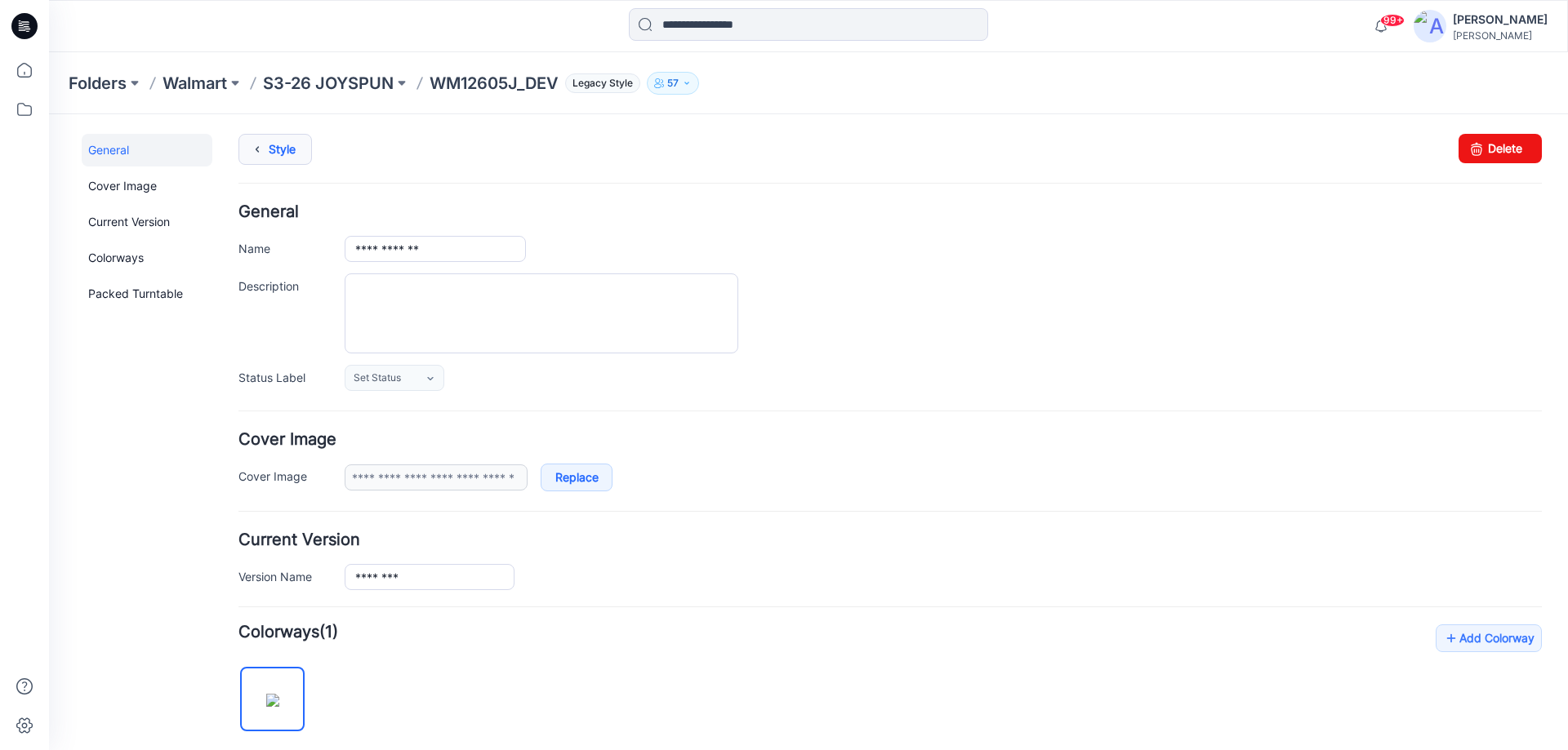
click at [293, 147] on link "Style" at bounding box center [274, 149] width 74 height 31
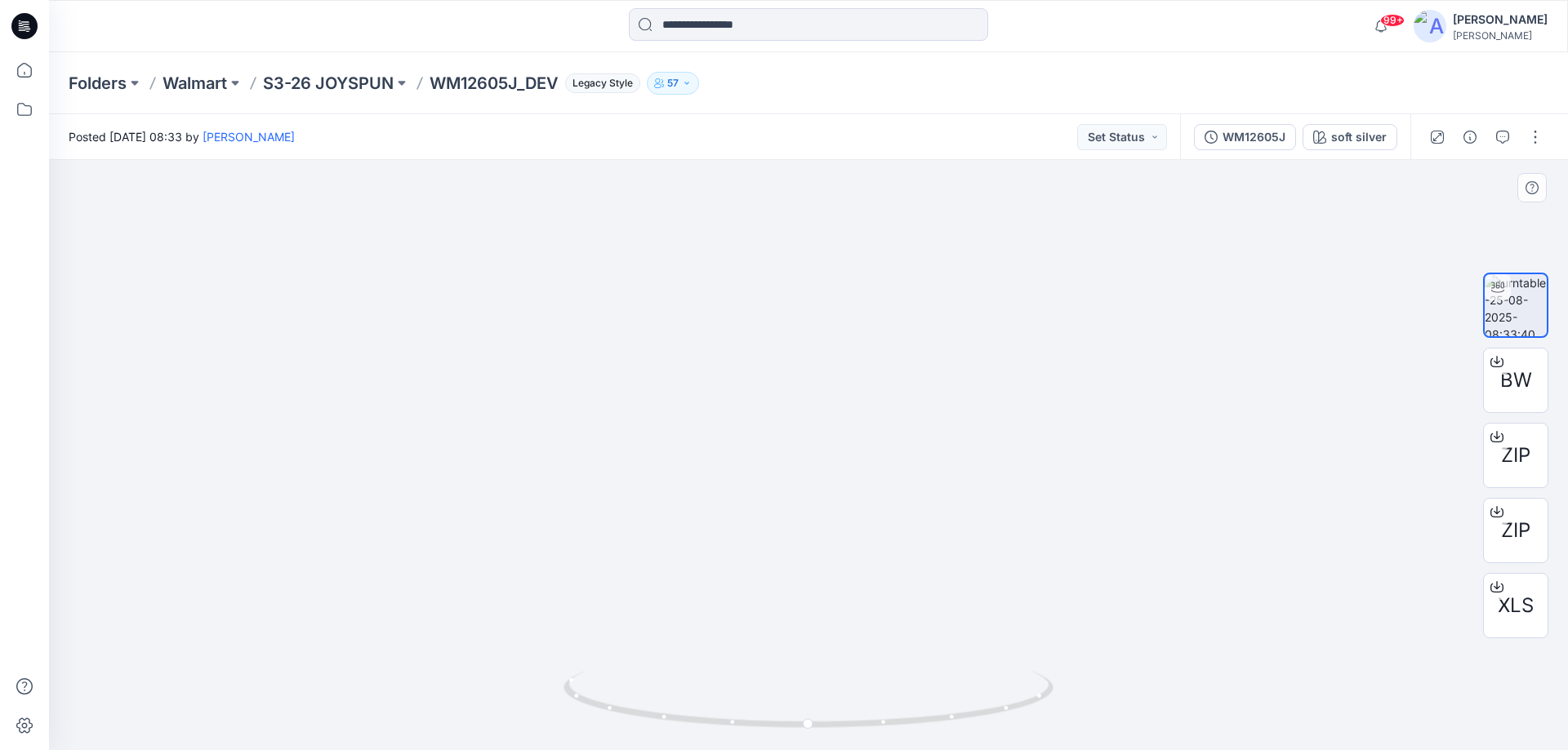
drag, startPoint x: 830, startPoint y: 394, endPoint x: 830, endPoint y: 287, distance: 107.0
click at [830, 287] on img at bounding box center [808, 152] width 602 height 1199
click at [830, 305] on img at bounding box center [808, 153] width 602 height 1196
drag, startPoint x: 887, startPoint y: 723, endPoint x: 675, endPoint y: 713, distance: 212.2
click at [675, 713] on icon at bounding box center [810, 701] width 494 height 61
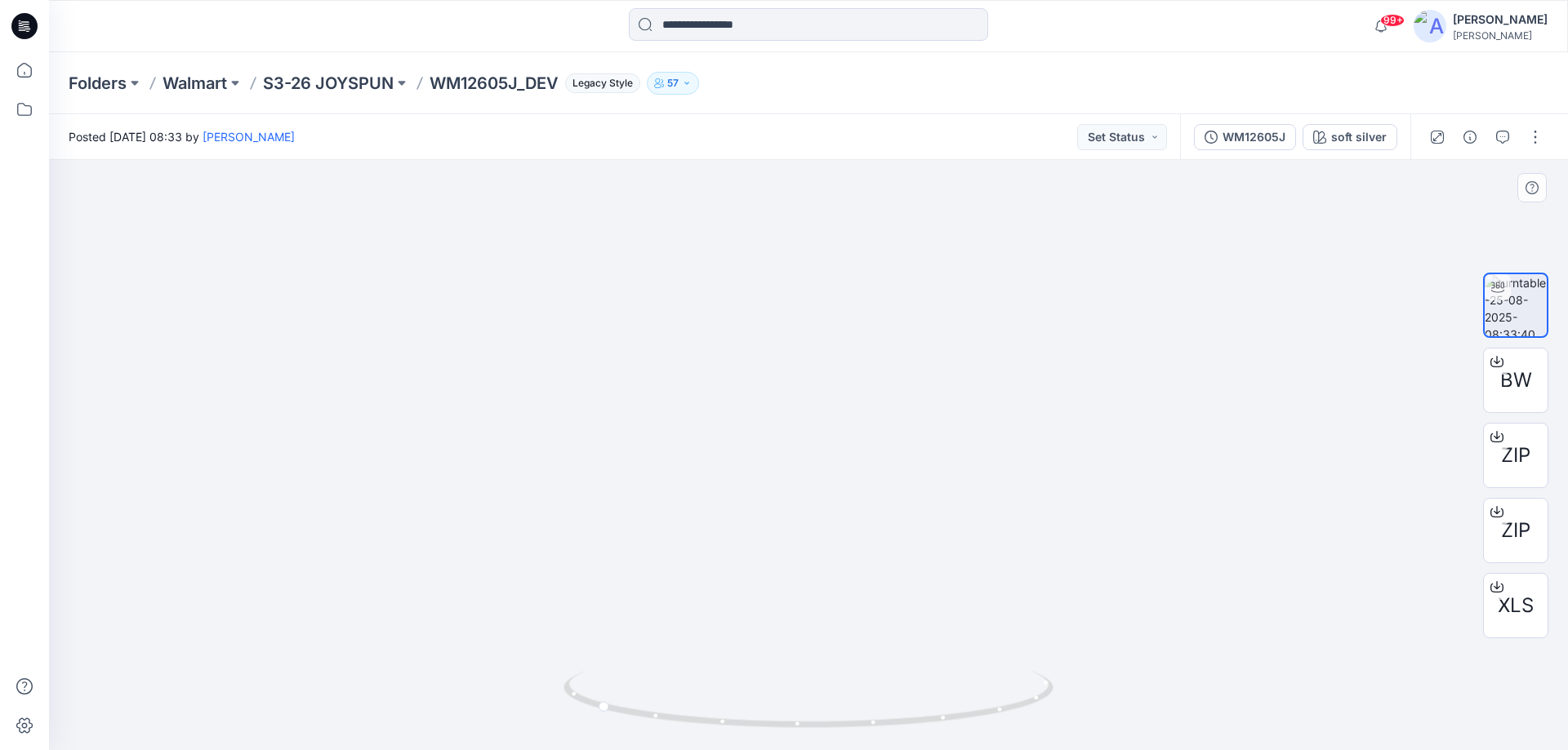
drag, startPoint x: 986, startPoint y: 335, endPoint x: 981, endPoint y: 350, distance: 15.8
drag, startPoint x: 818, startPoint y: 731, endPoint x: 748, endPoint y: 600, distance: 148.5
click at [1095, 730] on div at bounding box center [809, 455] width 1519 height 590
click at [294, 76] on p "S3-26 JOYSPUN" at bounding box center [328, 83] width 131 height 23
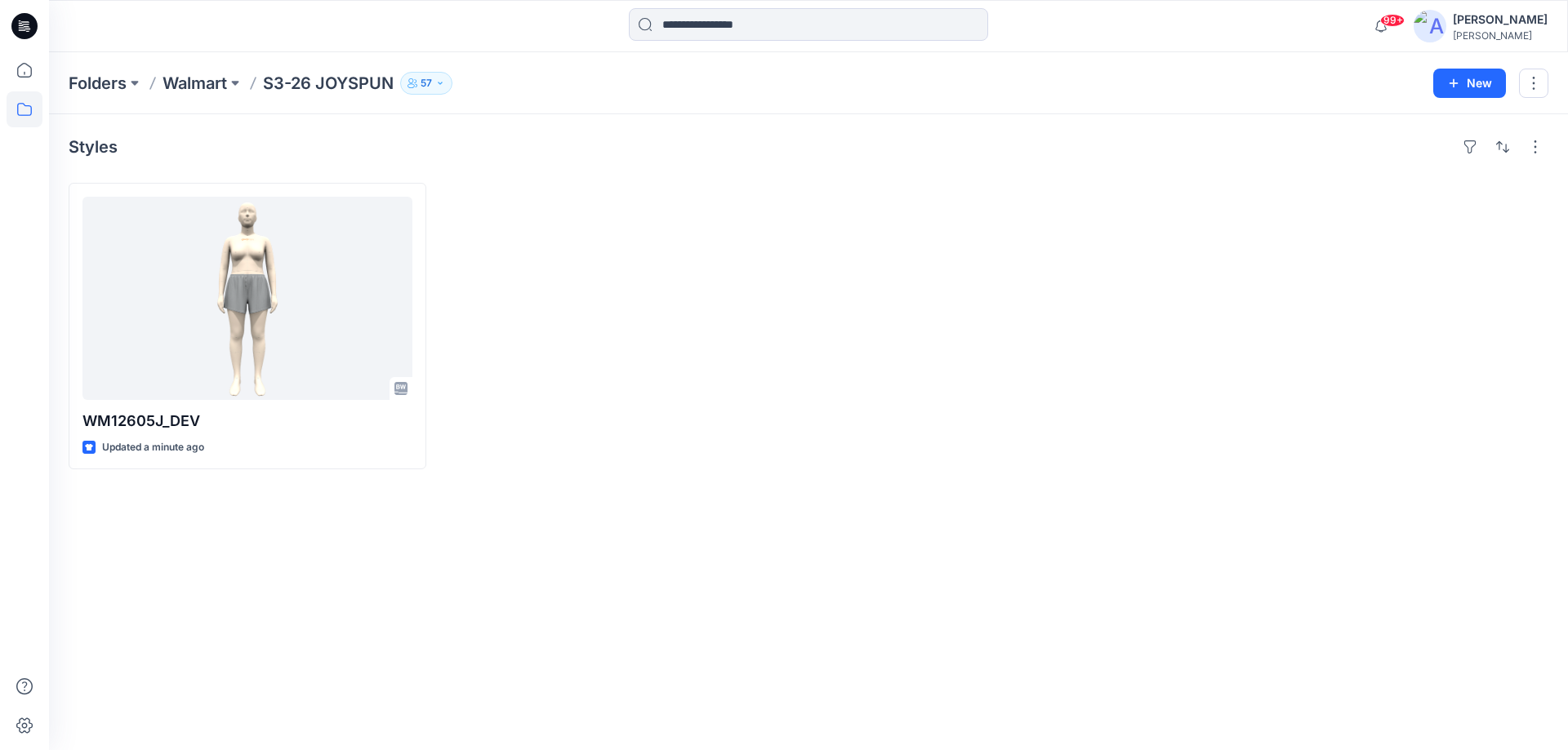
click at [29, 20] on icon at bounding box center [25, 25] width 26 height 26
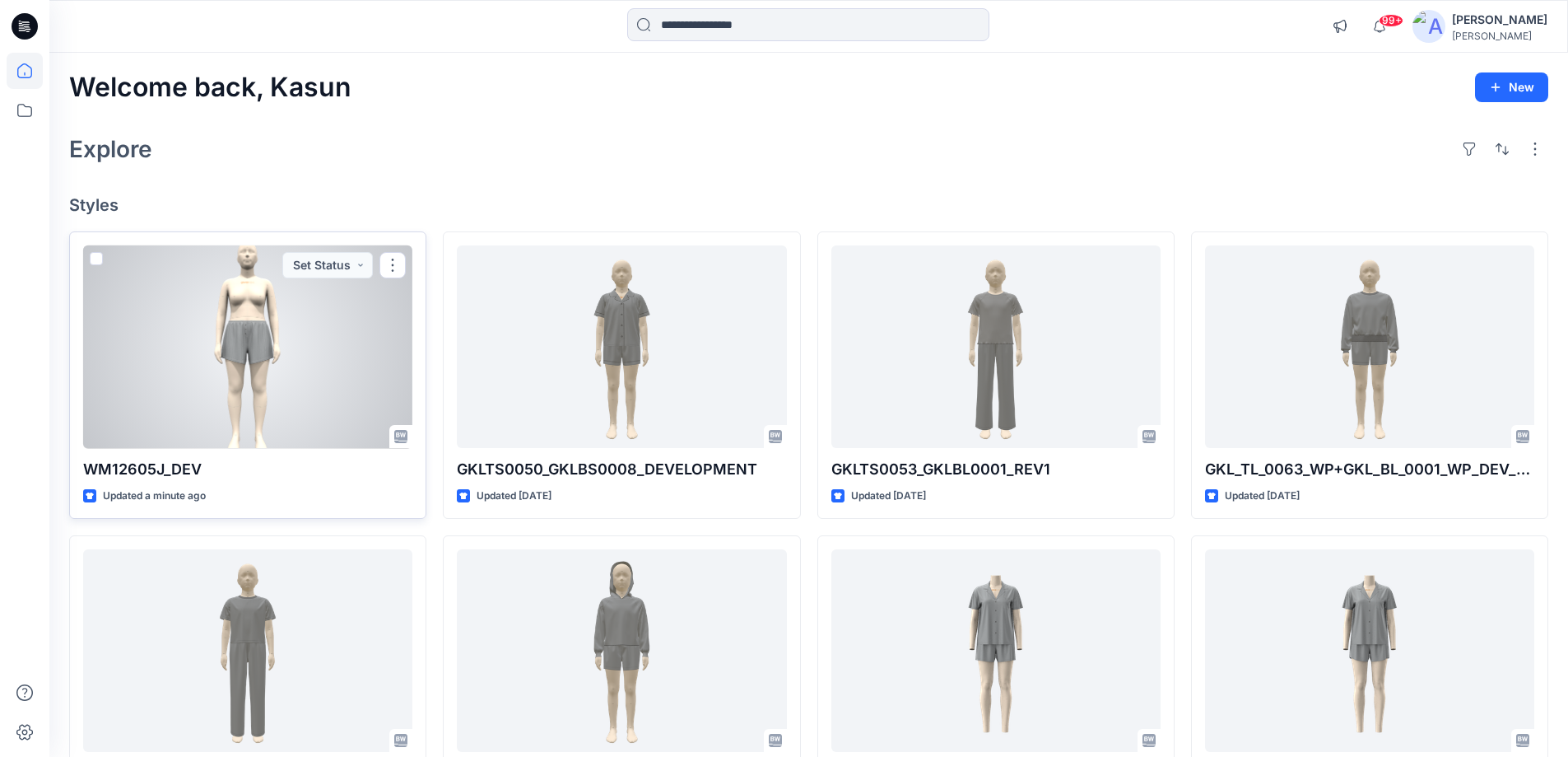
click at [340, 357] on div at bounding box center [248, 347] width 330 height 203
